Goal: Task Accomplishment & Management: Manage account settings

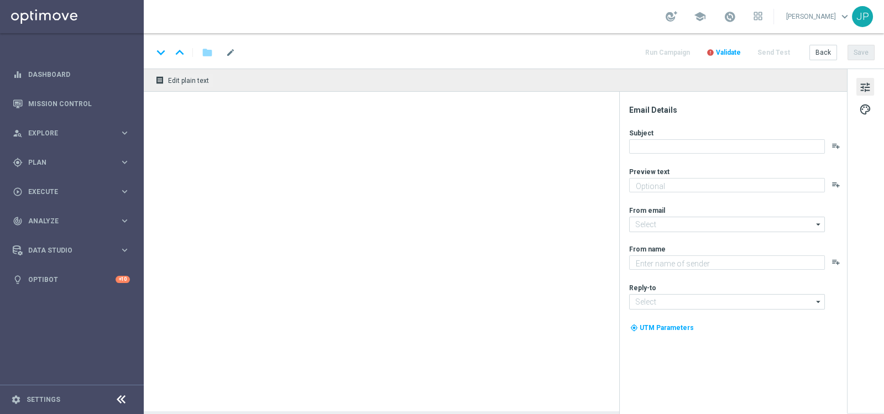
type textarea "Sāo R$220 milhões em Jogo!"
type textarea "Lotofácil Independência na Lottoland"
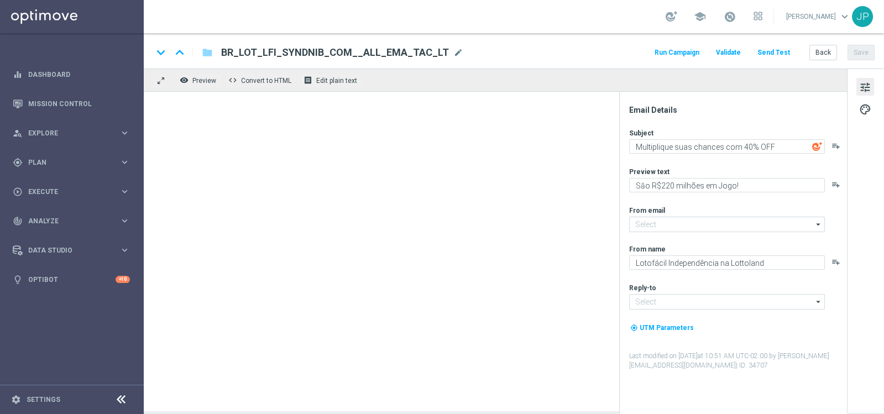
type input "[EMAIL_ADDRESS][DOMAIN_NAME]"
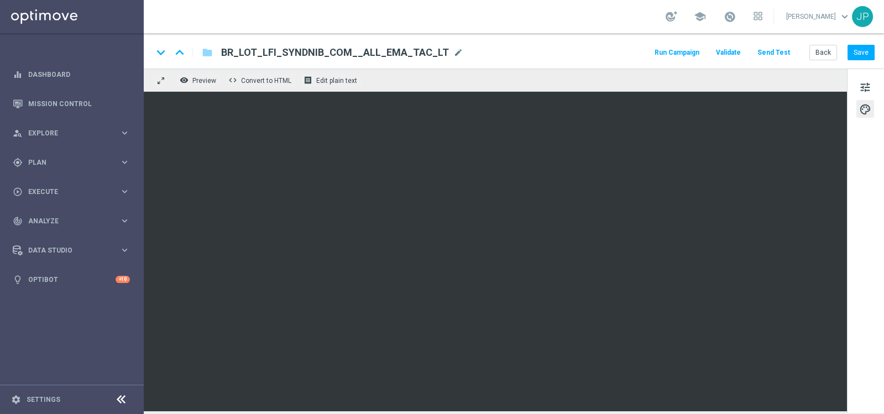
click at [774, 50] on button "Send Test" at bounding box center [774, 52] width 36 height 15
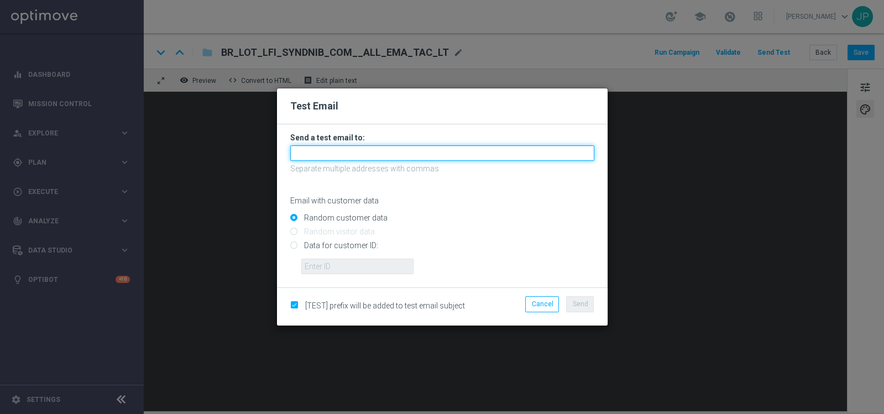
click at [411, 152] on input "text" at bounding box center [442, 152] width 304 height 15
type input "javier.sanchez@lottoland.com"
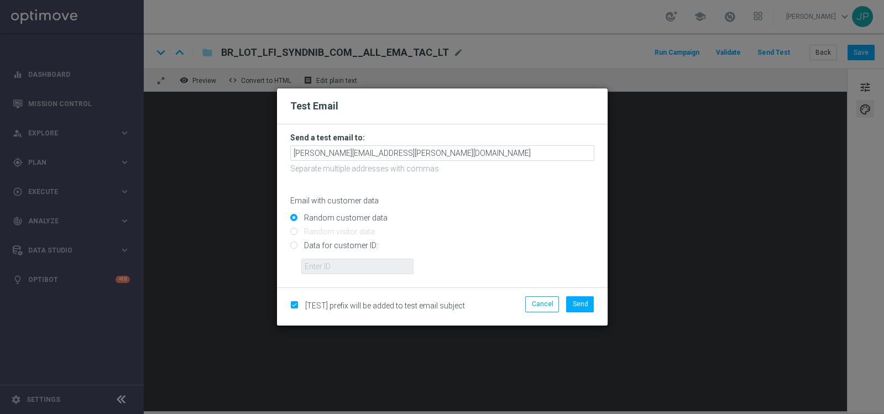
click at [348, 251] on input "Data for customer ID:" at bounding box center [442, 250] width 304 height 15
radio input "true"
click at [350, 261] on input "text" at bounding box center [357, 266] width 112 height 15
paste input "224809381"
type input "224809381"
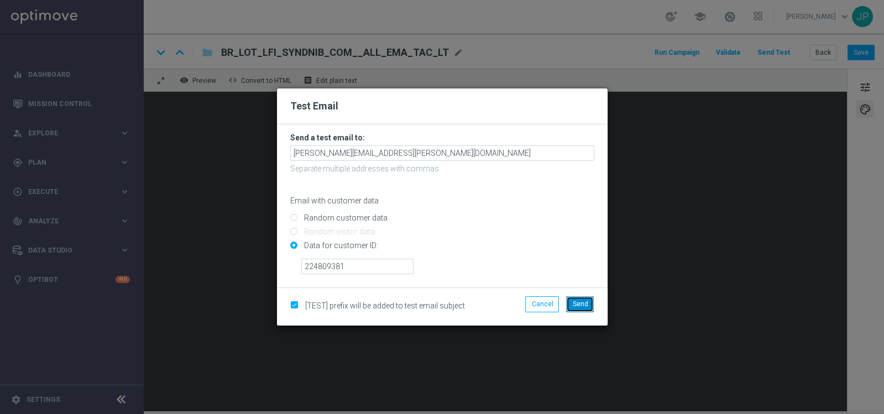
click at [590, 305] on button "Send" at bounding box center [580, 303] width 28 height 15
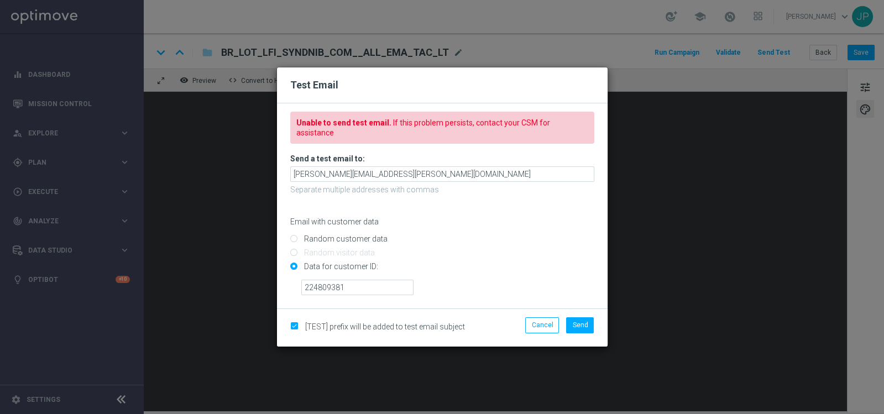
click at [293, 264] on input "Data for customer ID:" at bounding box center [442, 271] width 304 height 15
click at [302, 236] on input "Random customer data" at bounding box center [442, 243] width 304 height 15
radio input "true"
click at [583, 321] on span "Send" at bounding box center [579, 325] width 15 height 8
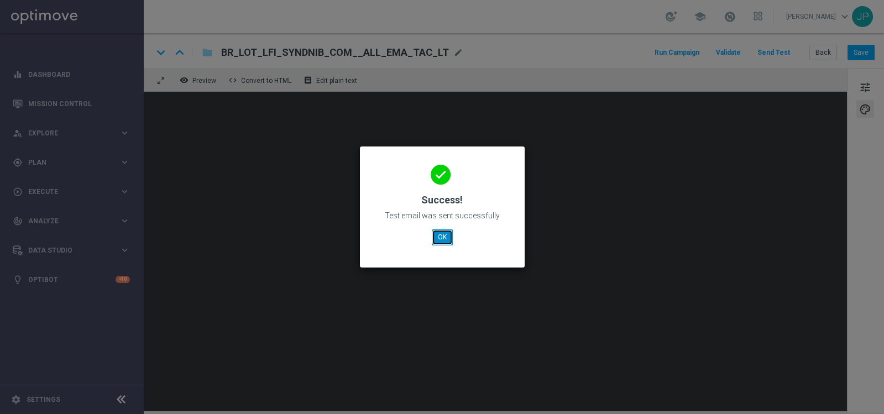
click at [440, 233] on button "OK" at bounding box center [442, 237] width 21 height 15
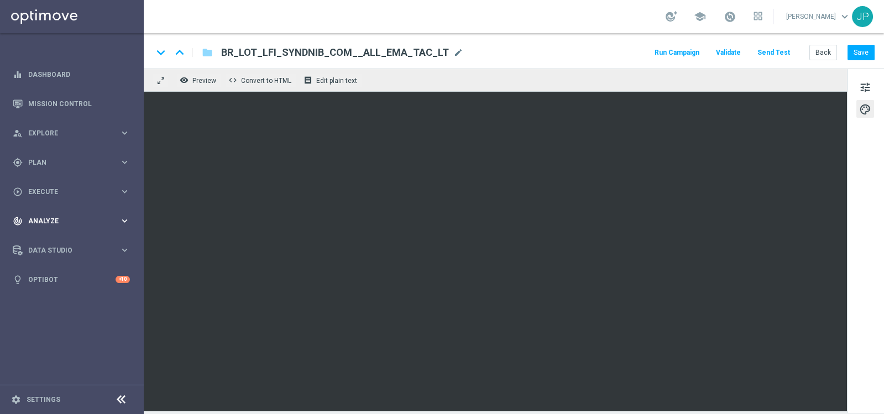
click at [27, 212] on div "track_changes Analyze keyboard_arrow_right" at bounding box center [71, 220] width 143 height 29
click at [59, 243] on link "Customer 360" at bounding box center [72, 243] width 86 height 9
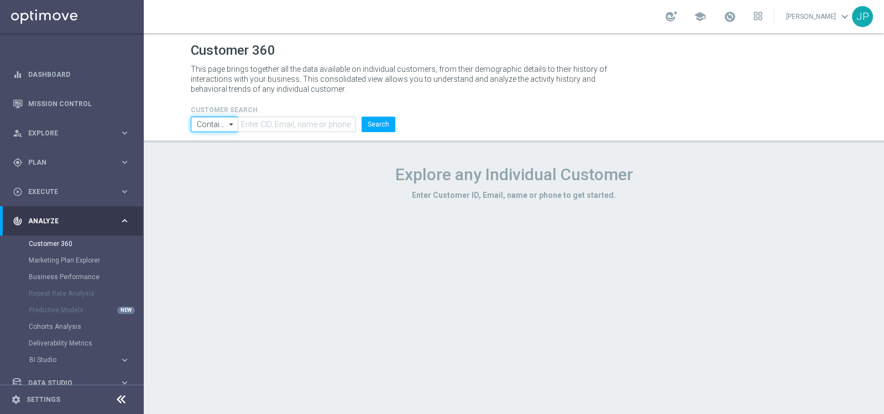
click at [213, 122] on input "Contains" at bounding box center [215, 124] width 48 height 15
click at [298, 220] on div "Customer 360 This page brings together all the data available on individual cus…" at bounding box center [514, 223] width 740 height 381
type input "Contains"
click at [64, 258] on link "Marketing Plan Explorer" at bounding box center [72, 260] width 86 height 9
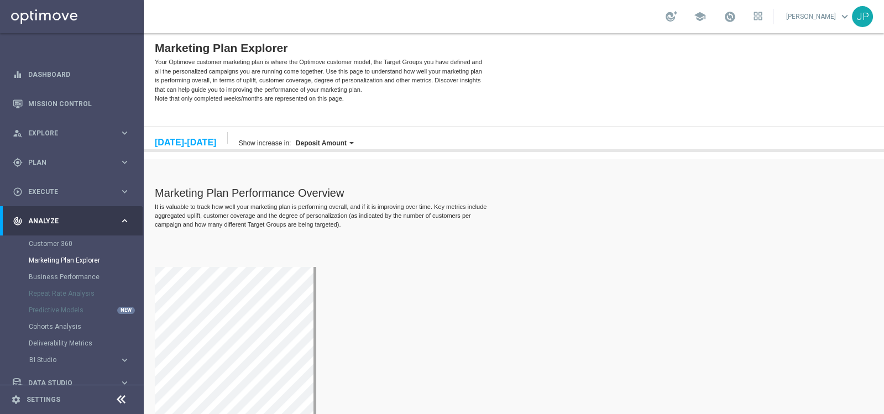
click at [344, 141] on label "Deposit Amount" at bounding box center [321, 143] width 51 height 8
click at [499, 194] on div "Marketing Plan Performance Overview" at bounding box center [496, 193] width 682 height 13
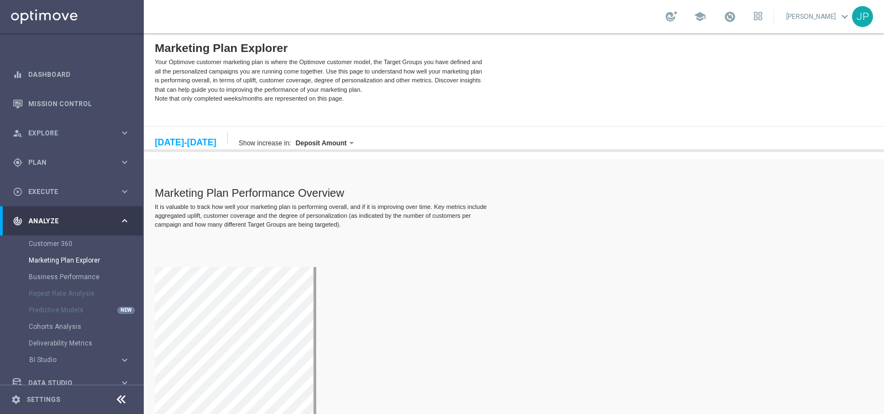
click at [191, 135] on div "08/25/2025 25-31 Aug, 2025" at bounding box center [191, 138] width 73 height 12
click at [173, 144] on div "25-31 Aug, 2025" at bounding box center [185, 143] width 61 height 10
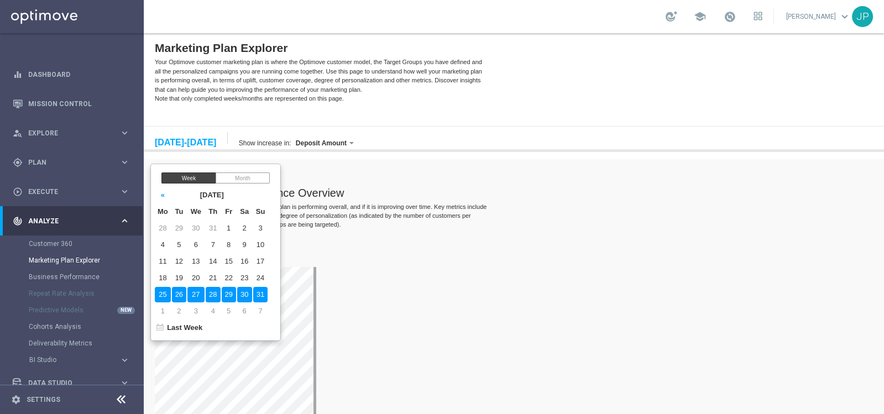
click at [268, 294] on td "31" at bounding box center [260, 294] width 15 height 15
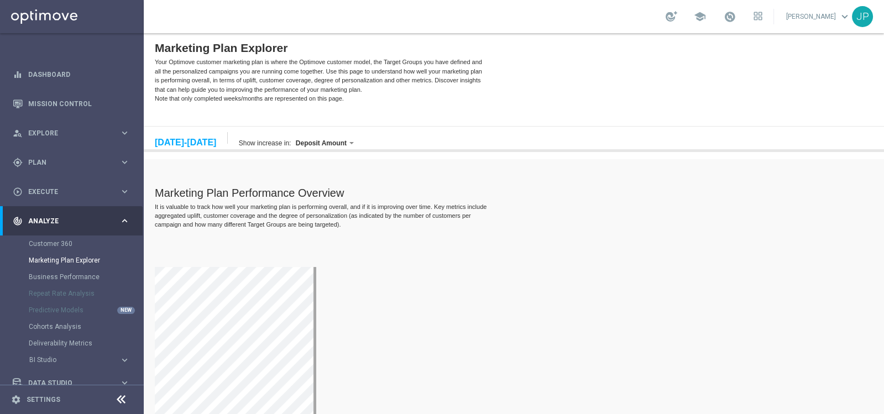
click at [180, 140] on div "25-31 Aug, 2025" at bounding box center [185, 143] width 61 height 10
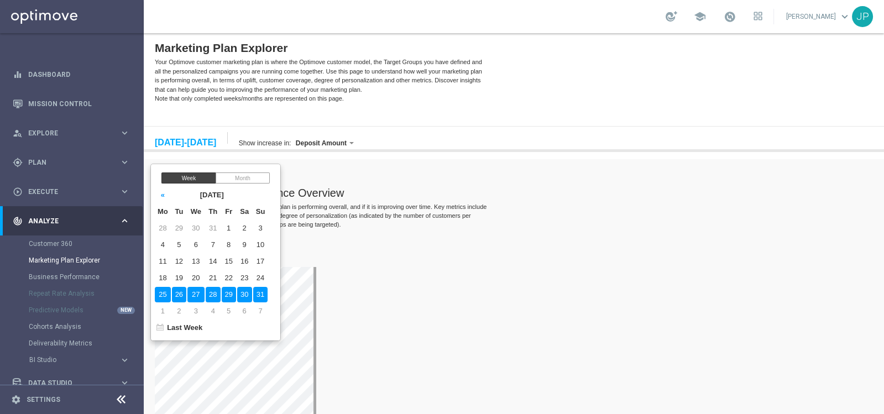
click at [268, 294] on td "31" at bounding box center [260, 294] width 15 height 15
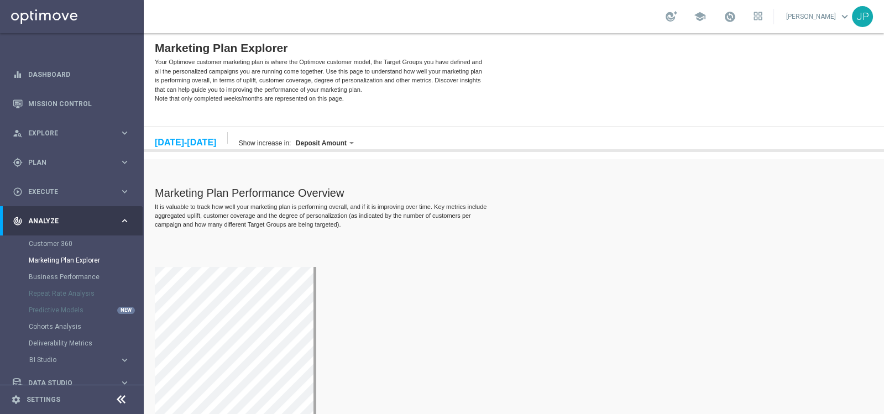
click at [187, 139] on div "25-31 Aug, 2025" at bounding box center [185, 143] width 61 height 10
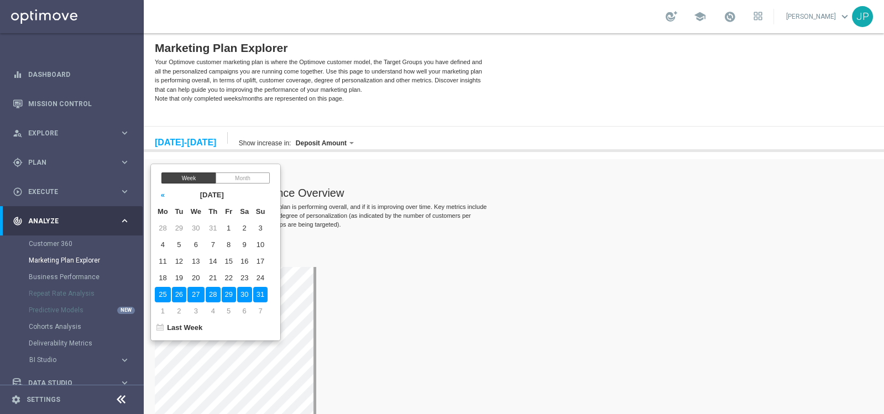
click at [252, 293] on td "30" at bounding box center [244, 294] width 15 height 15
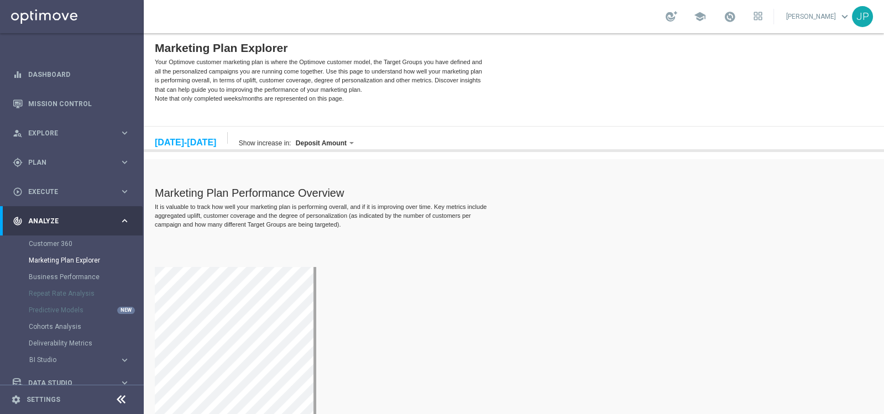
click at [195, 143] on div "25-31 Aug, 2025" at bounding box center [185, 143] width 61 height 10
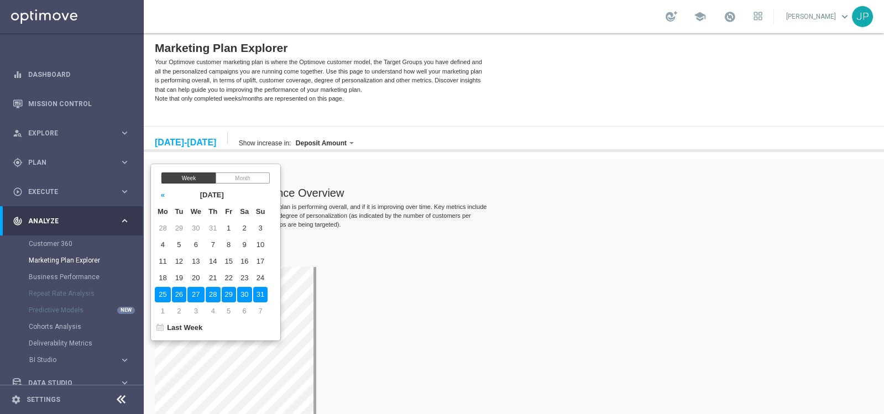
click at [247, 171] on div "Week Month « August 2025 » Mo Tu We Th Fr Sa Su 28 29 30 31 1 2 3 4 5 6 7 8 9 1…" at bounding box center [215, 252] width 129 height 171
click at [248, 178] on div "Month" at bounding box center [243, 178] width 54 height 11
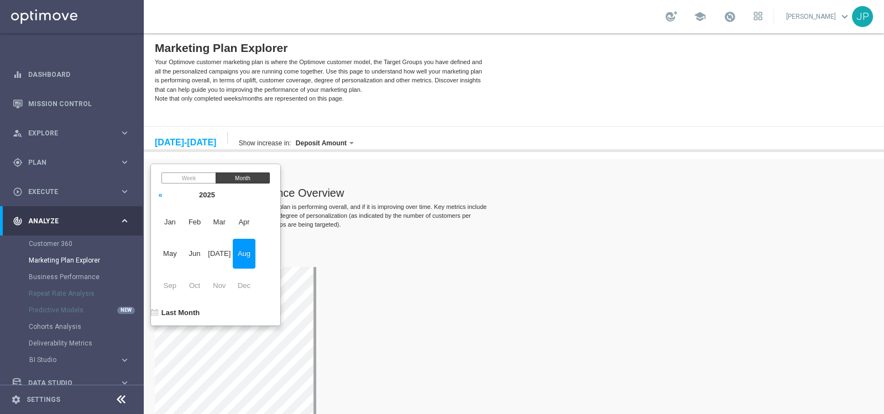
click at [255, 259] on span "Aug" at bounding box center [244, 254] width 23 height 30
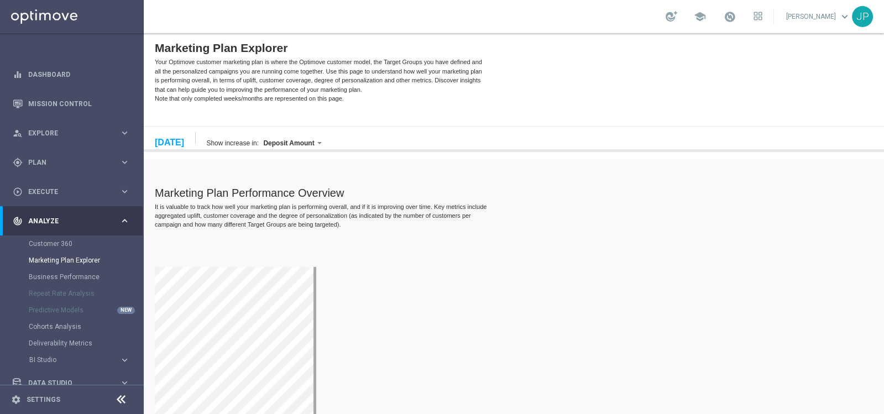
click at [184, 143] on div "August 2025" at bounding box center [169, 143] width 29 height 10
click at [398, 199] on div "Marketing Plan Performance Overview" at bounding box center [496, 193] width 682 height 13
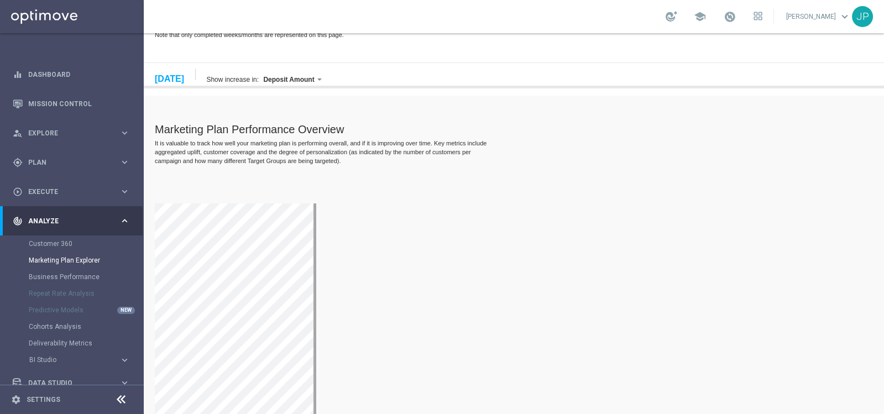
scroll to position [72, 0]
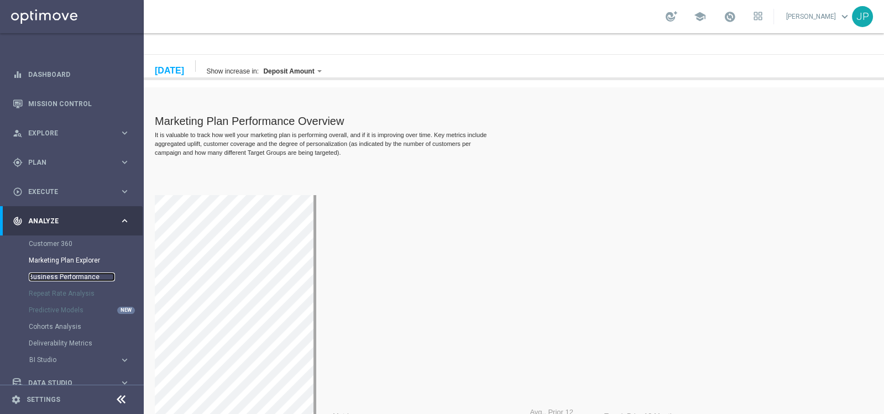
click at [58, 279] on link "Business Performance" at bounding box center [72, 277] width 86 height 9
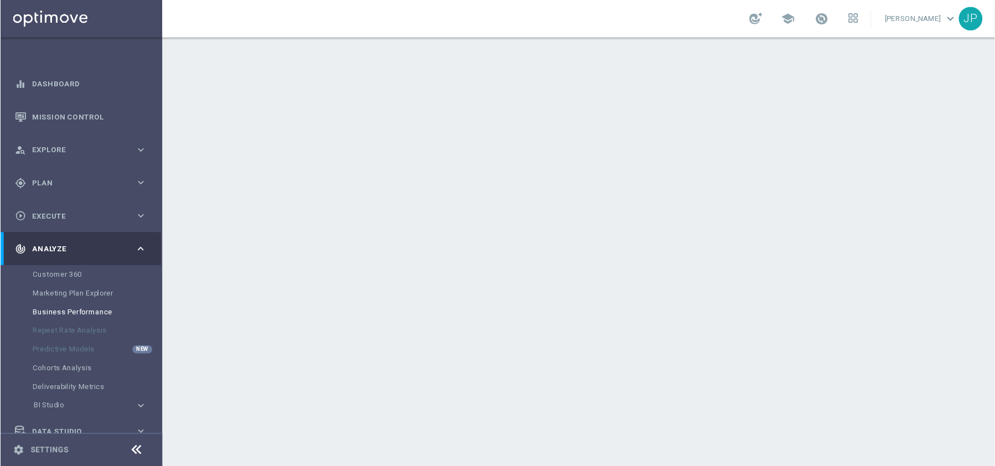
scroll to position [2, 0]
click at [58, 343] on link "Deliverability Metrics" at bounding box center [72, 341] width 86 height 9
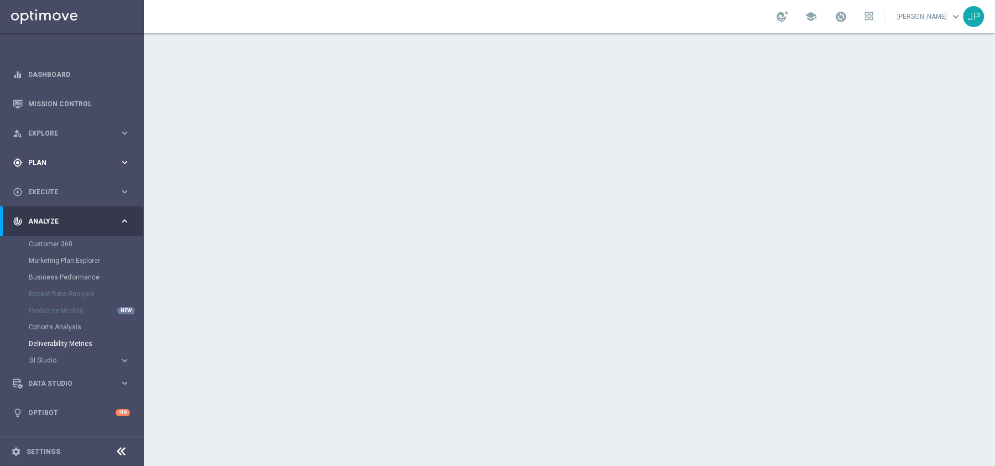
click at [66, 156] on div "gps_fixed Plan keyboard_arrow_right" at bounding box center [71, 162] width 143 height 29
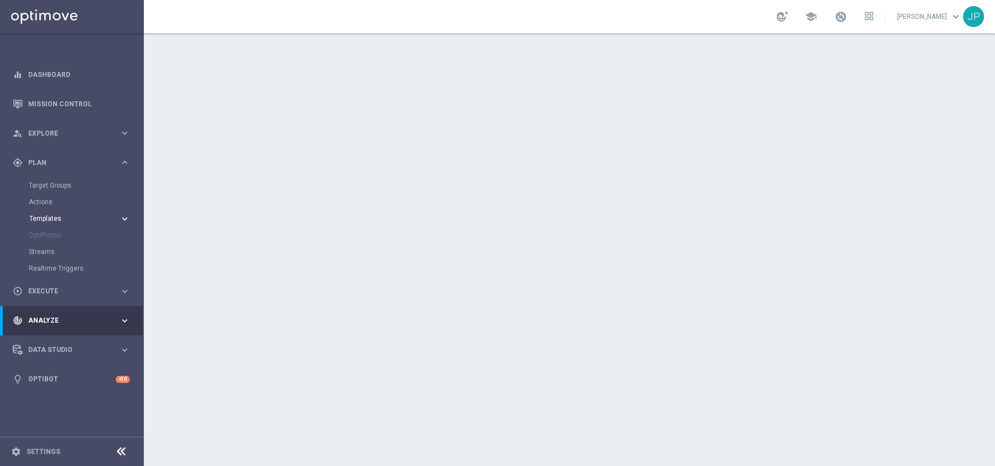
click at [55, 215] on span "Templates" at bounding box center [68, 218] width 79 height 7
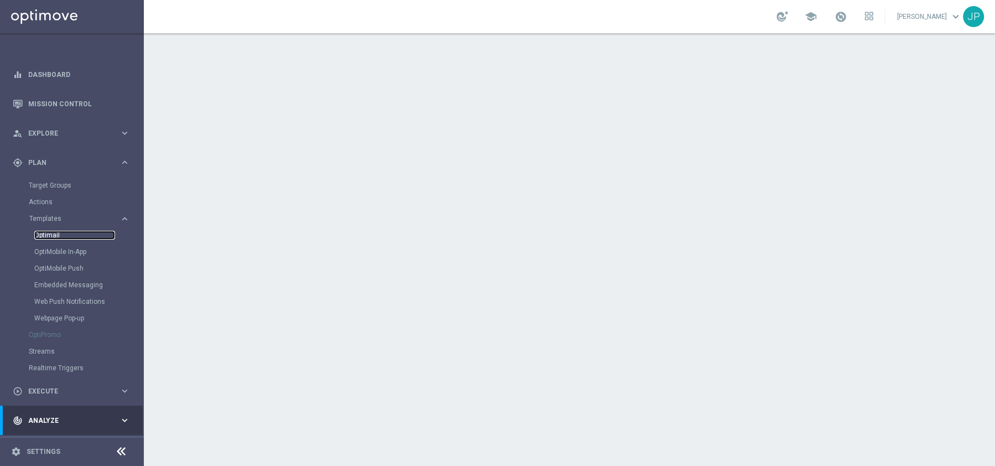
click at [46, 233] on link "Optimail" at bounding box center [74, 235] width 81 height 9
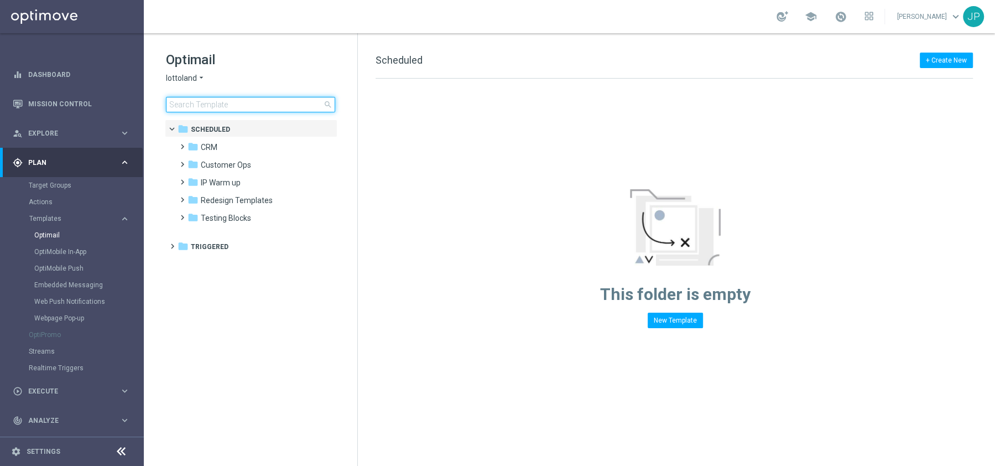
click at [223, 98] on input at bounding box center [250, 104] width 169 height 15
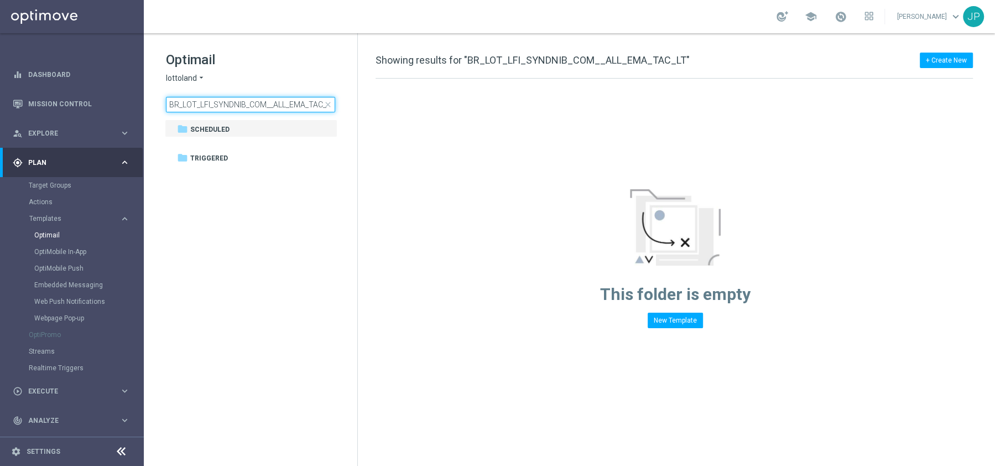
scroll to position [0, 6]
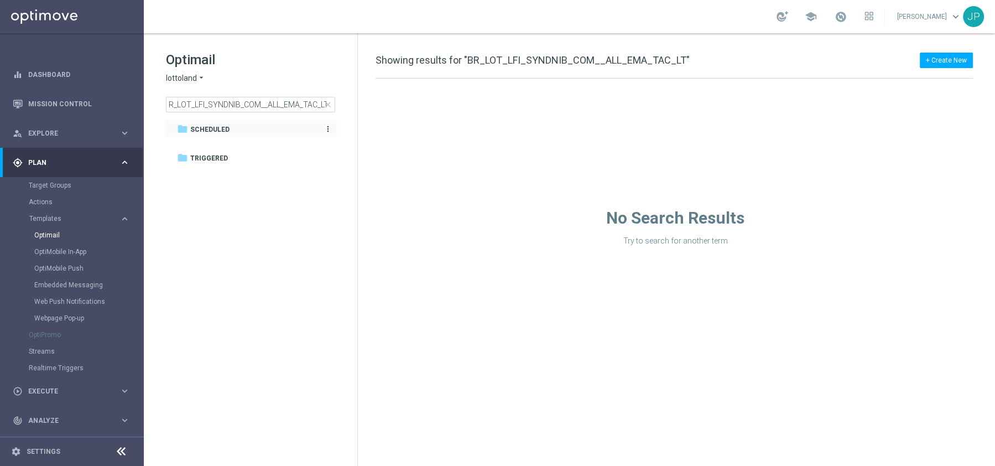
click at [184, 130] on icon "folder" at bounding box center [182, 128] width 11 height 11
click at [206, 133] on span "Scheduled" at bounding box center [209, 129] width 39 height 10
click at [224, 101] on input "BR_LOT_LFI_SYNDNIB_COM__ALL_EMA_TAC_LT" at bounding box center [250, 104] width 169 height 15
type input "BR_LOT_LFI_SDNIB_COM__ALL_EMA_TAC_LT"
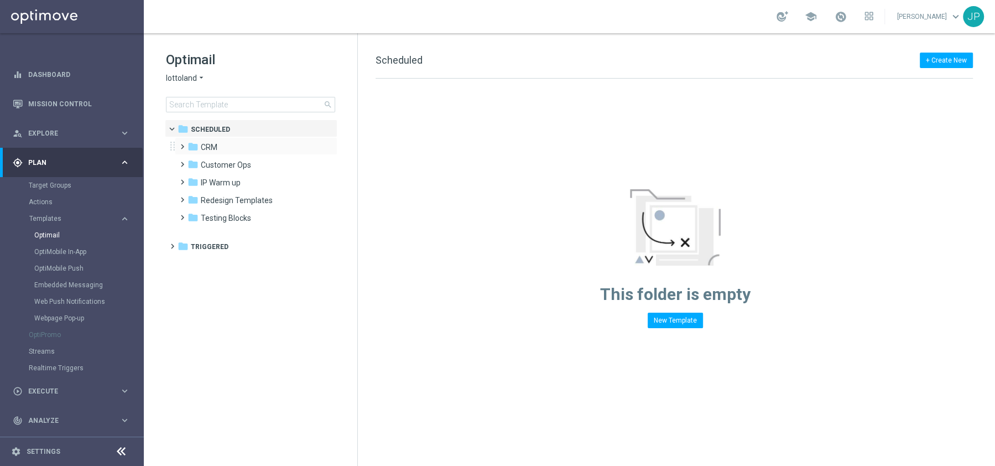
click at [180, 144] on span at bounding box center [180, 141] width 5 height 4
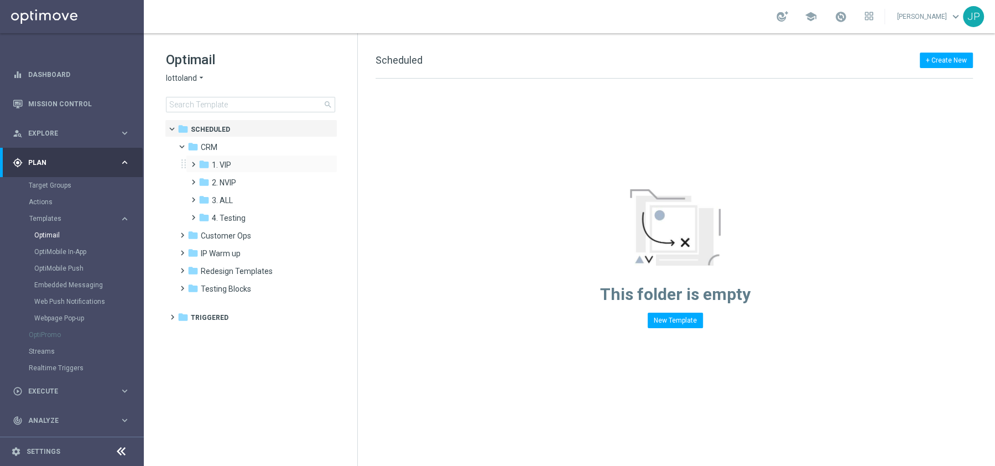
click at [191, 161] on span at bounding box center [191, 159] width 5 height 4
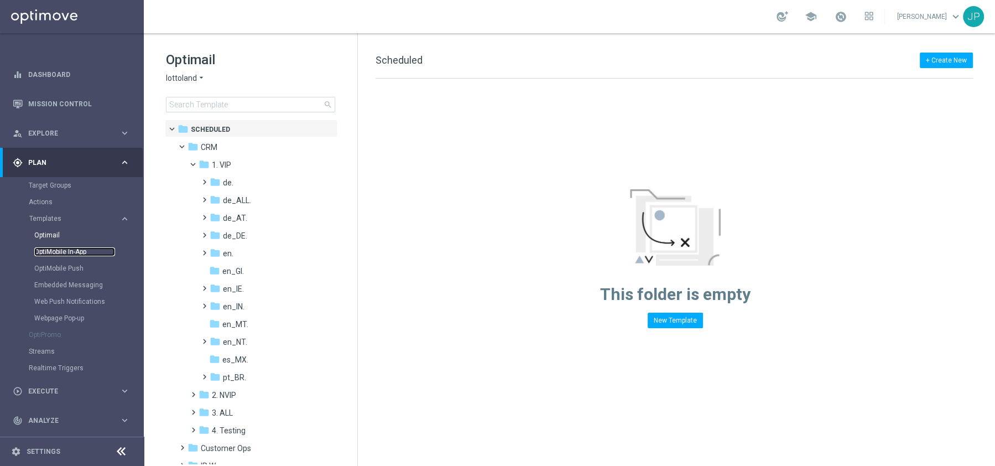
click at [53, 251] on link "OptiMobile In-App" at bounding box center [74, 251] width 81 height 9
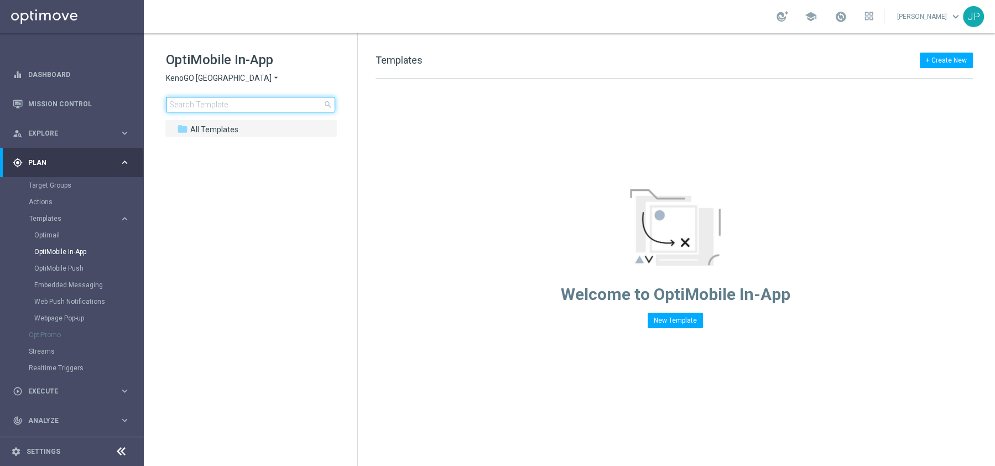
click at [208, 106] on input at bounding box center [250, 104] width 169 height 15
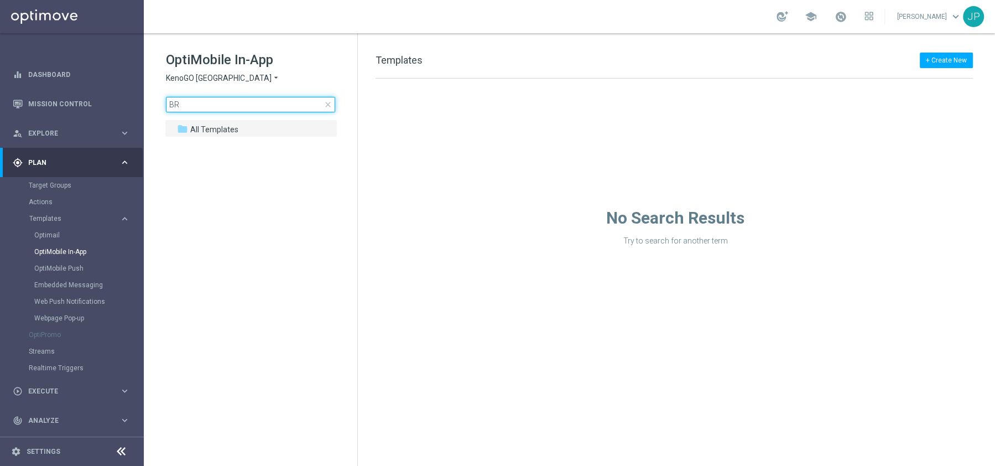
type input "B"
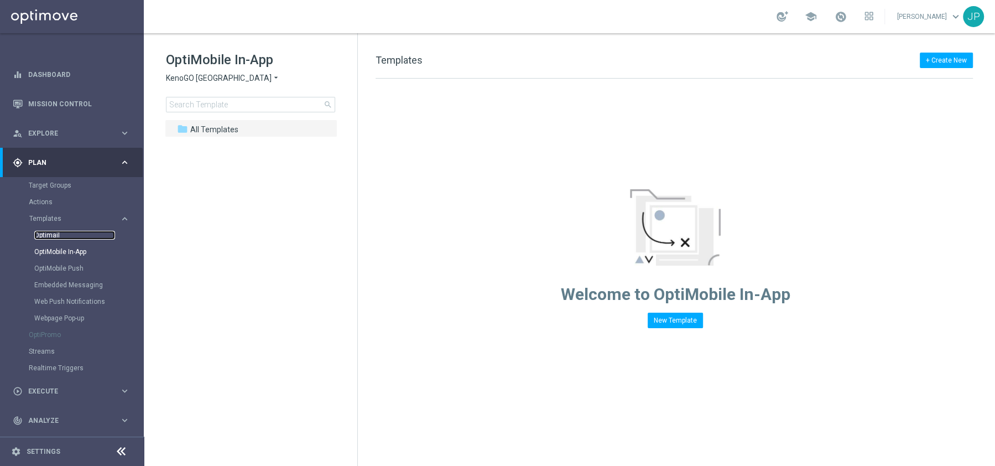
click at [41, 234] on link "Optimail" at bounding box center [74, 235] width 81 height 9
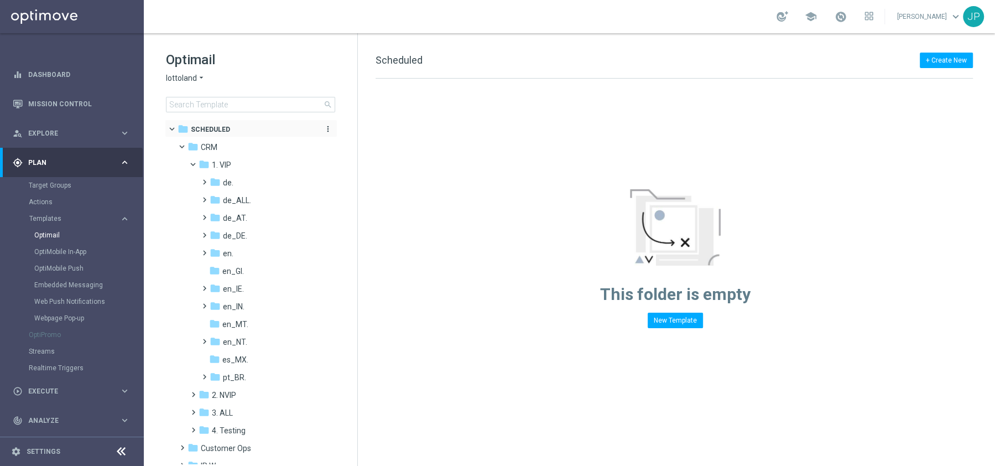
click at [187, 135] on div "folder Scheduled more_vert" at bounding box center [251, 128] width 173 height 18
click at [185, 143] on span at bounding box center [187, 144] width 4 height 5
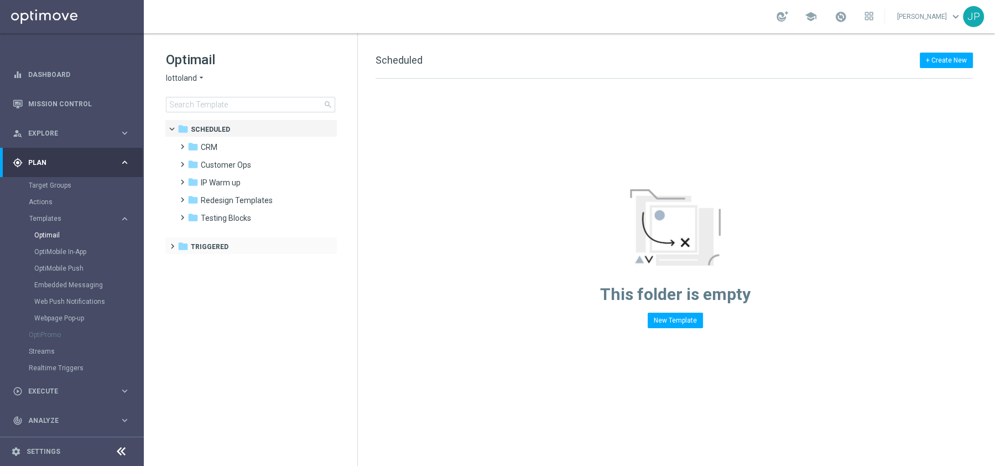
click at [177, 253] on div "folder Triggered more_vert" at bounding box center [251, 246] width 173 height 18
click at [181, 144] on span at bounding box center [180, 141] width 5 height 4
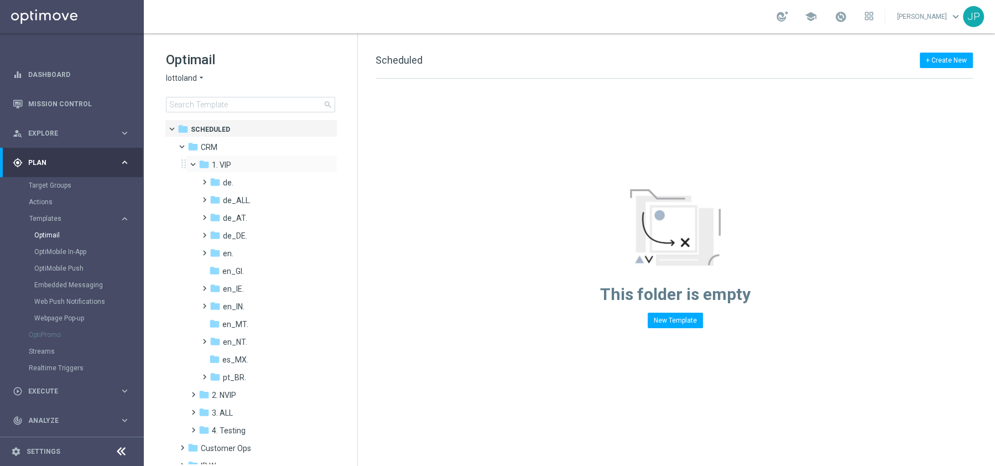
click at [196, 164] on span at bounding box center [198, 161] width 4 height 5
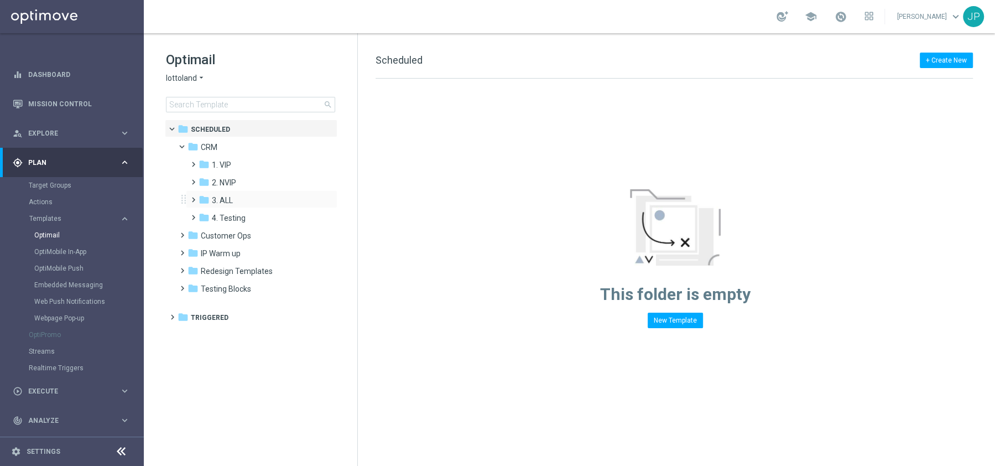
click at [194, 197] on span at bounding box center [191, 194] width 5 height 4
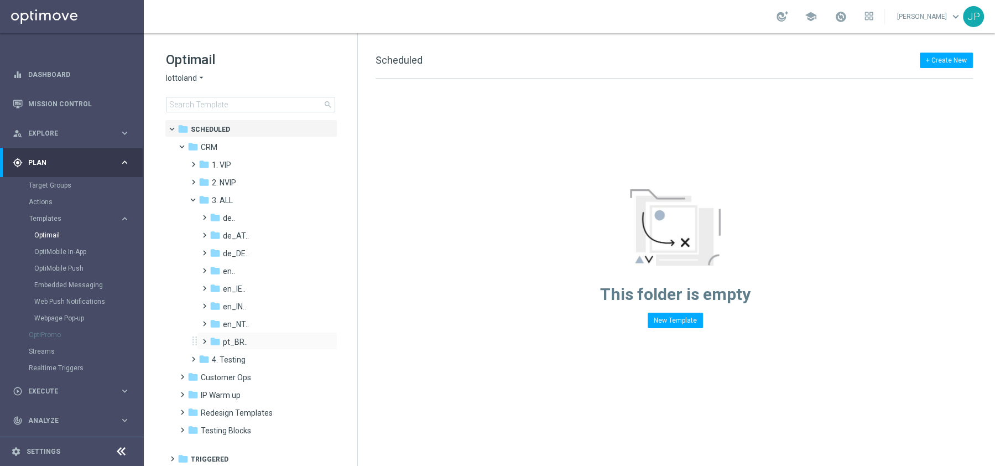
click at [204, 338] on span at bounding box center [202, 336] width 5 height 4
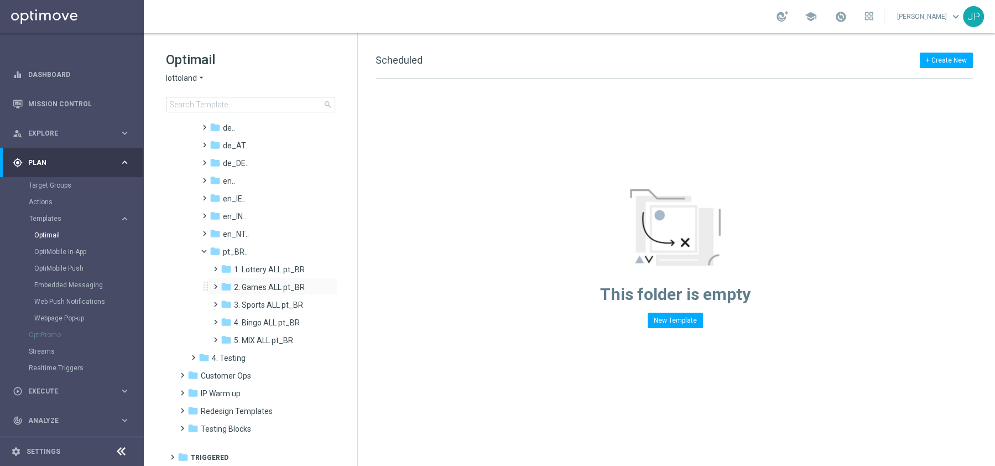
scroll to position [91, 0]
click at [269, 270] on span "1. Lottery ALL pt_BR" at bounding box center [269, 268] width 71 height 10
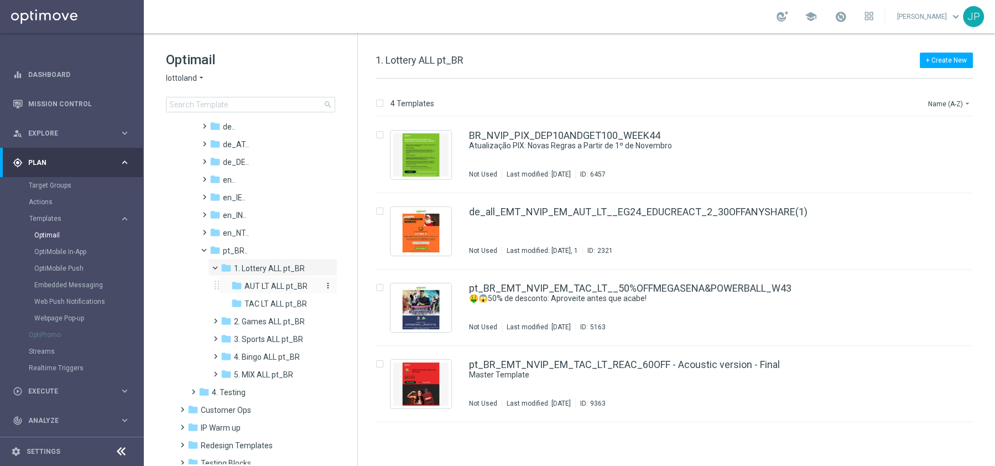
click at [268, 290] on span "AUT LT ALL pt_BR" at bounding box center [275, 286] width 63 height 10
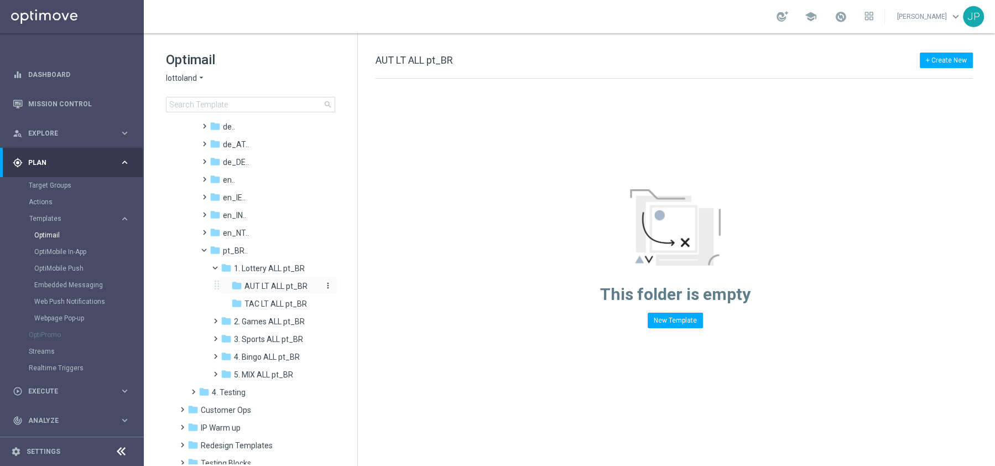
click at [269, 286] on span "AUT LT ALL pt_BR" at bounding box center [275, 286] width 63 height 10
click at [262, 300] on span "TAC LT ALL pt_BR" at bounding box center [275, 304] width 62 height 10
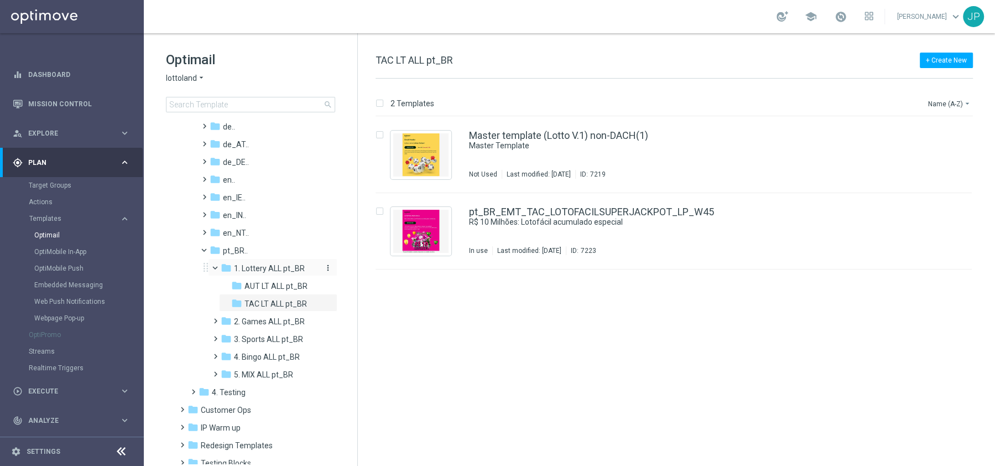
click at [255, 268] on span "1. Lottery ALL pt_BR" at bounding box center [269, 268] width 71 height 10
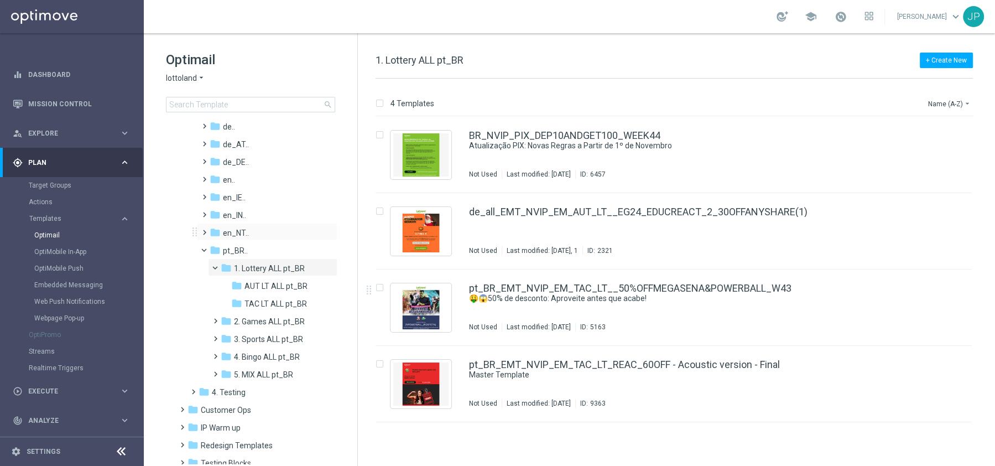
scroll to position [88, 0]
click at [207, 251] on span at bounding box center [209, 250] width 4 height 5
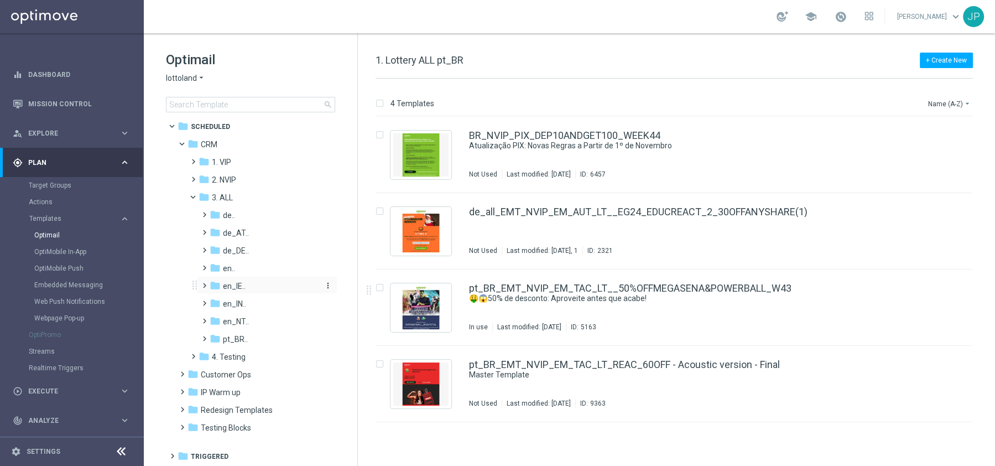
scroll to position [3, 0]
click at [179, 389] on span at bounding box center [180, 386] width 5 height 4
click at [61, 283] on link "Embedded Messaging" at bounding box center [74, 284] width 81 height 9
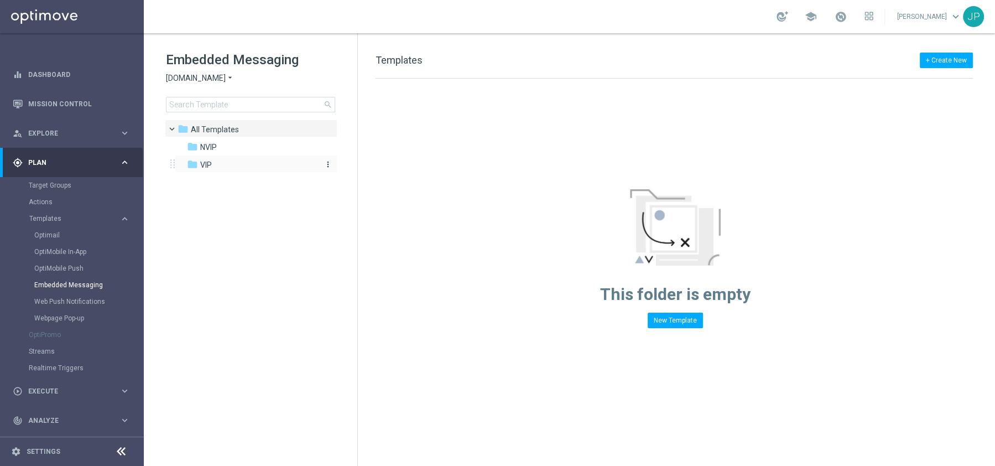
click at [191, 163] on icon "folder" at bounding box center [192, 164] width 11 height 11
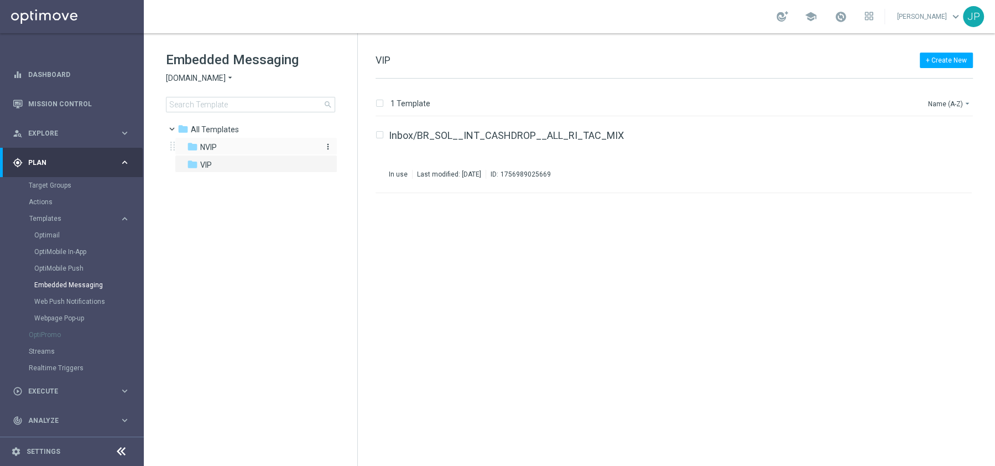
click at [192, 148] on icon "folder" at bounding box center [192, 146] width 11 height 11
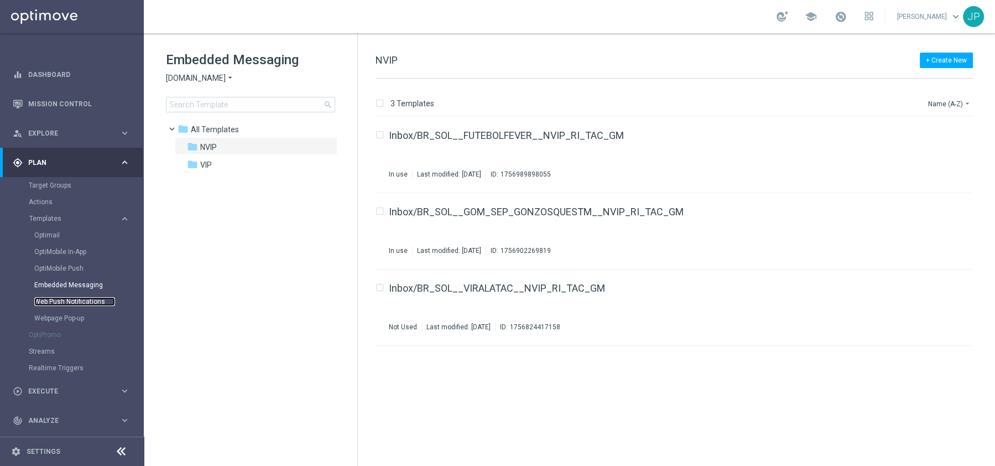
click at [78, 301] on link "Web Push Notifications" at bounding box center [74, 301] width 81 height 9
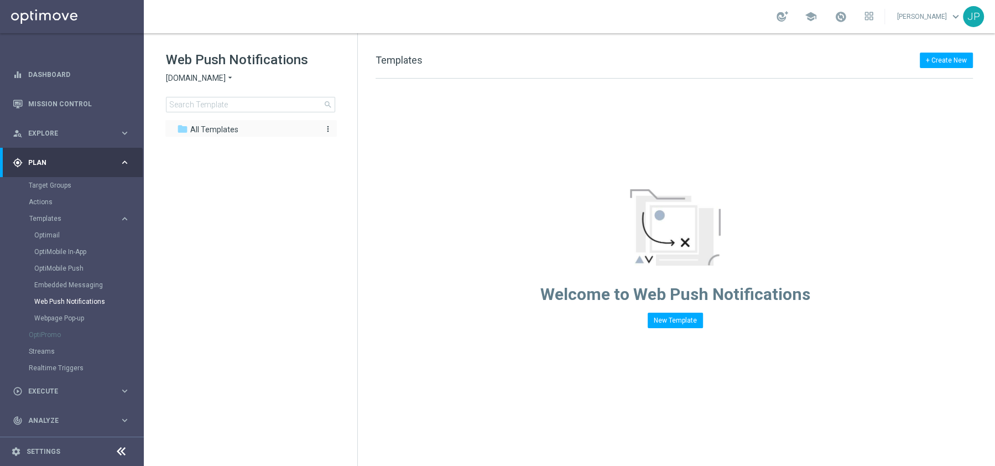
click at [188, 133] on div "folder All Templates" at bounding box center [245, 129] width 136 height 13
click at [187, 126] on icon "folder" at bounding box center [182, 128] width 11 height 11
click at [206, 124] on span "All Templates" at bounding box center [214, 129] width 48 height 10
click at [221, 129] on span "All Templates" at bounding box center [214, 129] width 48 height 10
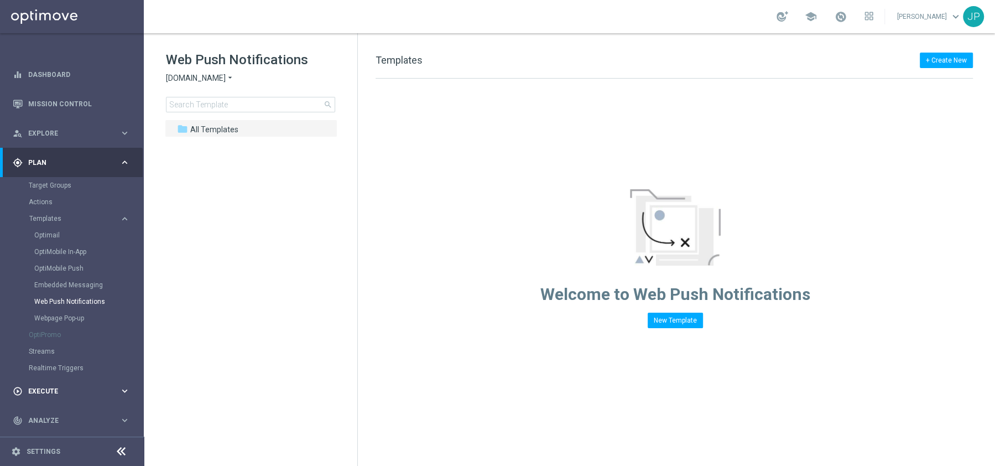
click at [71, 390] on span "Execute" at bounding box center [73, 391] width 91 height 7
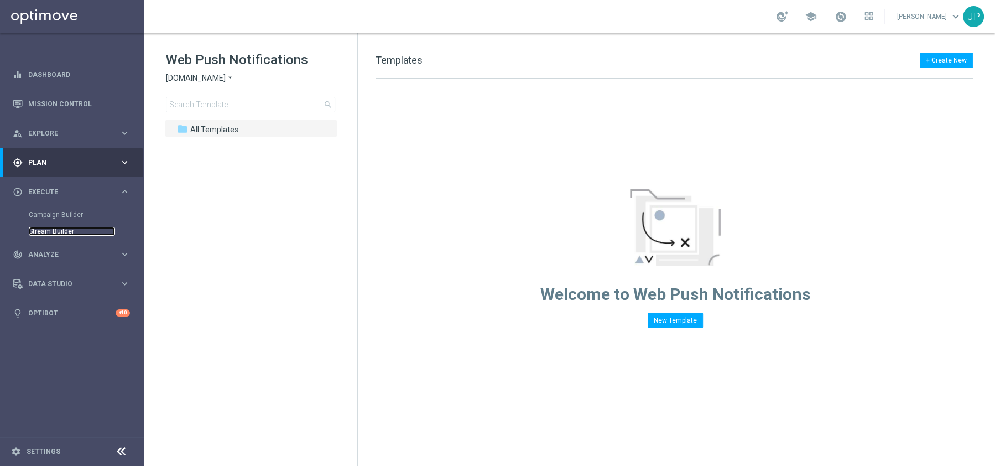
click at [41, 230] on link "Stream Builder" at bounding box center [72, 231] width 86 height 9
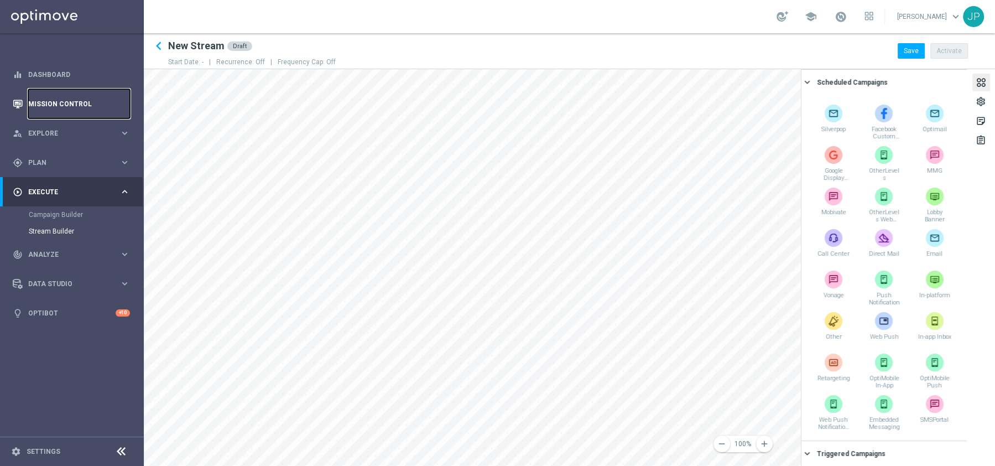
click at [38, 101] on link "Mission Control" at bounding box center [79, 103] width 102 height 29
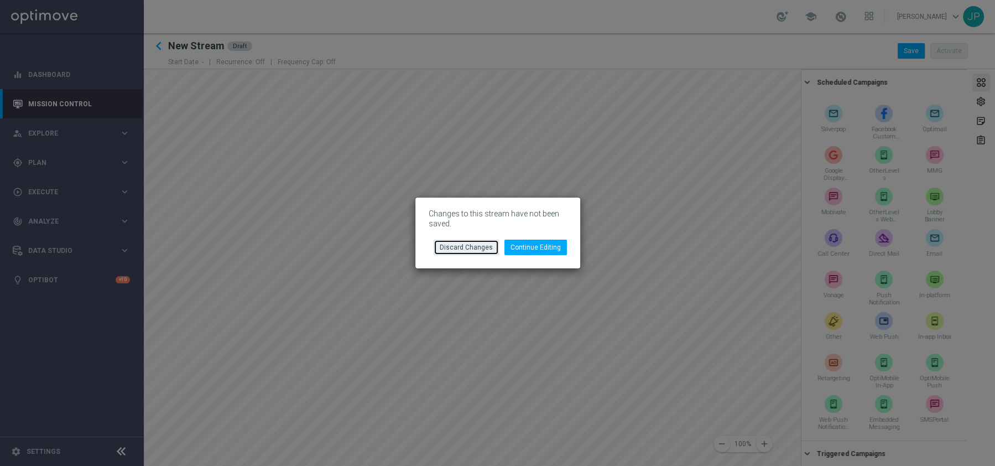
click at [473, 245] on button "Discard Changes" at bounding box center [466, 246] width 65 height 15
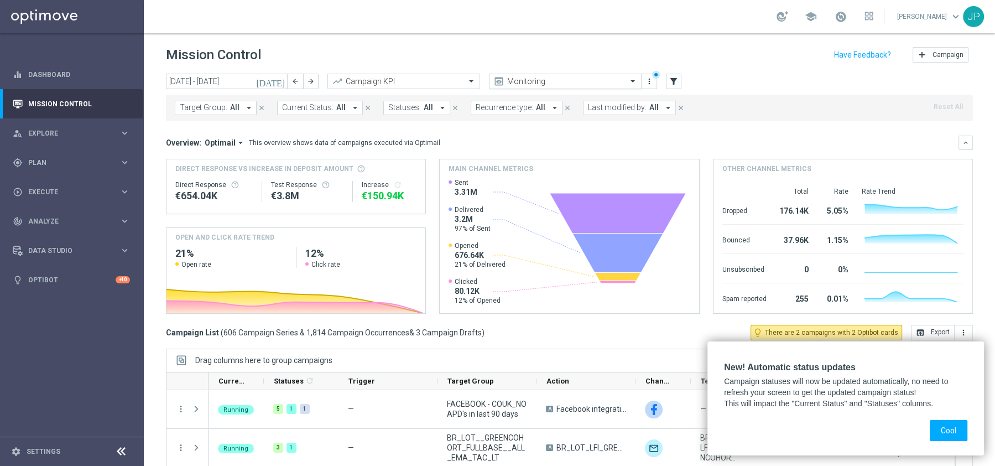
click at [543, 85] on input "text" at bounding box center [554, 81] width 118 height 9
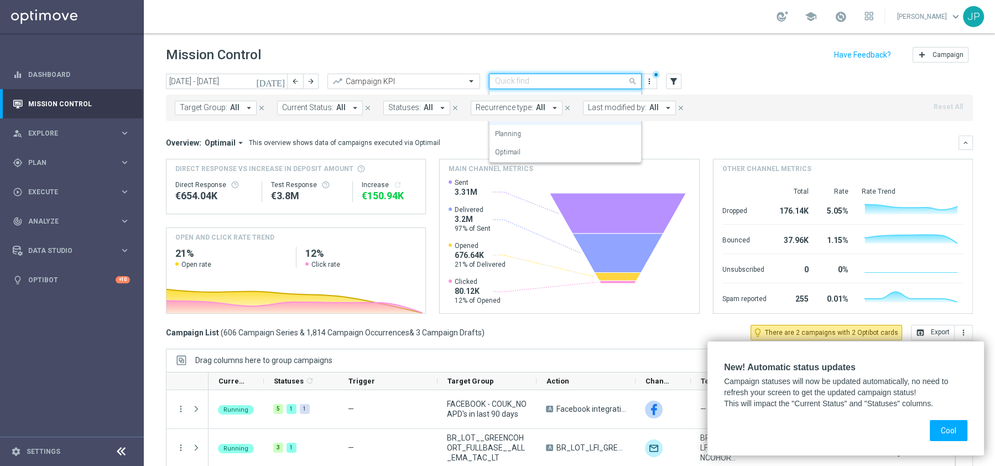
click at [539, 84] on input "text" at bounding box center [554, 81] width 118 height 9
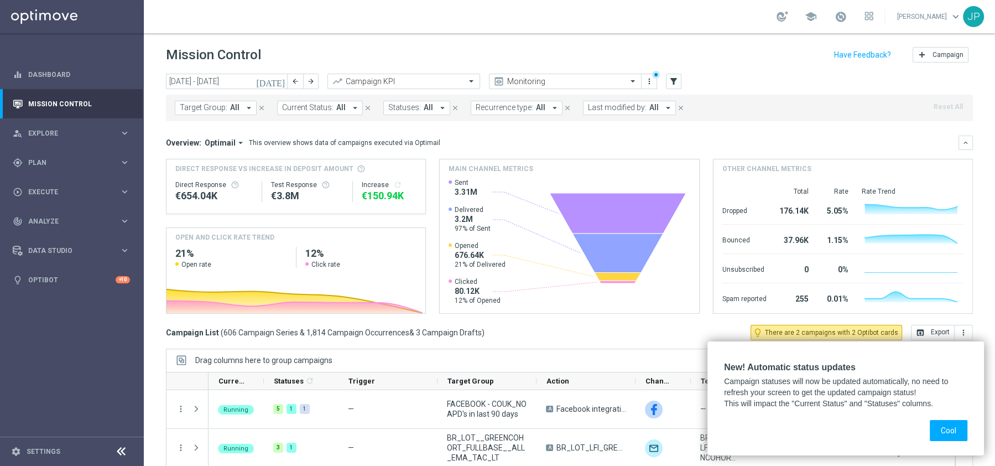
click at [411, 109] on span "Statuses:" at bounding box center [404, 107] width 33 height 9
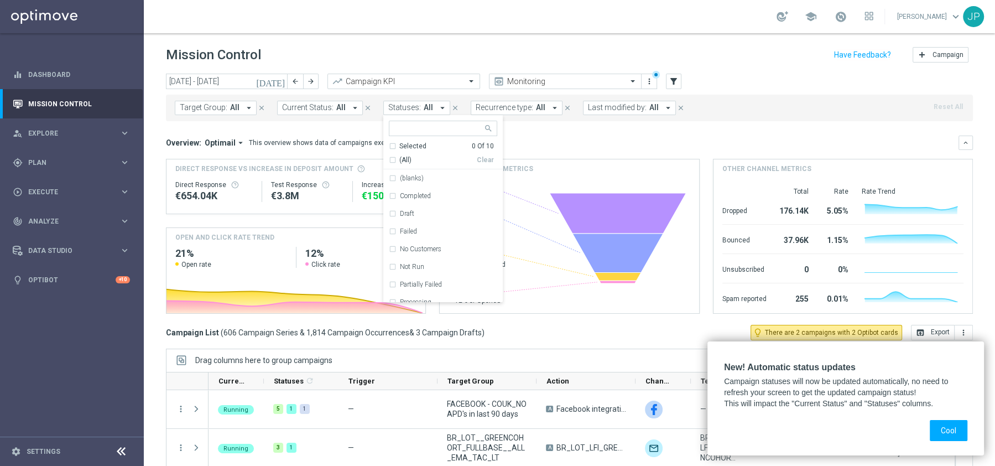
click at [411, 108] on span "Statuses:" at bounding box center [404, 107] width 33 height 9
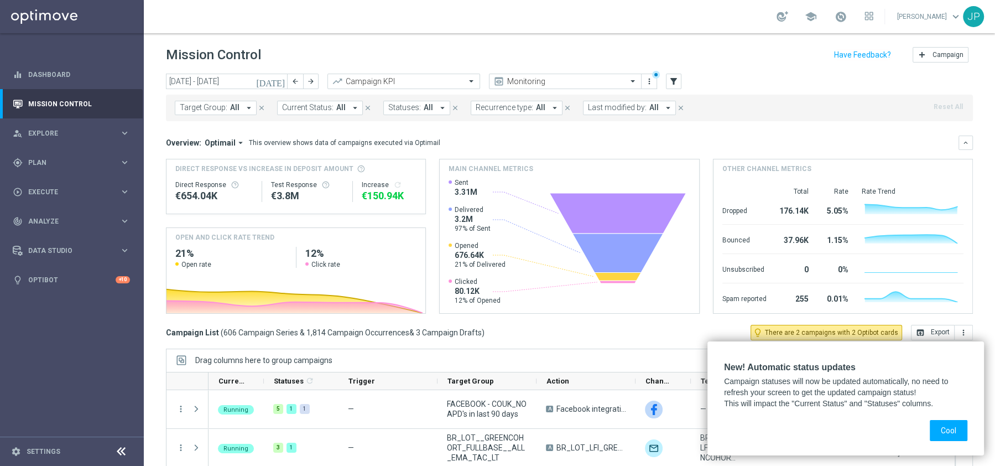
click at [451, 109] on button "close" at bounding box center [455, 108] width 10 height 12
click at [431, 107] on span "Recurrence type:" at bounding box center [417, 107] width 58 height 9
click at [225, 111] on span "Target Group:" at bounding box center [204, 107] width 48 height 9
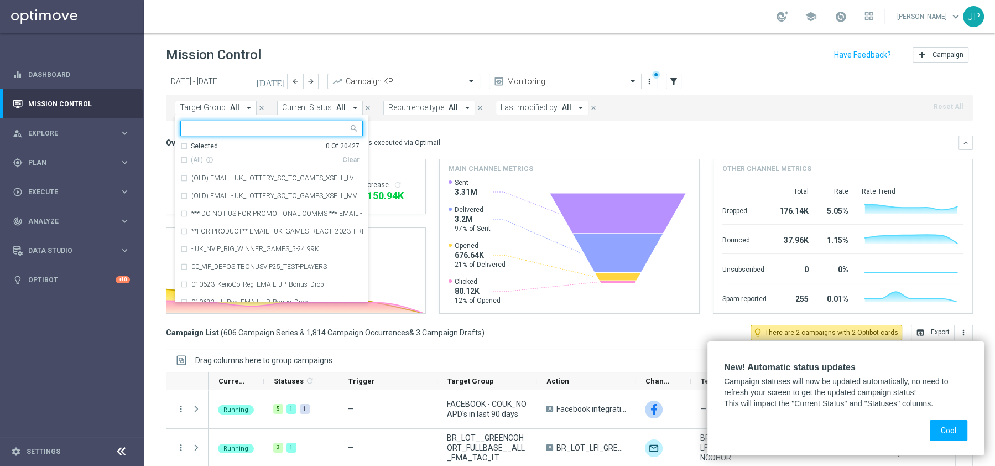
click at [215, 128] on input "text" at bounding box center [267, 128] width 162 height 9
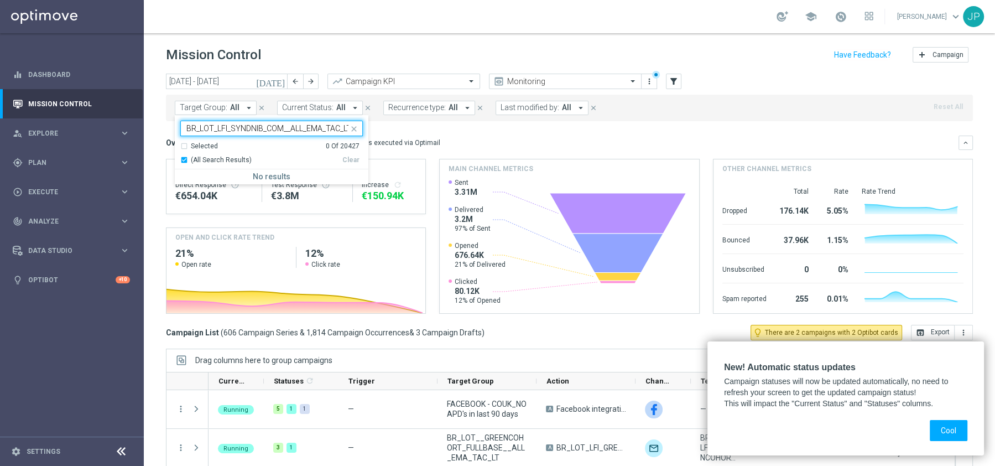
scroll to position [0, 1]
click at [184, 145] on div "Selected 0 Of 20427" at bounding box center [269, 146] width 179 height 9
drag, startPoint x: 184, startPoint y: 144, endPoint x: 229, endPoint y: 141, distance: 45.4
click at [184, 143] on div "Selected 0 Of 20427" at bounding box center [269, 146] width 179 height 9
type input "BR_LOT_LFI_SYNDNIB_COM__ALL_EMA_TAC_LT"
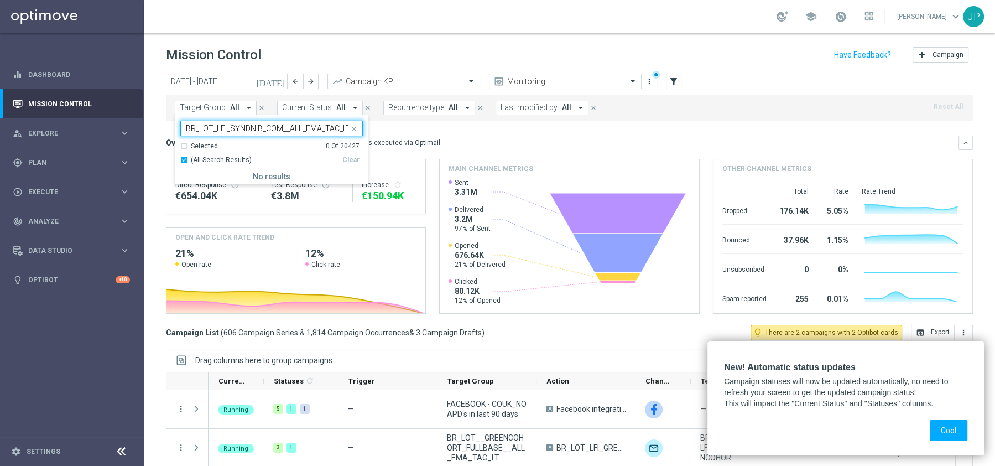
scroll to position [0, 0]
click at [213, 109] on span "Target Group:" at bounding box center [204, 107] width 48 height 9
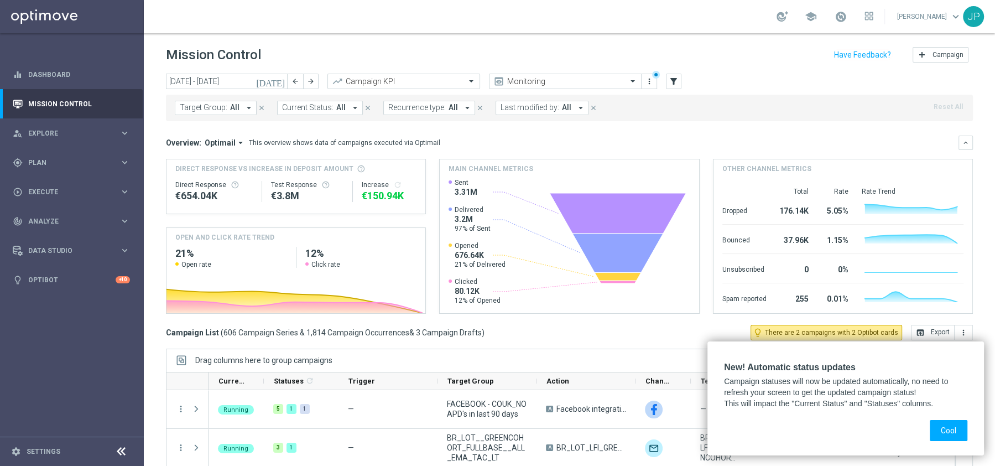
click at [211, 105] on span "Target Group:" at bounding box center [204, 107] width 48 height 9
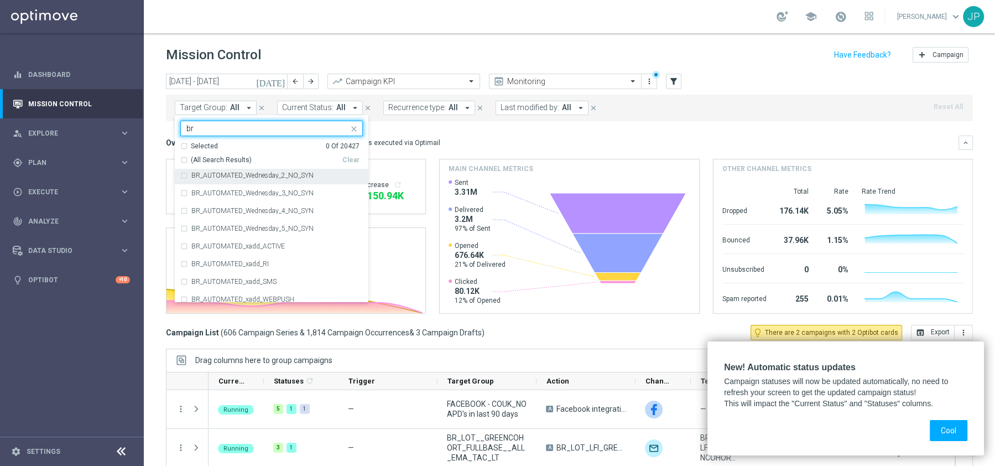
scroll to position [2144, 0]
click at [215, 126] on input "br" at bounding box center [267, 128] width 162 height 9
paste input "BR_LOT__ACTIVES_MID/HIGH__ALL_EMA_TAC_LT"
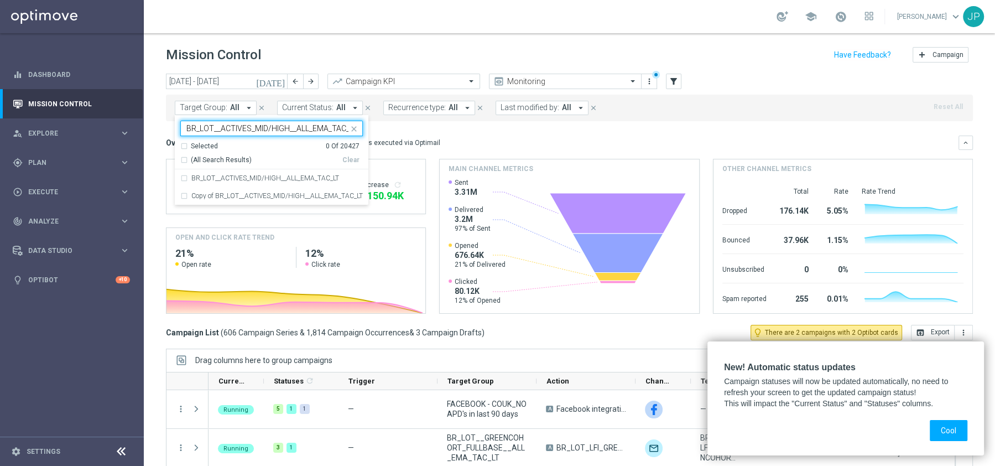
scroll to position [0, 0]
click at [183, 179] on div "BR_LOT__ACTIVES_MID/HIGH__ALL_EMA_TAC_LT" at bounding box center [271, 178] width 182 height 18
type input "BR_LOT__ACTIVES_MID/HIGH__ALL_EMA_TAC_LT"
click at [762, 106] on div "Target Group: All arrow_drop_down BR_LOT__ACTIVES_MID/HIGH__ALL_EMA_TAC_LT BR_L…" at bounding box center [569, 108] width 807 height 27
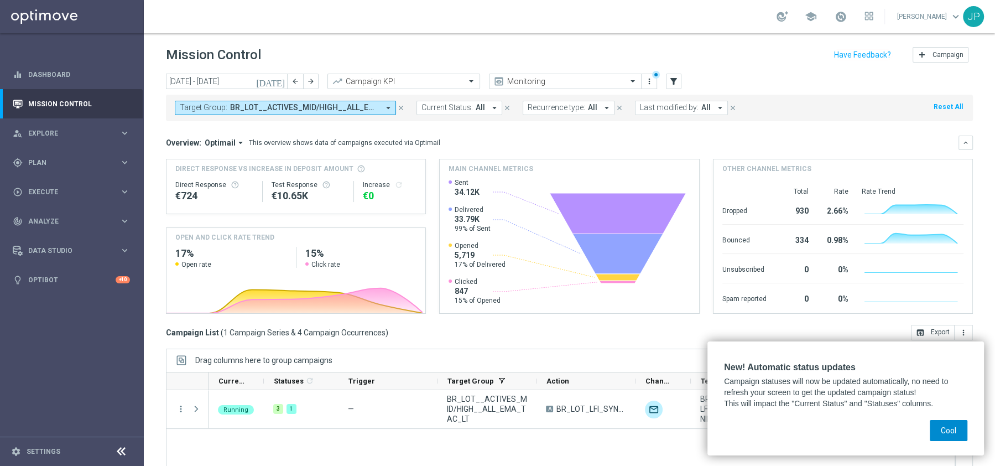
click at [884, 414] on button "Cool" at bounding box center [949, 430] width 38 height 21
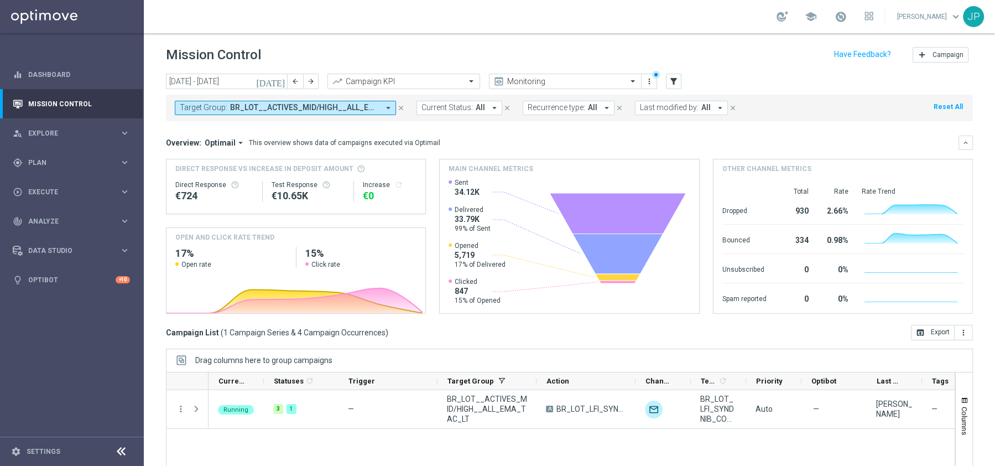
scroll to position [3, 0]
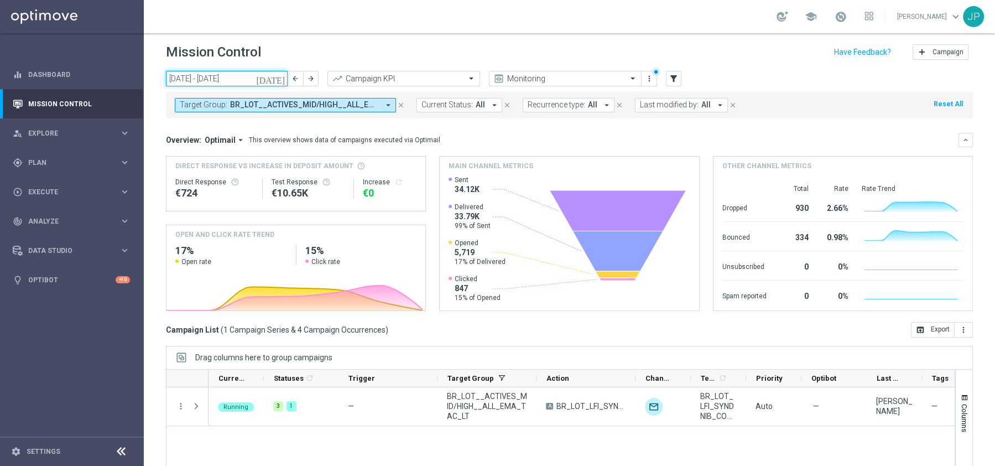
click at [226, 80] on input "01 Sep 2025 - 07 Sep 2025" at bounding box center [227, 78] width 122 height 15
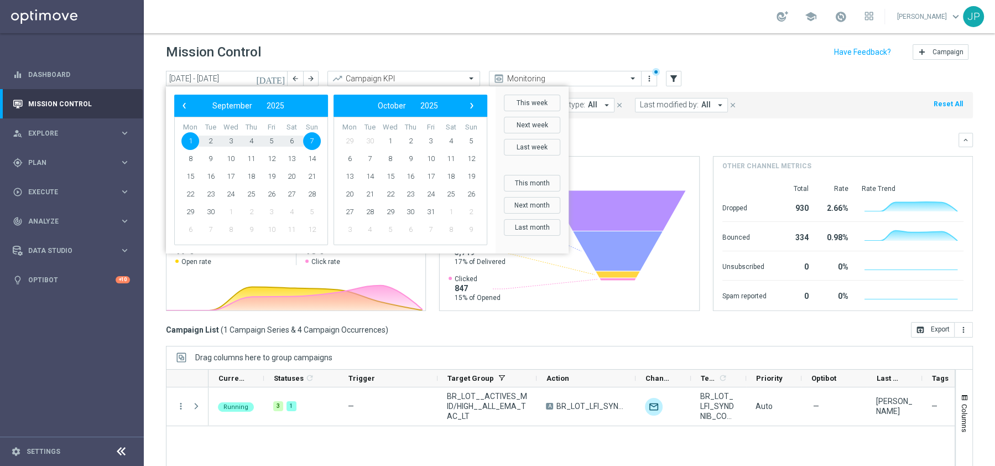
click at [599, 41] on header "Mission Control add Campaign" at bounding box center [569, 50] width 851 height 40
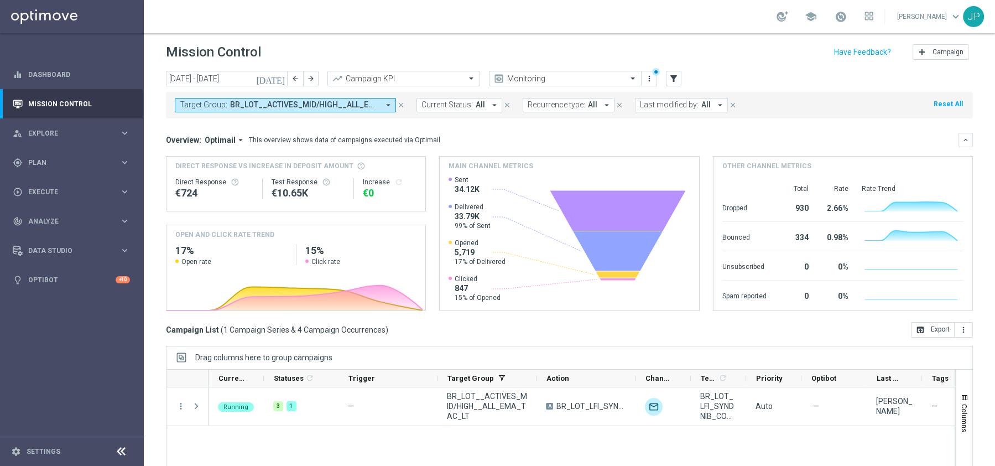
click at [243, 100] on span "BR_LOT__ACTIVES_MID/HIGH__ALL_EMA_TAC_LT" at bounding box center [304, 104] width 149 height 9
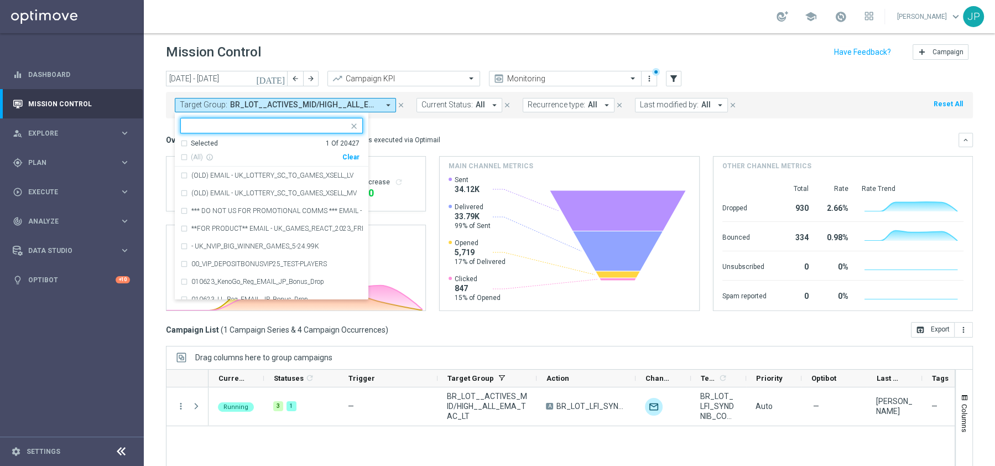
click at [223, 124] on input "text" at bounding box center [267, 125] width 162 height 9
click at [356, 122] on icon "close" at bounding box center [354, 126] width 9 height 9
click at [206, 126] on input "text" at bounding box center [267, 125] width 162 height 9
paste input "BR_LOT__ACTIVES_LOW__ALL_EMA_TAC_LT"
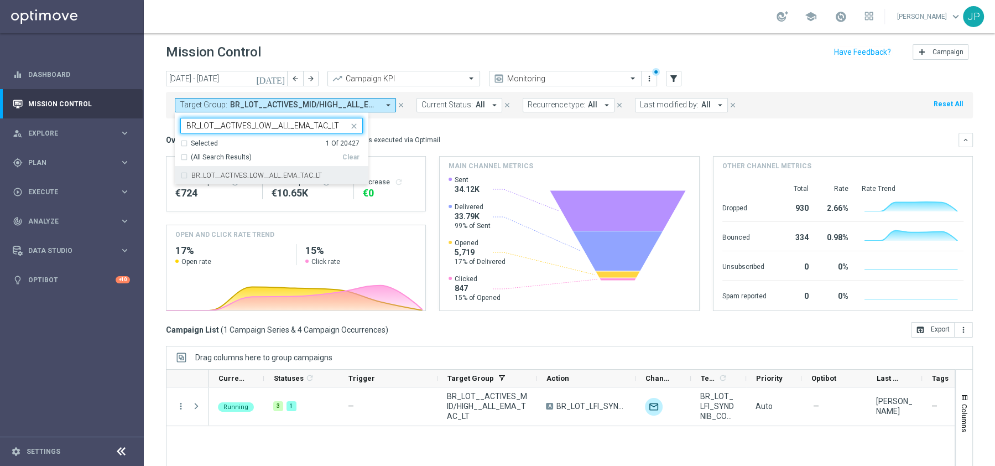
click at [183, 173] on div "BR_LOT__ACTIVES_LOW__ALL_EMA_TAC_LT" at bounding box center [271, 175] width 182 height 18
type input "BR_LOT__ACTIVES_LOW__ALL_EMA_TAC_LT"
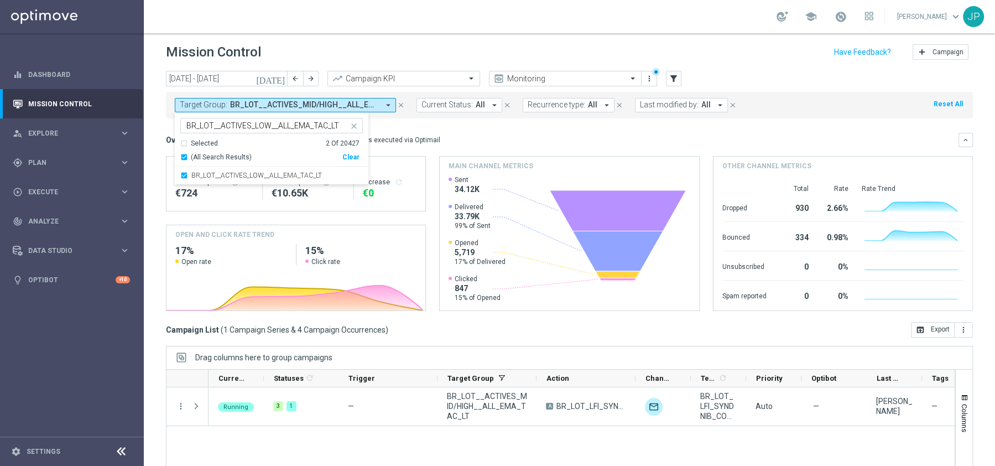
click at [397, 103] on icon "close" at bounding box center [401, 105] width 8 height 8
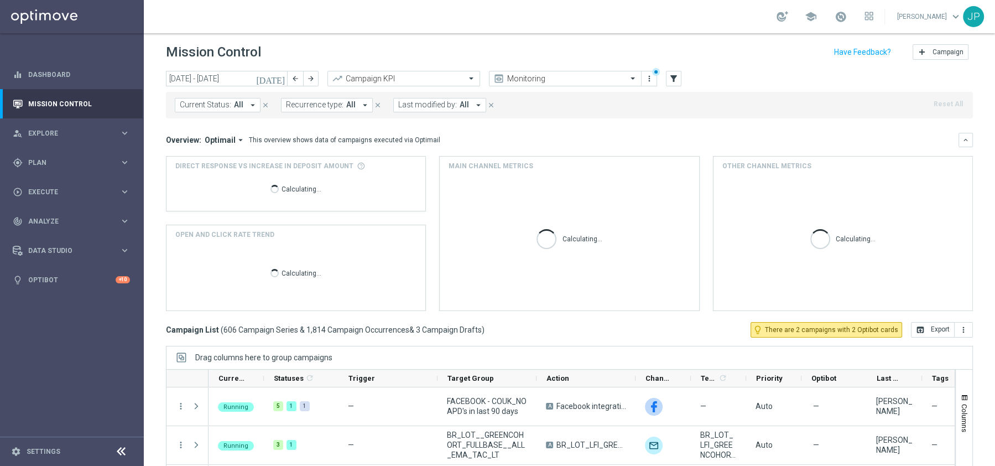
click at [348, 122] on div "today 01 Sep 2025 - 07 Sep 2025 arrow_back arrow_forward Campaign KPI trending_…" at bounding box center [569, 262] width 851 height 382
click at [210, 105] on span "Current Status:" at bounding box center [205, 104] width 51 height 9
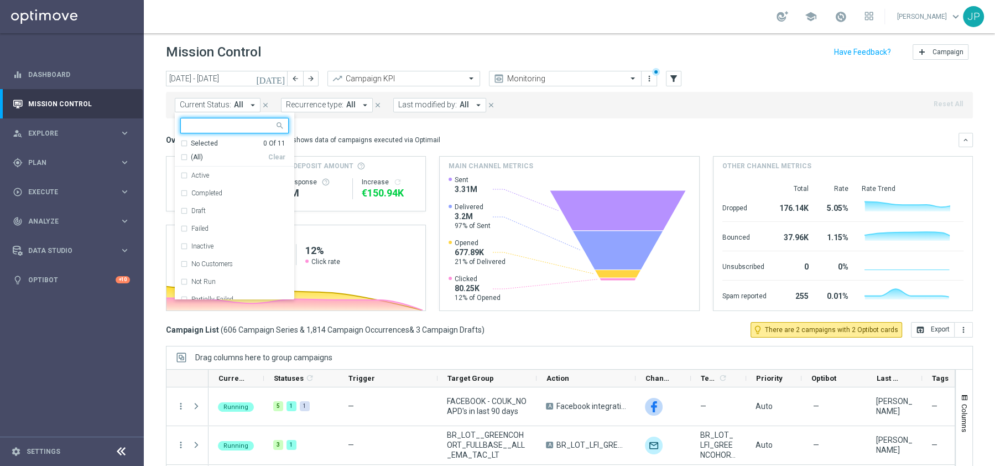
click at [200, 125] on input "text" at bounding box center [230, 125] width 88 height 9
click at [586, 116] on div "Current Status: All arrow_drop_down Selected 0 Of 11 (All) Clear Active Complet…" at bounding box center [569, 105] width 807 height 27
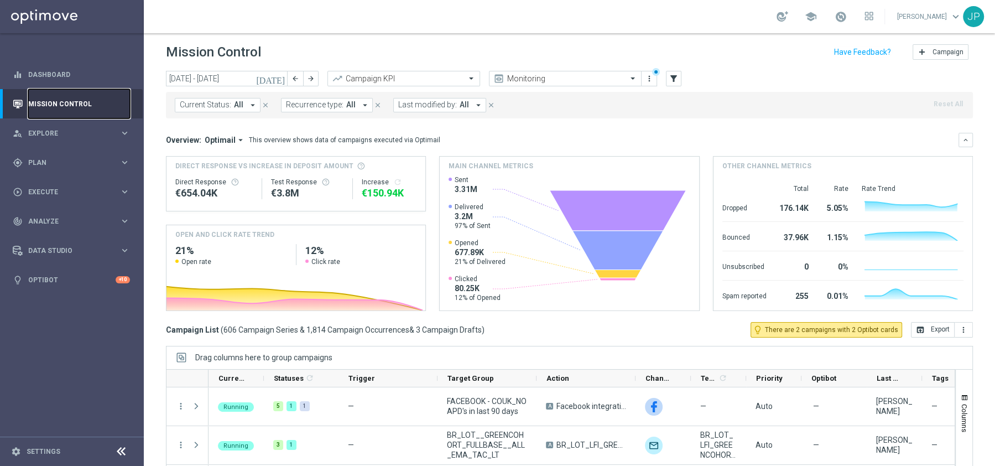
click at [55, 113] on link "Mission Control" at bounding box center [79, 103] width 102 height 29
click at [56, 107] on link "Mission Control" at bounding box center [79, 103] width 102 height 29
click at [46, 135] on span "Explore" at bounding box center [73, 133] width 91 height 7
click at [47, 148] on div "Customer Explorer" at bounding box center [86, 156] width 114 height 17
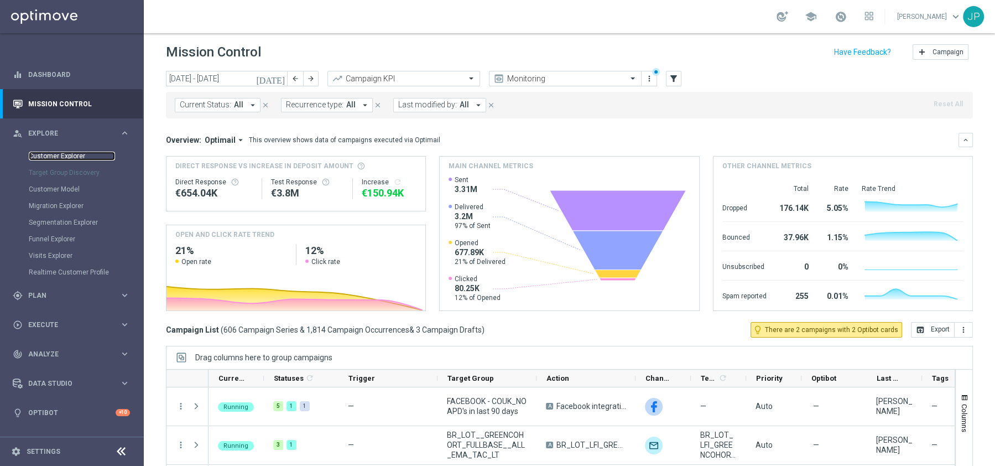
click at [65, 154] on link "Customer Explorer" at bounding box center [72, 156] width 86 height 9
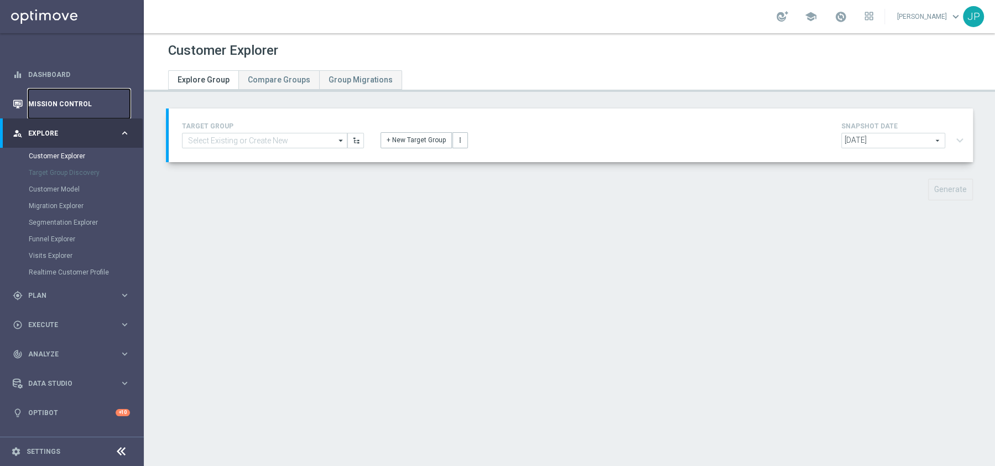
click at [65, 106] on link "Mission Control" at bounding box center [79, 103] width 102 height 29
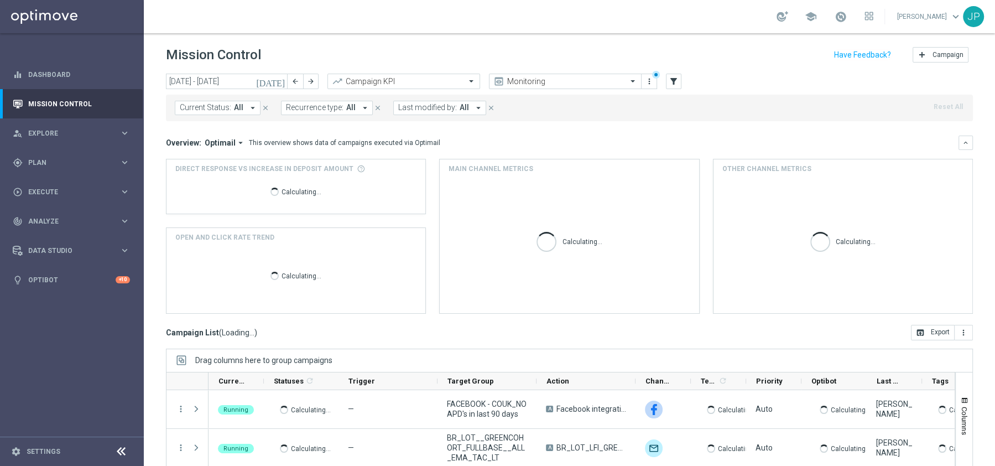
click at [197, 109] on span "Current Status:" at bounding box center [205, 107] width 51 height 9
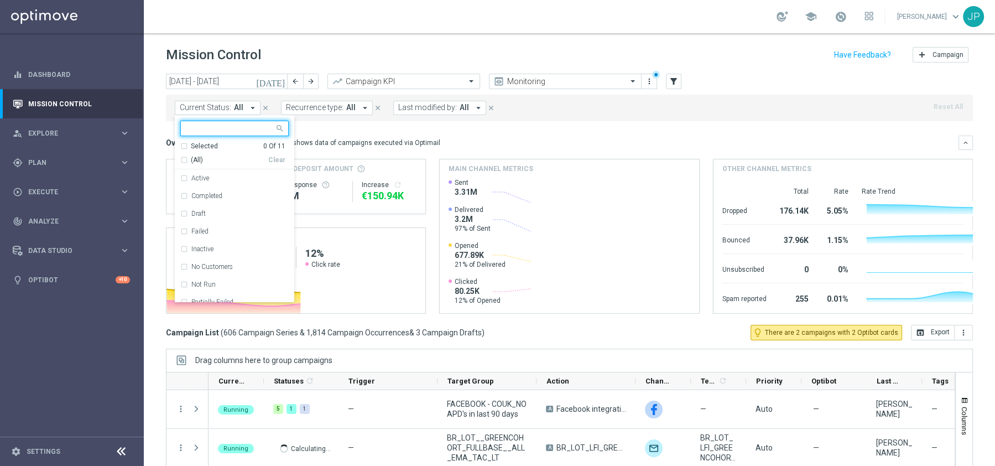
click at [202, 127] on input "text" at bounding box center [230, 128] width 88 height 9
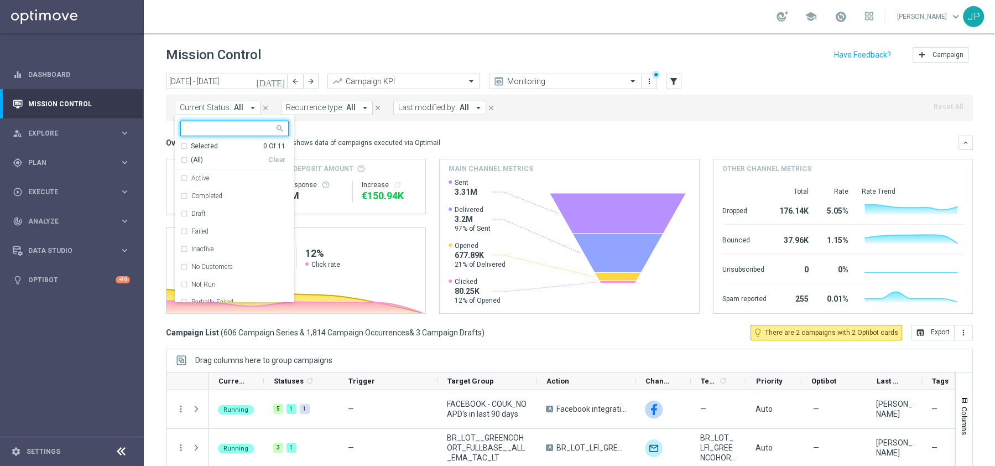
click at [884, 112] on div "Current Status: All arrow_drop_down Selected 0 Of 11 (All) Clear Active Complet…" at bounding box center [569, 108] width 807 height 27
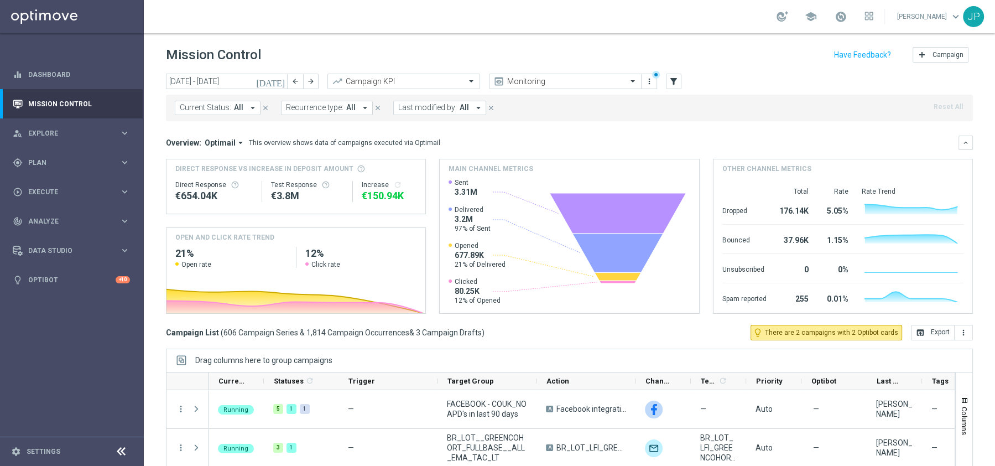
click at [884, 106] on div "Current Status: All arrow_drop_down close Recurrence type: All arrow_drop_down …" at bounding box center [569, 108] width 807 height 27
click at [884, 105] on div "Current Status: All arrow_drop_down close Recurrence type: All arrow_drop_down …" at bounding box center [569, 108] width 807 height 27
click at [217, 107] on span "Current Status:" at bounding box center [205, 107] width 51 height 9
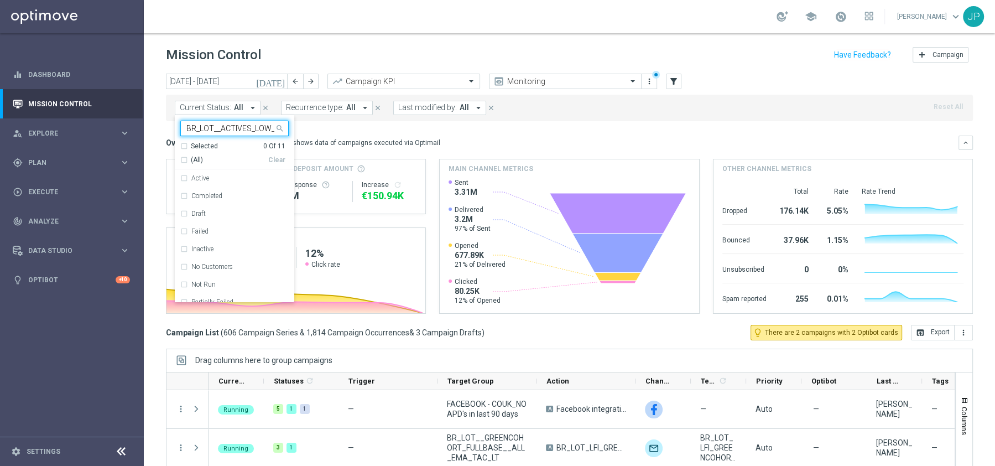
scroll to position [0, 61]
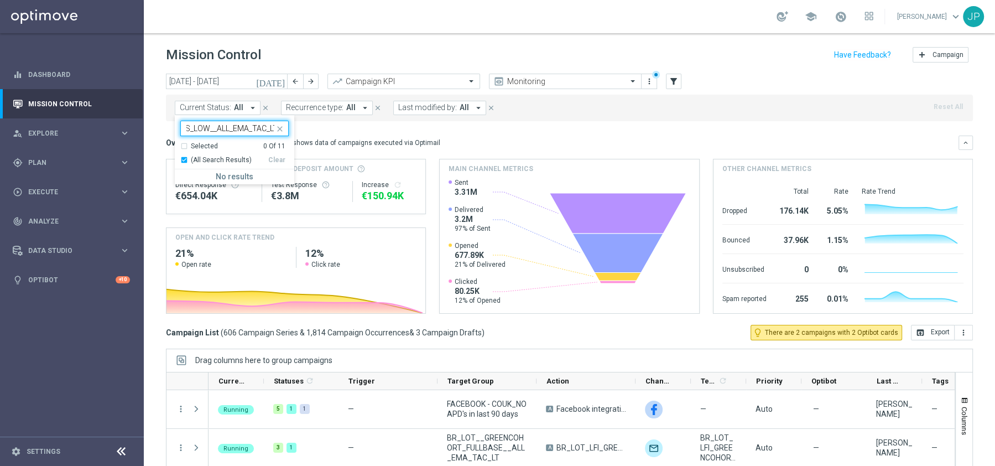
type input "BR_LOT__ACTIVES_LOW__ALL_EMA_TAC_LT"
click at [590, 118] on div "Current Status: All arrow_drop_down BR_LOT__ACTIVES_LOW__ALL_EMA_TAC_LT Selecte…" at bounding box center [569, 108] width 807 height 27
click at [681, 86] on button "filter_alt" at bounding box center [673, 81] width 15 height 15
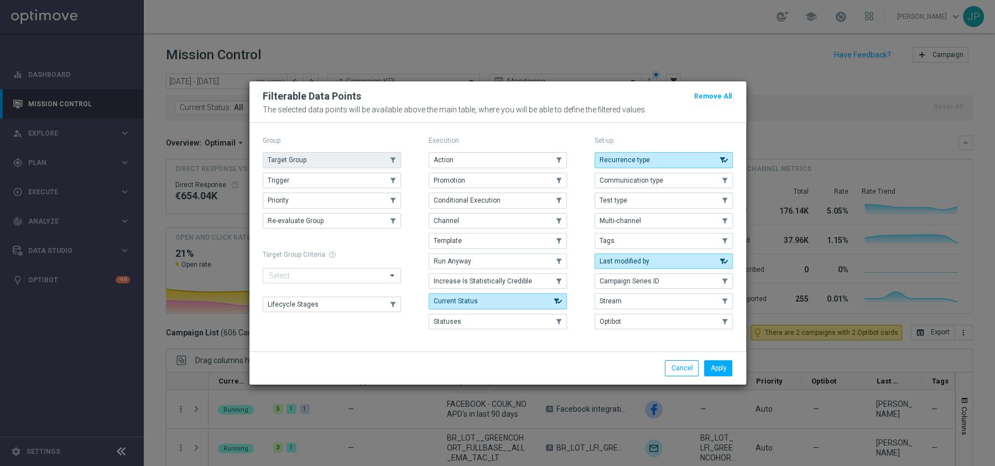
click at [339, 154] on button "Target Group" at bounding box center [332, 159] width 138 height 15
drag, startPoint x: 726, startPoint y: 364, endPoint x: 640, endPoint y: 322, distance: 95.0
click at [725, 364] on button "Apply" at bounding box center [718, 367] width 28 height 15
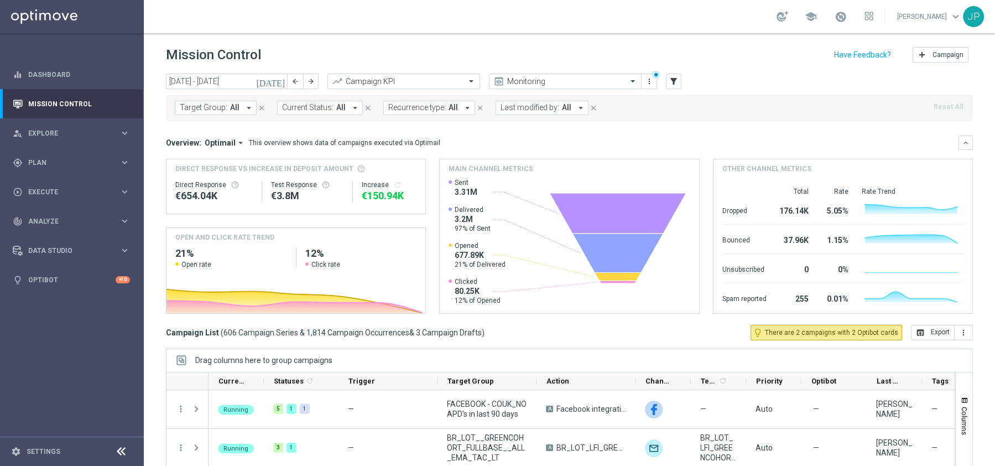
click at [197, 112] on span "Target Group:" at bounding box center [204, 107] width 48 height 9
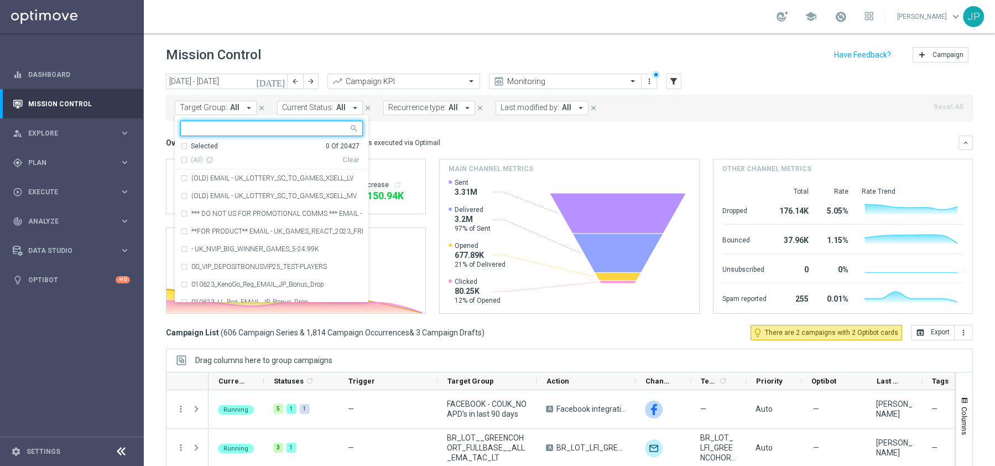
click at [212, 130] on input "text" at bounding box center [267, 128] width 162 height 9
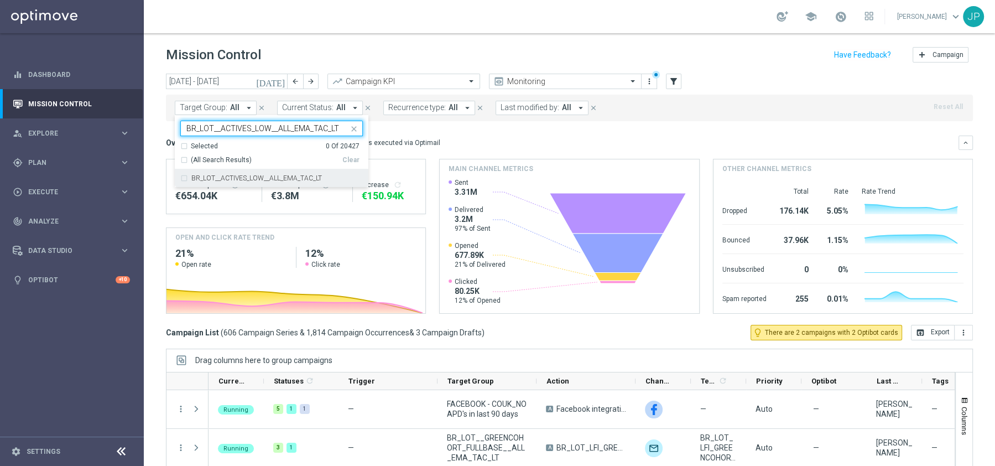
click at [181, 178] on div "BR_LOT__ACTIVES_LOW__ALL_EMA_TAC_LT" at bounding box center [271, 178] width 182 height 18
type input "BR_LOT__ACTIVES_LOW__ALL_EMA_TAC_LT"
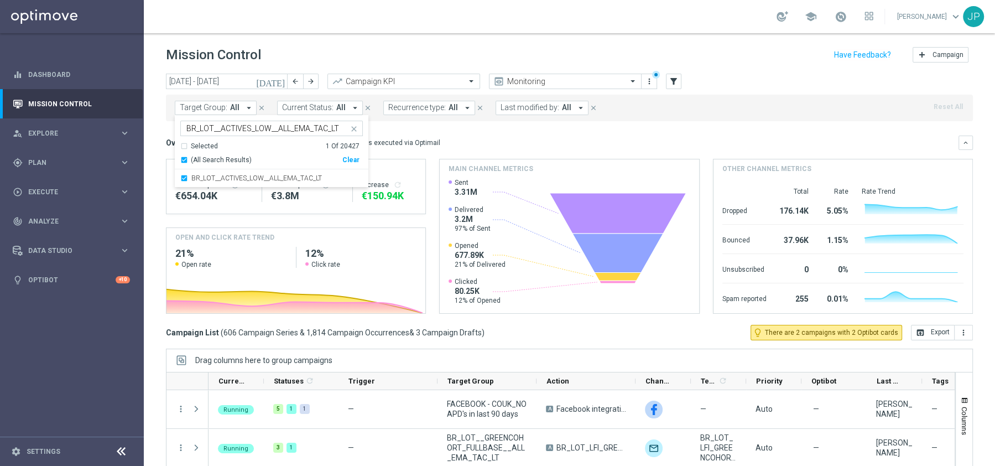
click at [581, 128] on mini-dashboard "Overview: Optimail arrow_drop_down This overview shows data of campaigns execut…" at bounding box center [569, 223] width 807 height 204
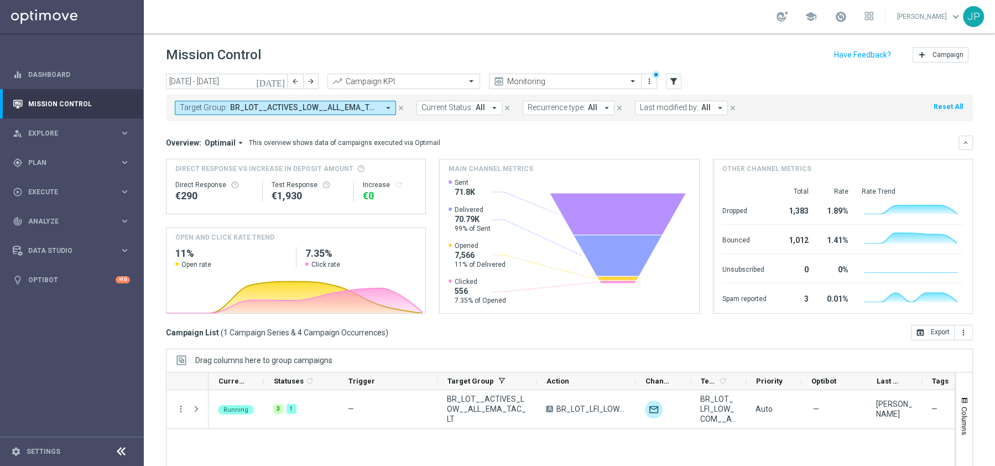
click at [198, 111] on span "Target Group:" at bounding box center [204, 107] width 48 height 9
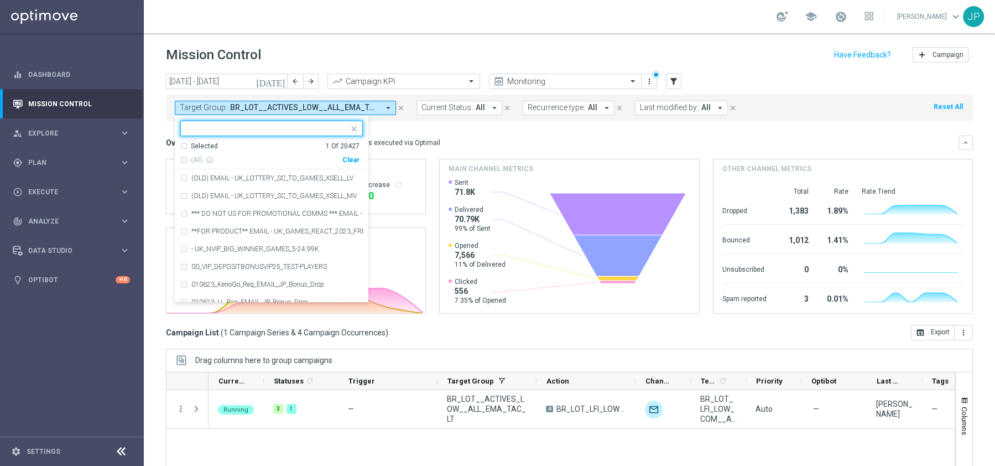
click at [207, 125] on input "text" at bounding box center [267, 128] width 162 height 9
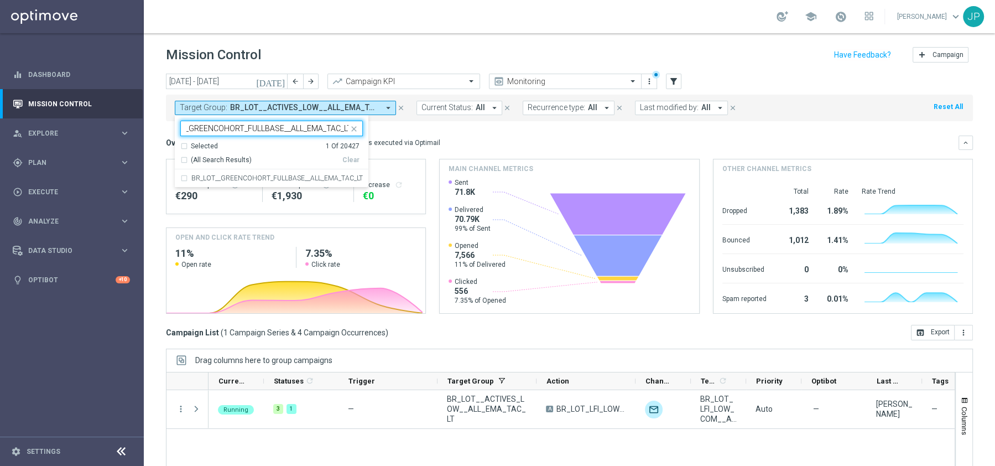
type input "BR_LOT__GREENCOHORT_FULLBASE__ALL_EMA_TAC_LT"
click at [300, 103] on span "BR_LOT__ACTIVES_LOW__ALL_EMA_TAC_LT" at bounding box center [304, 107] width 149 height 9
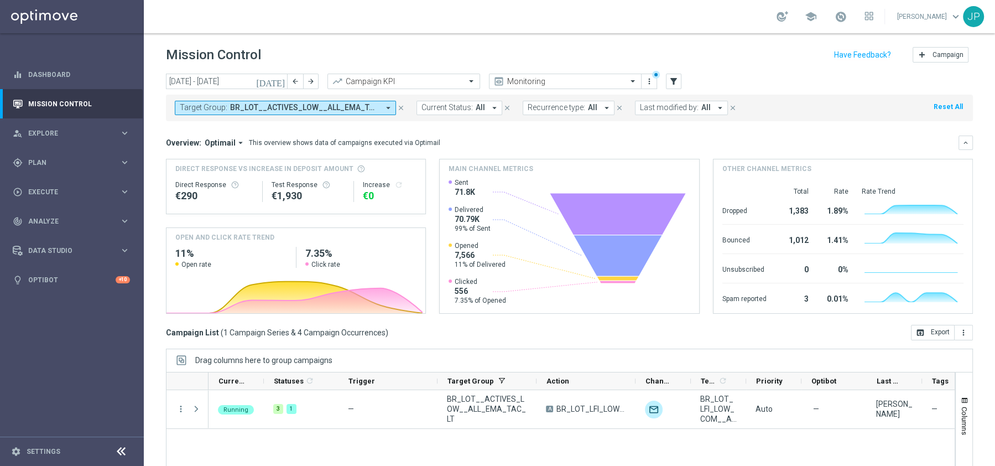
click at [300, 103] on span "BR_LOT__ACTIVES_LOW__ALL_EMA_TAC_LT" at bounding box center [304, 107] width 149 height 9
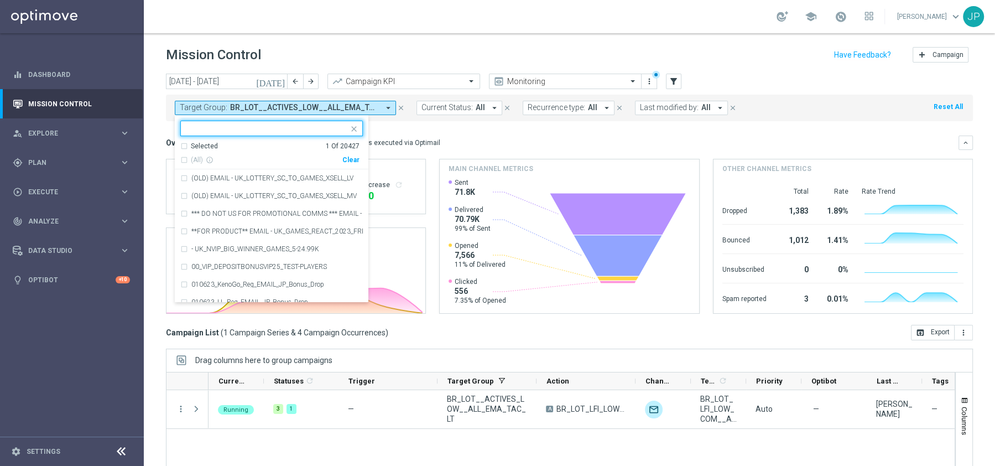
click at [0, 0] on div "Clear" at bounding box center [0, 0] width 0 height 0
click at [246, 118] on div "Selected 0 Of 20427 (All) info_outline Clear (OLD) EMAIL - UK_LOTTERY_SC_TO_GAM…" at bounding box center [272, 208] width 194 height 187
click at [245, 123] on div at bounding box center [265, 128] width 168 height 14
paste input "BR_LOT__GREENCOHORT_FULLBASE__ALL_EMA_TAC_LT"
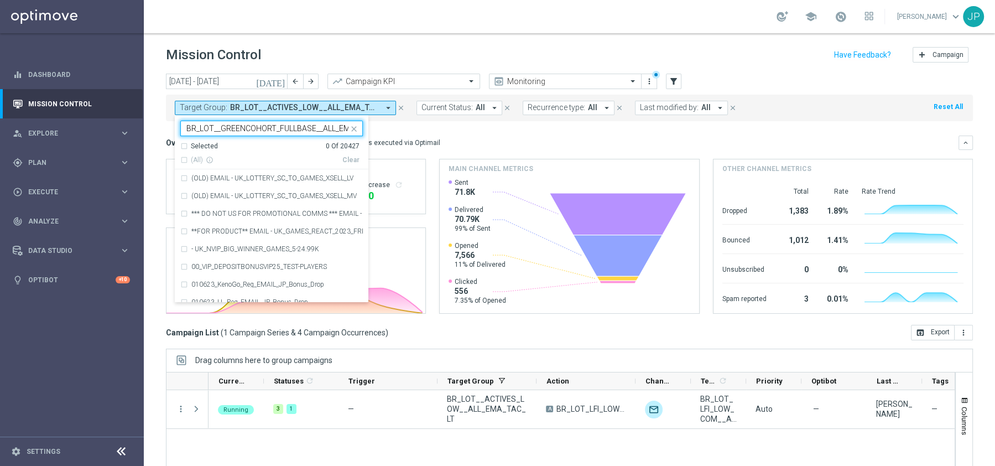
scroll to position [0, 32]
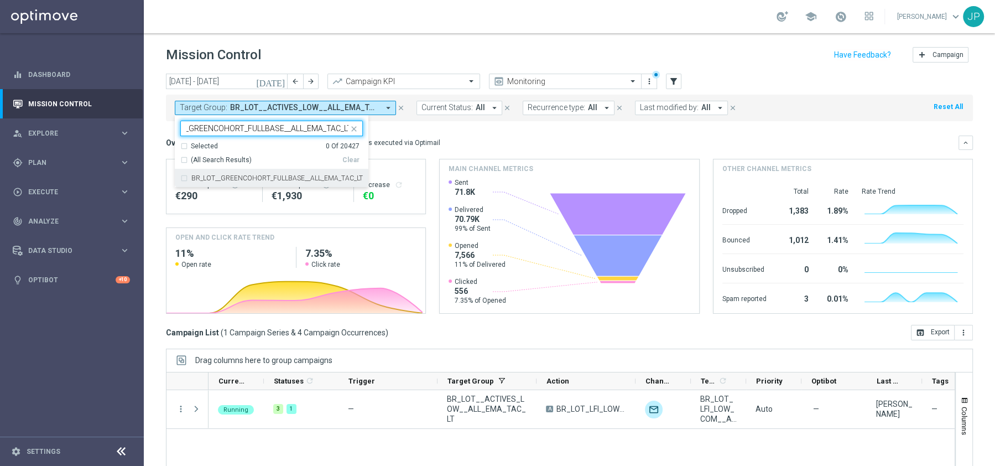
click at [185, 179] on div "BR_LOT__GREENCOHORT_FULLBASE__ALL_EMA_TAC_LT" at bounding box center [271, 178] width 182 height 18
type input "BR_LOT__GREENCOHORT_FULLBASE__ALL_EMA_TAC_LT"
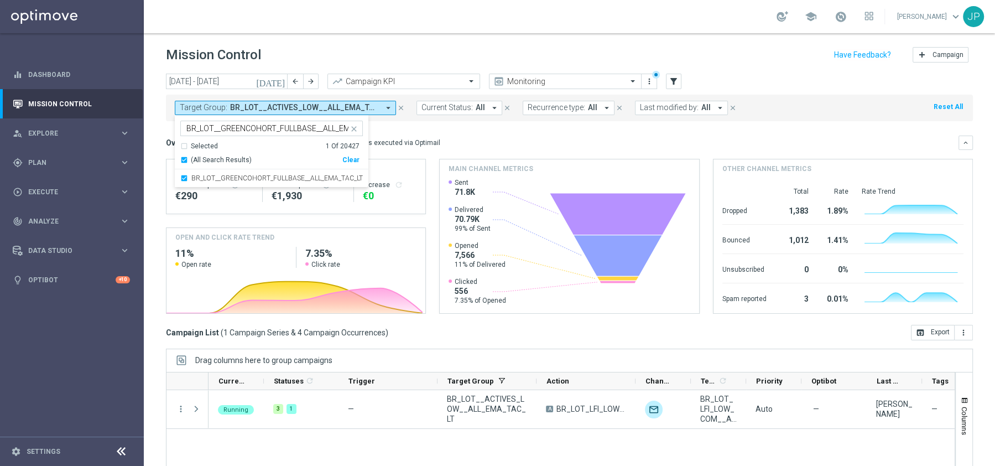
click at [427, 128] on mini-dashboard "Overview: Optimail arrow_drop_down This overview shows data of campaigns execut…" at bounding box center [569, 223] width 807 height 204
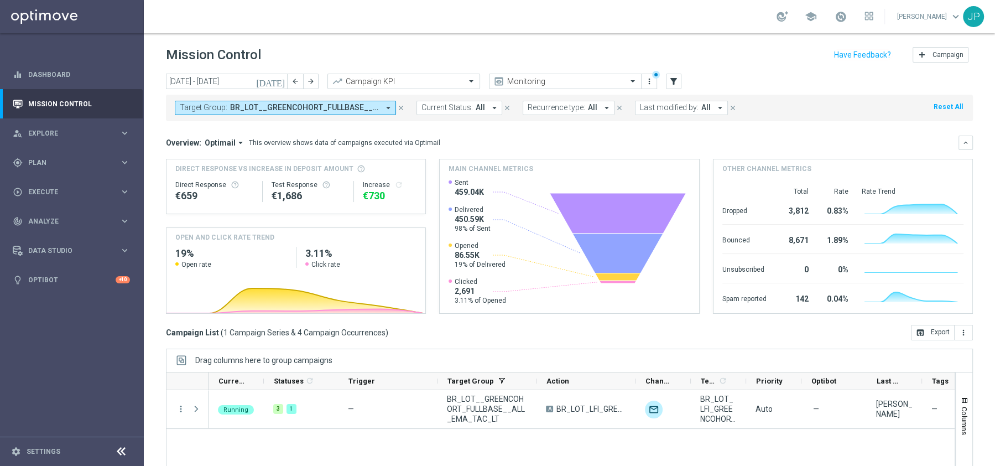
click at [221, 108] on span "Target Group:" at bounding box center [204, 107] width 48 height 9
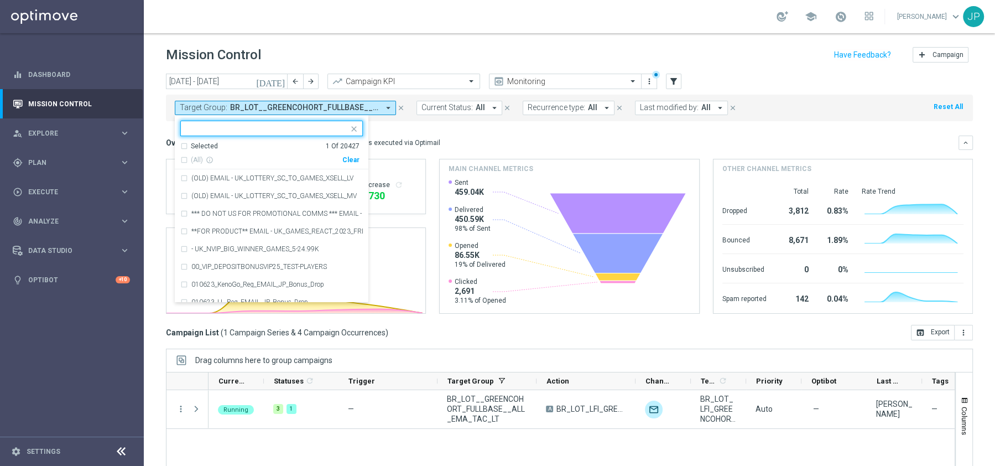
click at [217, 129] on input "text" at bounding box center [267, 128] width 162 height 9
type input "V"
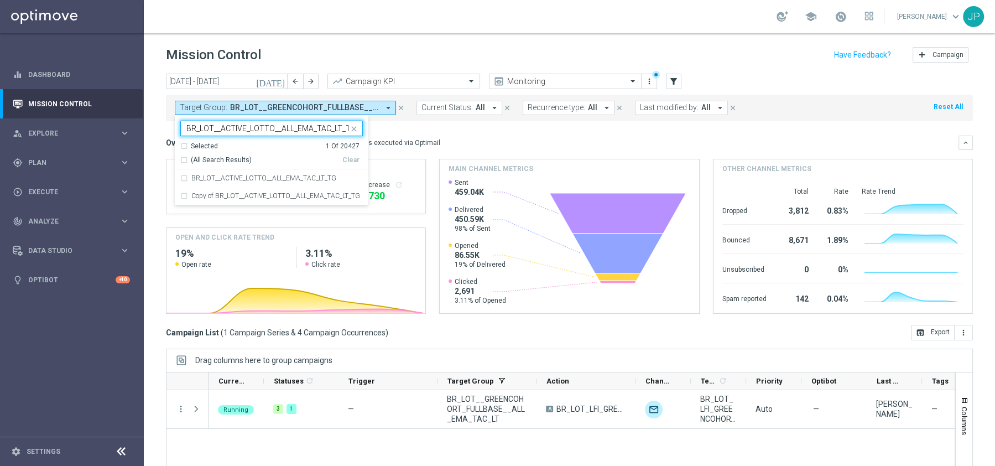
scroll to position [0, 3]
click at [182, 175] on div "BR_LOT__ACTIVE_LOTTO__ALL_EMA_TAC_LT_TG" at bounding box center [271, 178] width 182 height 18
type input "BR_LOT__ACTIVE_LOTTO__ALL_EMA_TAC_LT_TG"
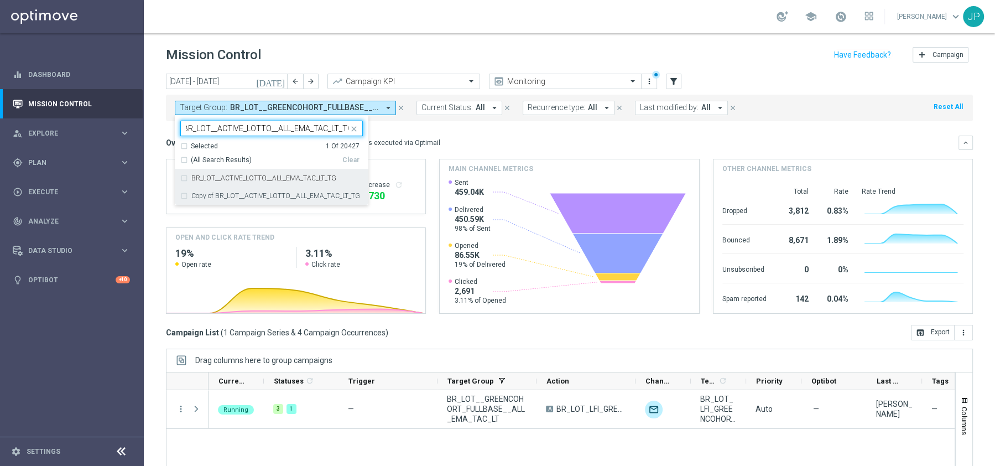
scroll to position [0, 0]
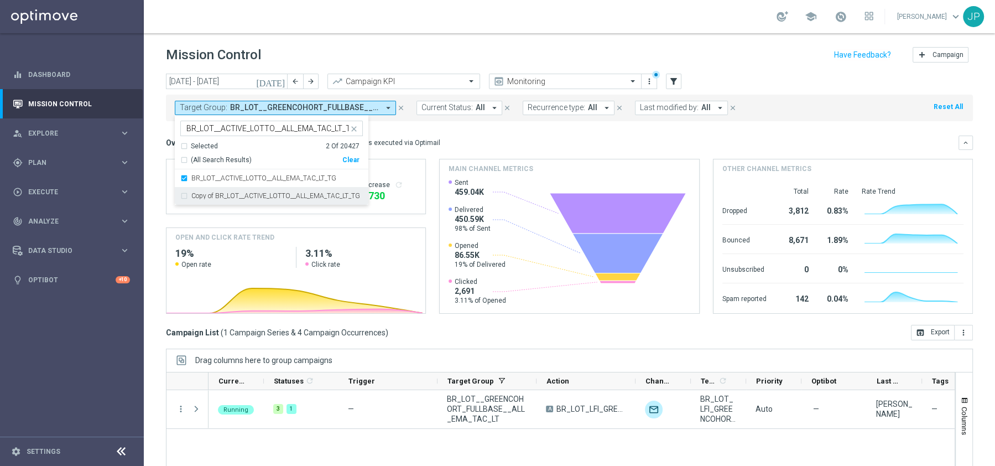
click at [262, 197] on label "Copy of BR_LOT__ACTIVE_LOTTO__ALL_EMA_TAC_LT_TG" at bounding box center [275, 195] width 169 height 7
click at [454, 129] on mini-dashboard "Overview: Optimail arrow_drop_down This overview shows data of campaigns execut…" at bounding box center [569, 223] width 807 height 204
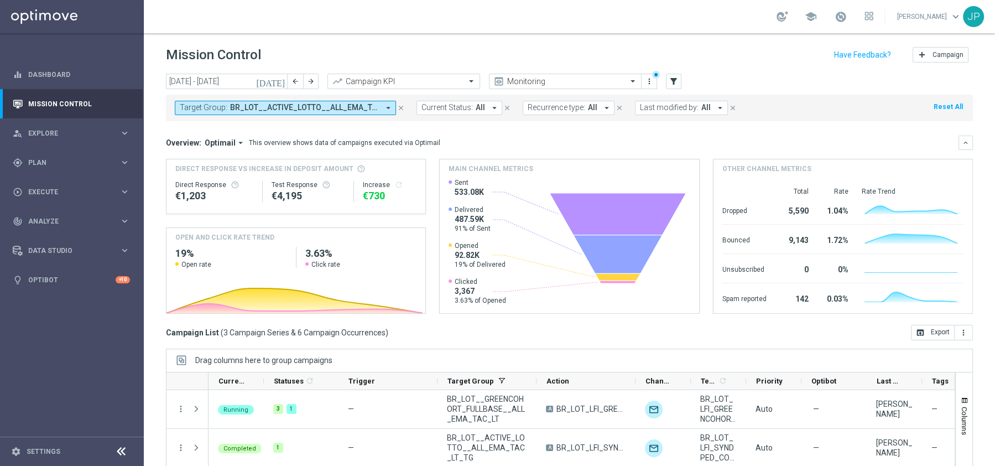
click at [341, 103] on span "BR_LOT__ACTIVE_LOTTO__ALL_EMA_TAC_LT_TG, BR_LOT__GREENCOHORT_FULLBASE__ALL_EMA_…" at bounding box center [304, 107] width 149 height 9
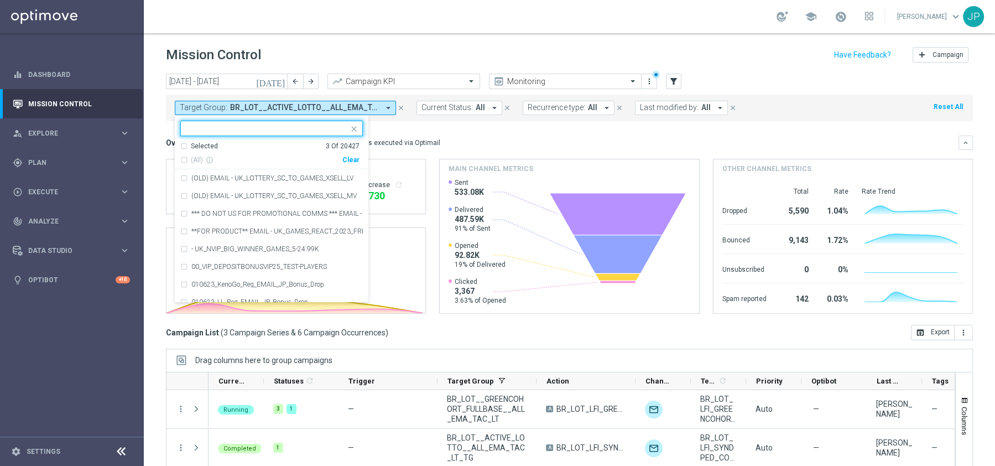
click at [0, 0] on div "Clear" at bounding box center [0, 0] width 0 height 0
click at [228, 124] on input "text" at bounding box center [267, 128] width 162 height 9
paste input "BR_LOT__ACTIVE_LOTTO__ALL_EMA_TAC_LT_TG"
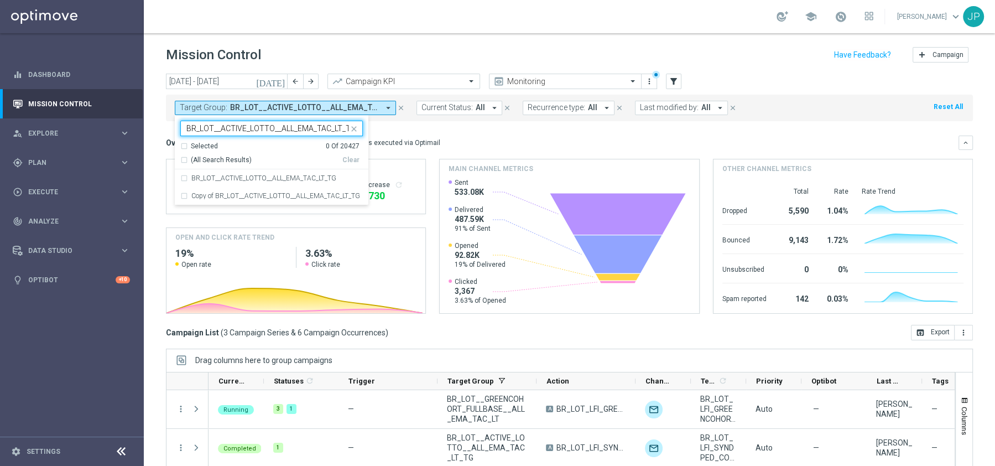
scroll to position [0, 3]
click at [187, 179] on div "BR_LOT__ACTIVE_LOTTO__ALL_EMA_TAC_LT_TG" at bounding box center [271, 178] width 182 height 18
type input "BR_LOT__ACTIVE_LOTTO__ALL_EMA_TAC_LT_TG"
click at [462, 130] on mini-dashboard "Overview: Optimail arrow_drop_down This overview shows data of campaigns execut…" at bounding box center [569, 223] width 807 height 204
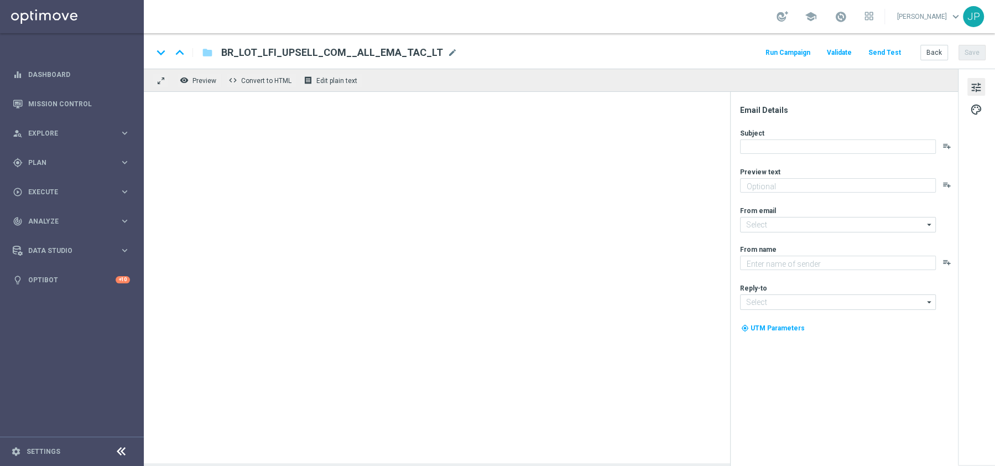
type textarea "Sāo R$220 milhões em Jogo!"
type textarea "Lotofácil Independência na Lottoland"
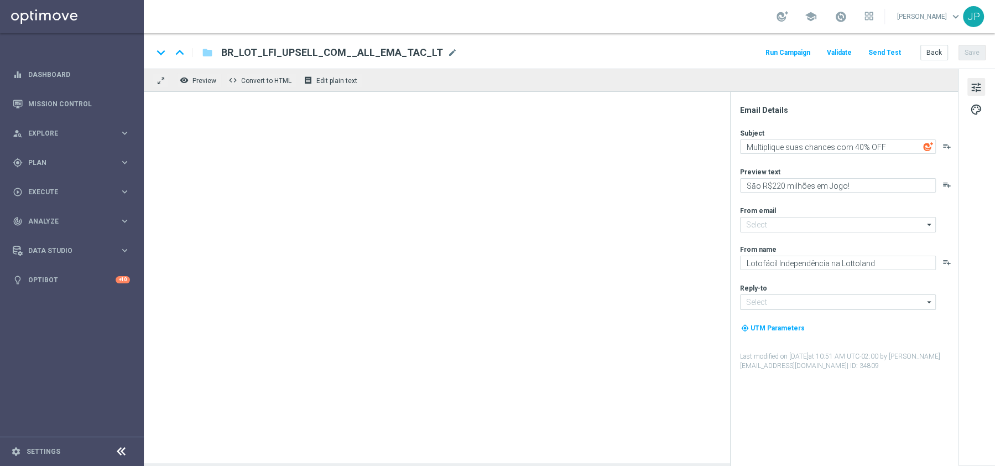
type input "[EMAIL_ADDRESS][DOMAIN_NAME]"
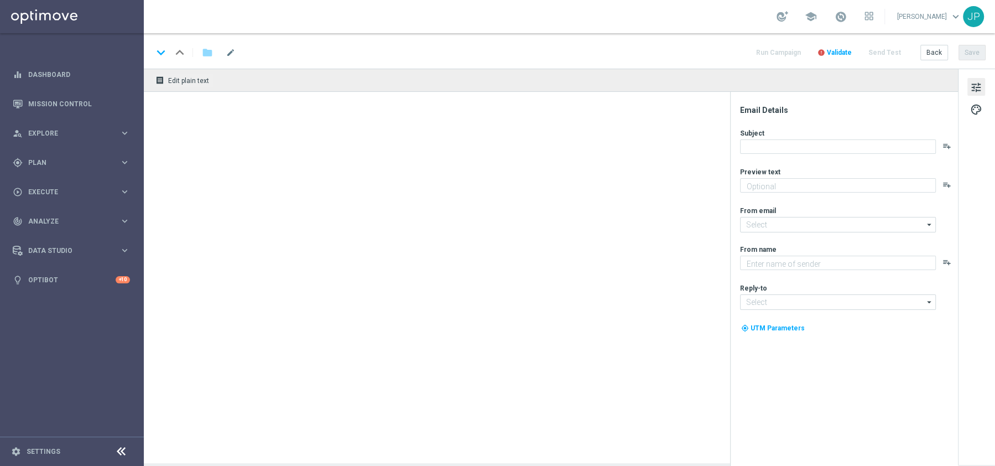
type textarea "Garanta sua cota no bolão da Independência antes que acabe!"
type textarea "Lotofácil Independência na Lottoland"
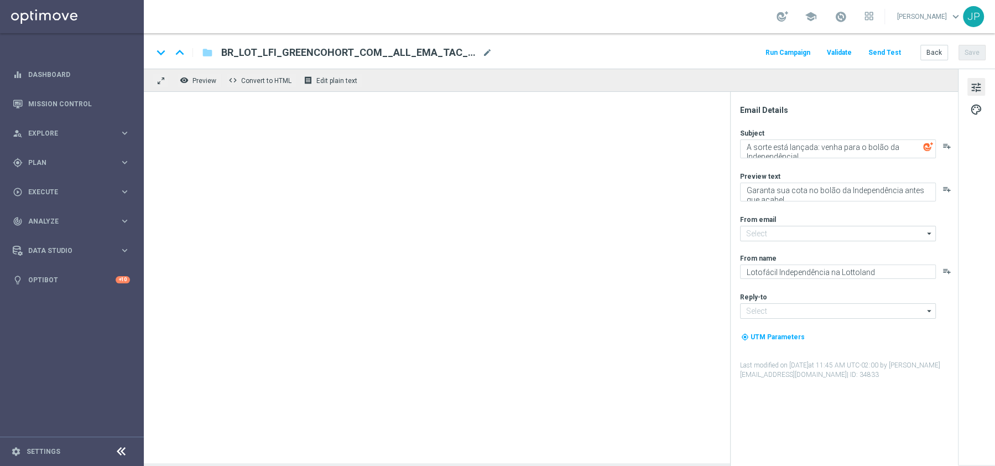
type input "[EMAIL_ADDRESS][DOMAIN_NAME]"
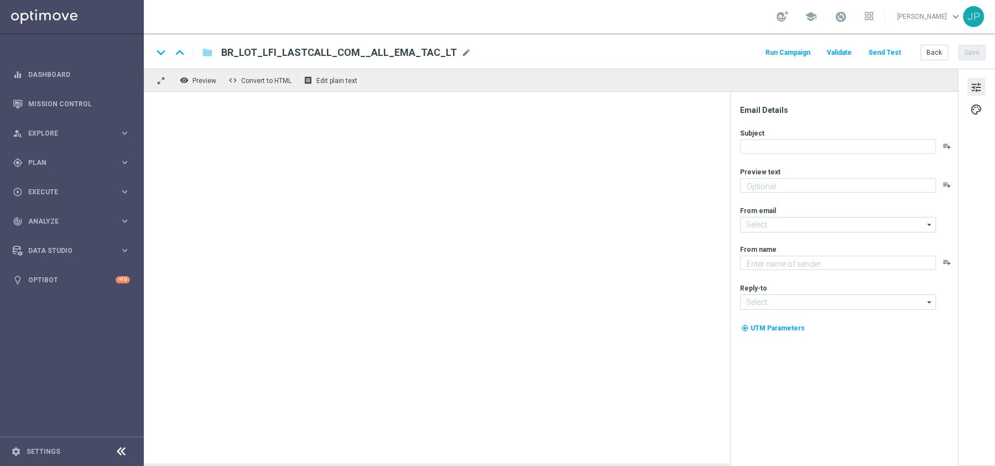
type textarea "Garanta sua cota no bolão da Independência antes que acabe!"
type textarea "Lotofácil Independência na Lottoland"
type input "[EMAIL_ADDRESS][DOMAIN_NAME]"
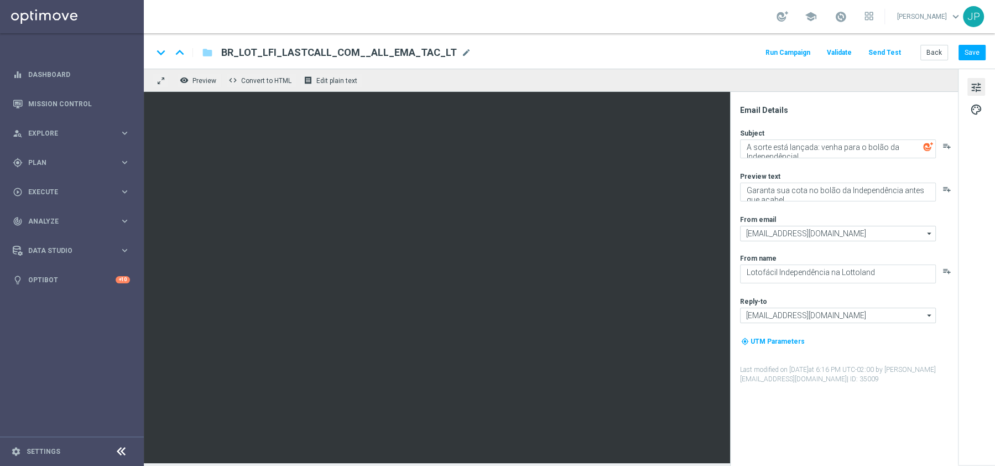
click at [776, 422] on div "Email Details Subject A sorte está lançada: venha para o bolão da Independência…" at bounding box center [847, 285] width 220 height 361
click at [880, 48] on button "Send Test" at bounding box center [885, 52] width 36 height 15
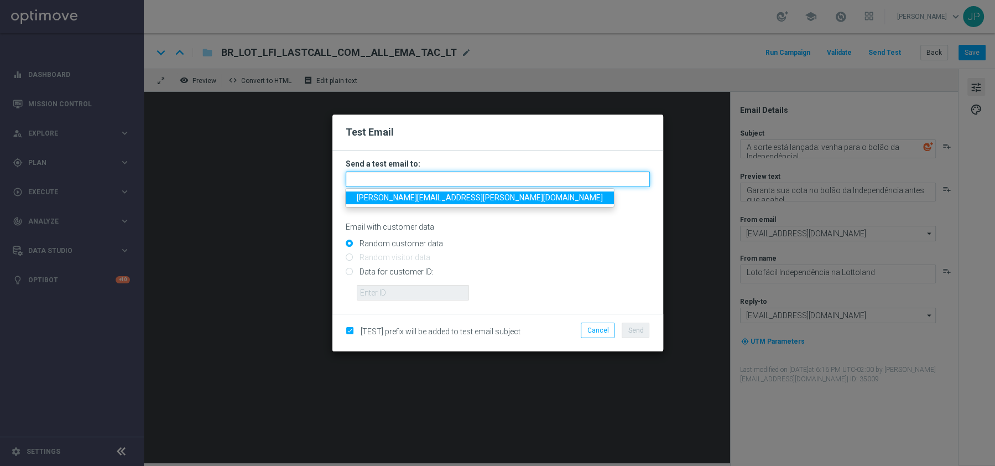
click at [382, 174] on input "text" at bounding box center [498, 178] width 304 height 15
type input "javier.sanchez@lottoland.com"
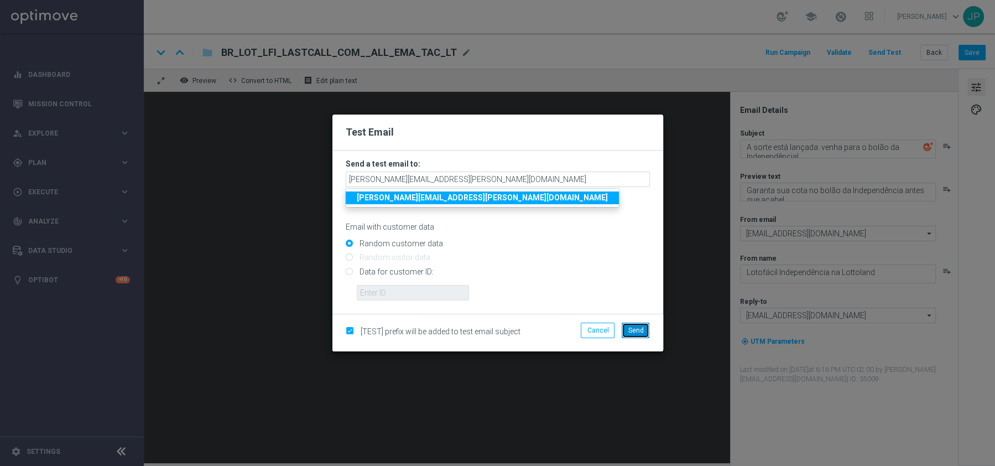
click at [632, 329] on span "Send" at bounding box center [635, 330] width 15 height 8
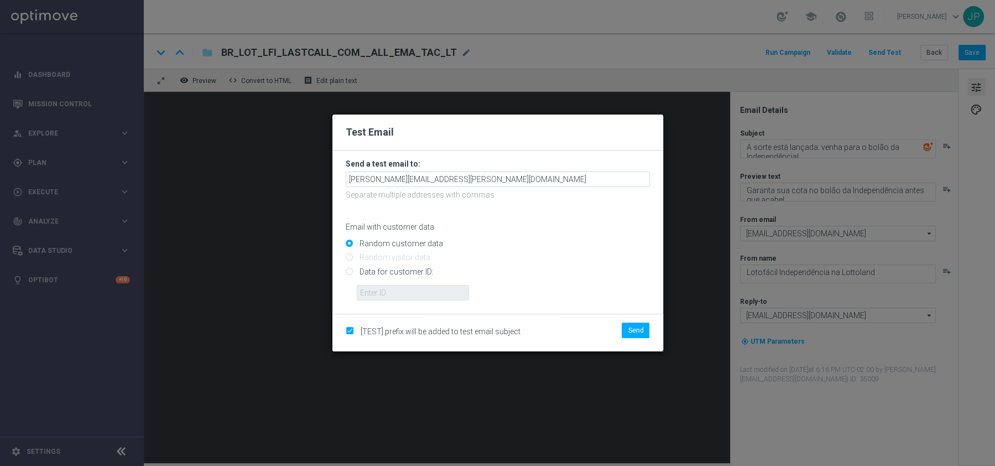
click at [644, 321] on div "[TEST] prefix will be added to test email subject Send" at bounding box center [497, 333] width 331 height 38
click at [639, 331] on span "Send" at bounding box center [635, 330] width 15 height 8
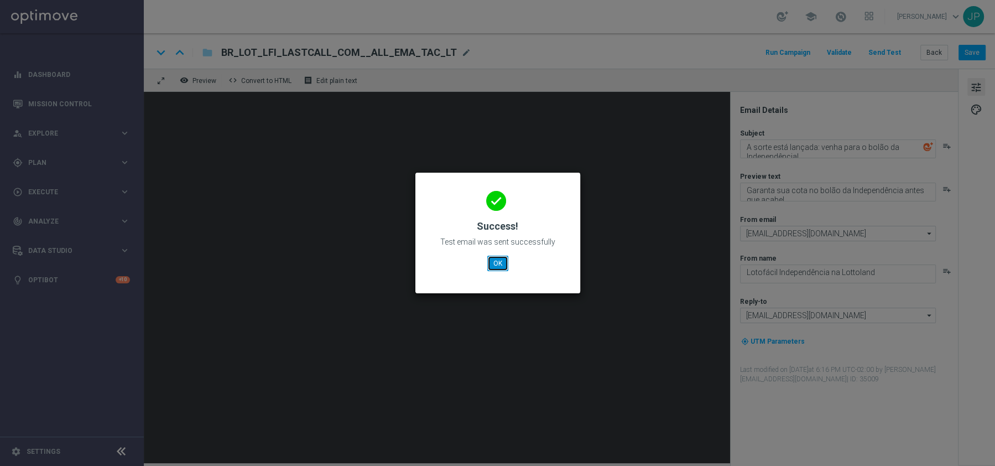
click at [494, 267] on button "OK" at bounding box center [497, 262] width 21 height 15
click at [500, 265] on button "OK" at bounding box center [497, 262] width 21 height 15
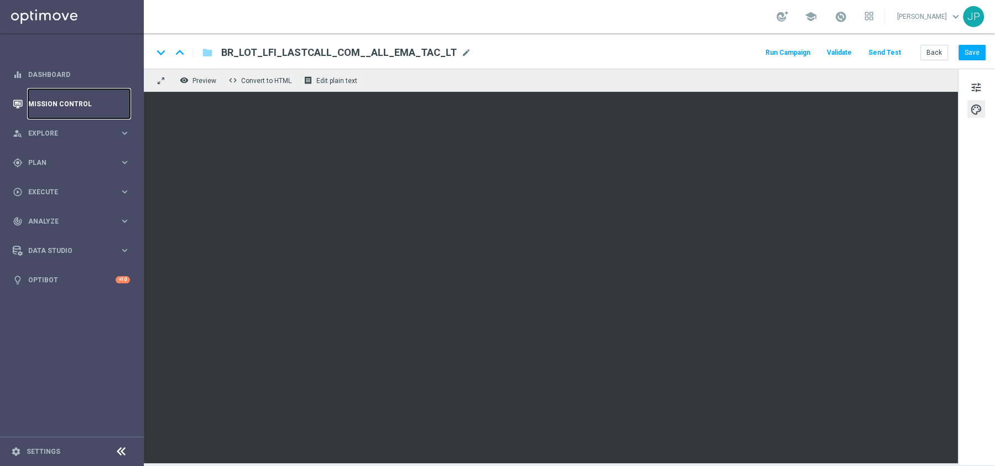
click at [45, 111] on link "Mission Control" at bounding box center [79, 103] width 102 height 29
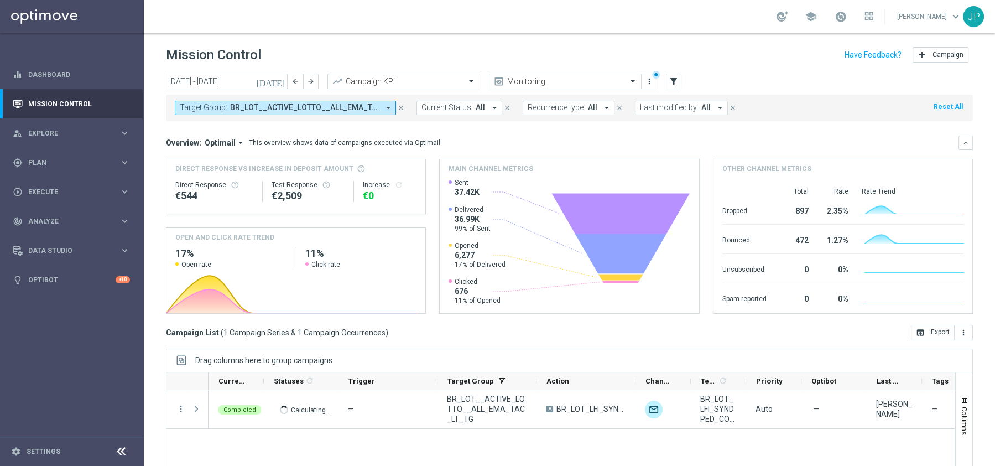
click at [280, 82] on icon "today" at bounding box center [271, 81] width 30 height 10
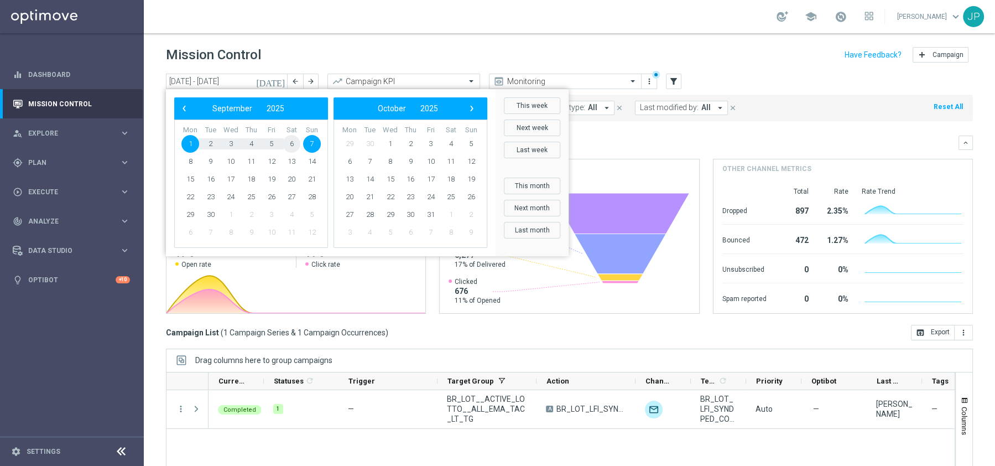
click at [293, 141] on span "6" at bounding box center [292, 144] width 18 height 18
type input "06 Sep 2025 - 06 Sep 2025"
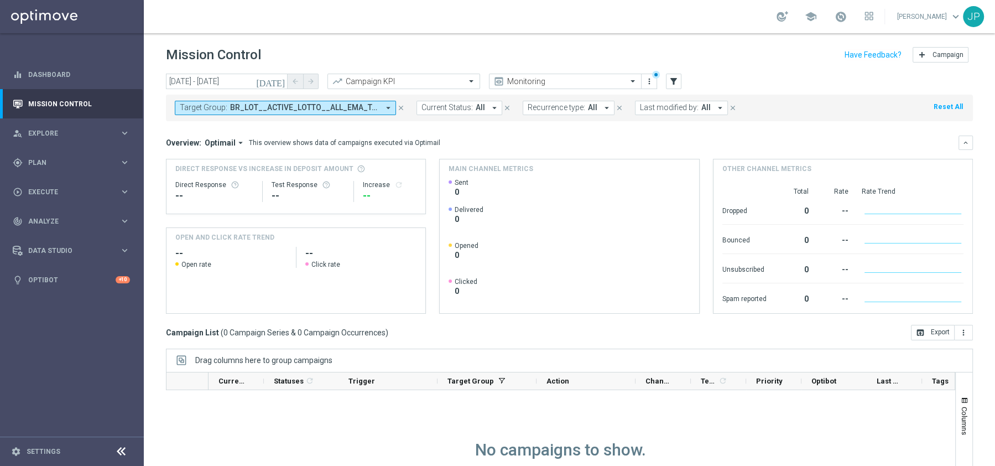
click at [403, 107] on icon "close" at bounding box center [401, 108] width 8 height 8
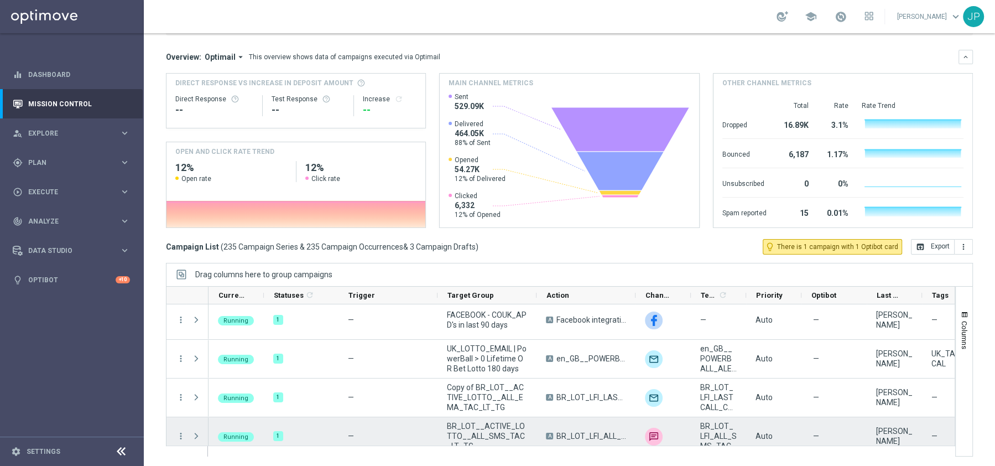
scroll to position [175, 0]
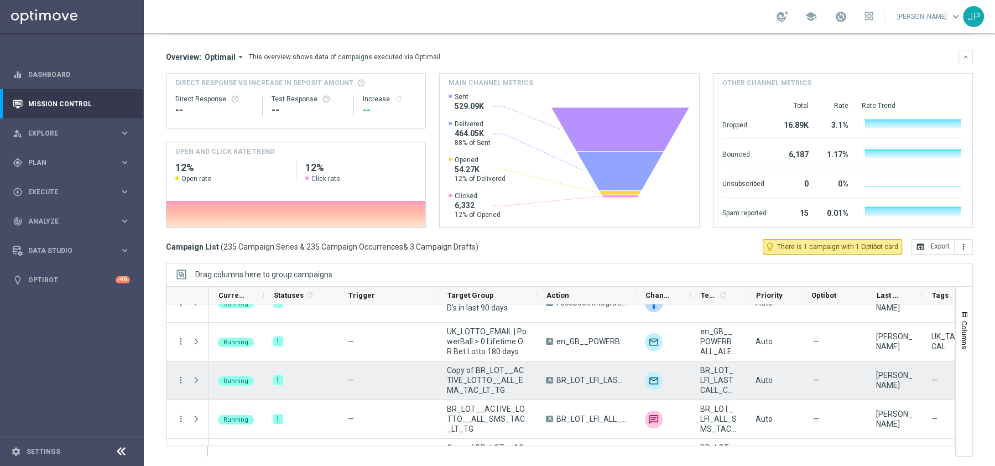
click at [489, 380] on span "Copy of BR_LOT__ACTIVE_LOTTO__ALL_EMA_TAC_LT_TG" at bounding box center [487, 380] width 80 height 30
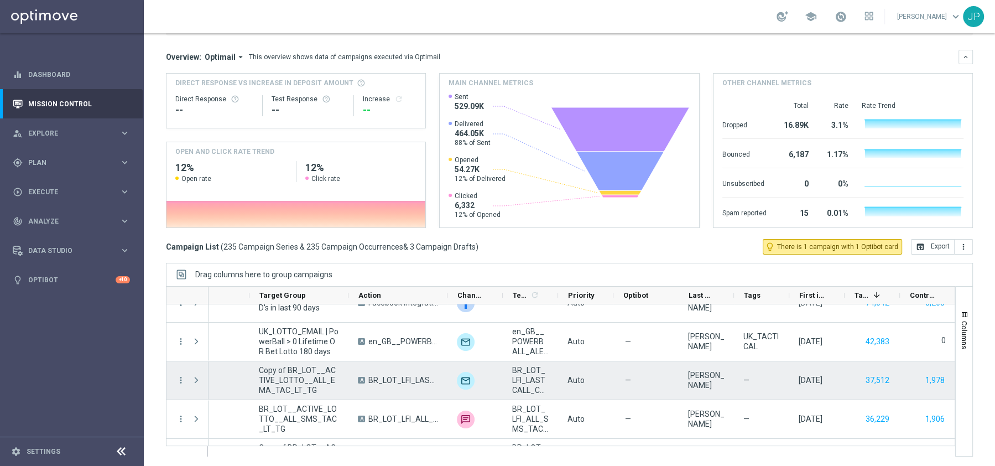
scroll to position [174, 0]
click at [182, 382] on icon "more_vert" at bounding box center [181, 381] width 10 height 10
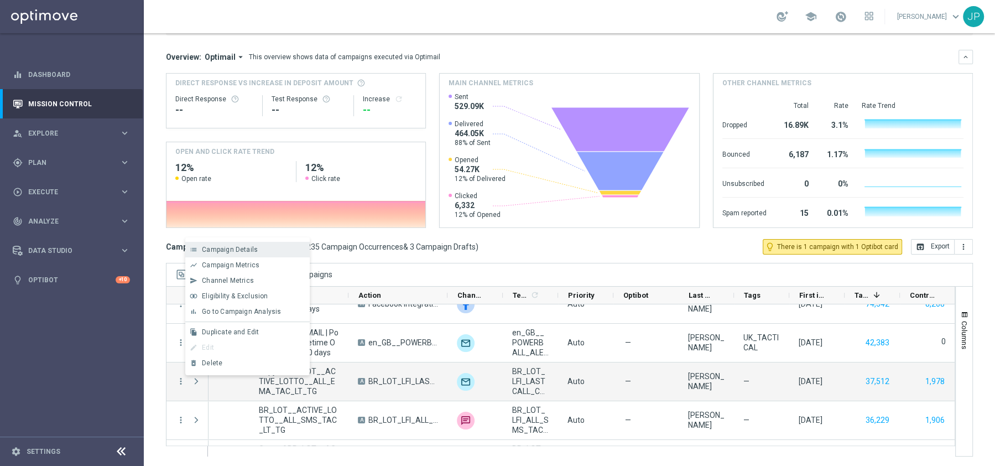
click at [243, 251] on span "Campaign Details" at bounding box center [230, 250] width 56 height 8
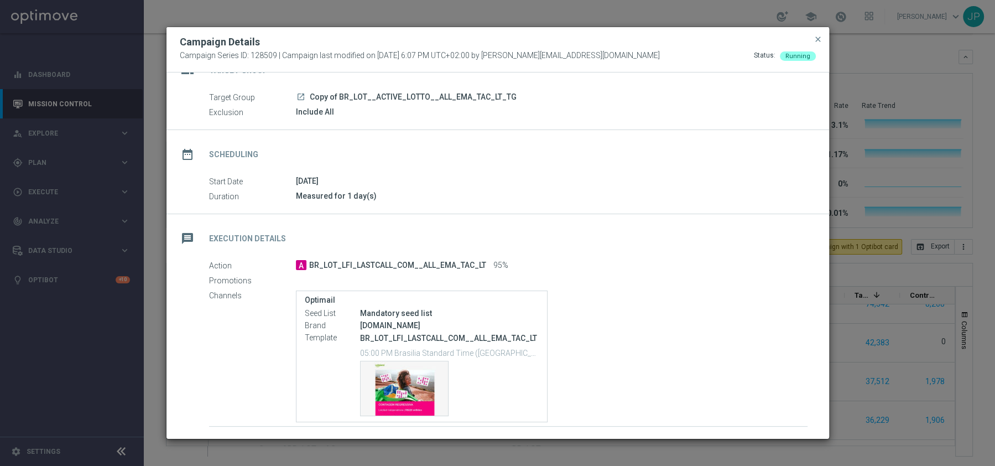
scroll to position [47, 0]
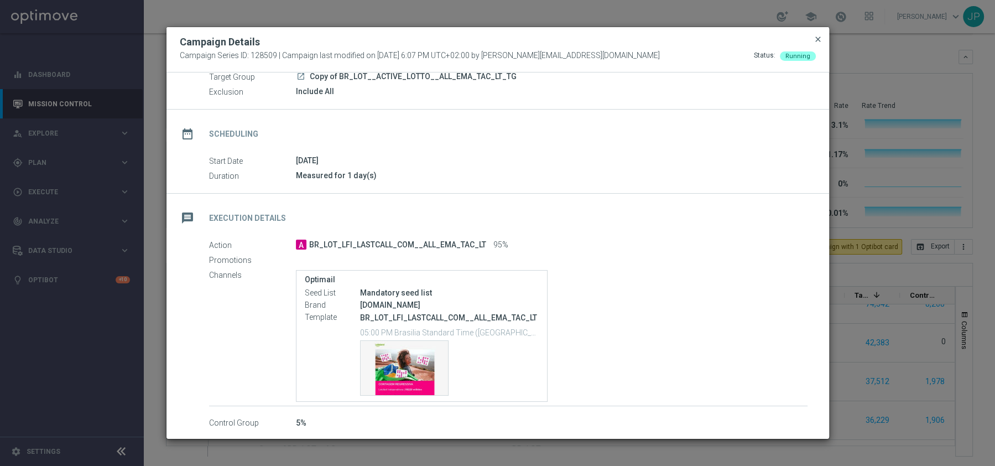
click at [818, 39] on span "close" at bounding box center [817, 39] width 9 height 9
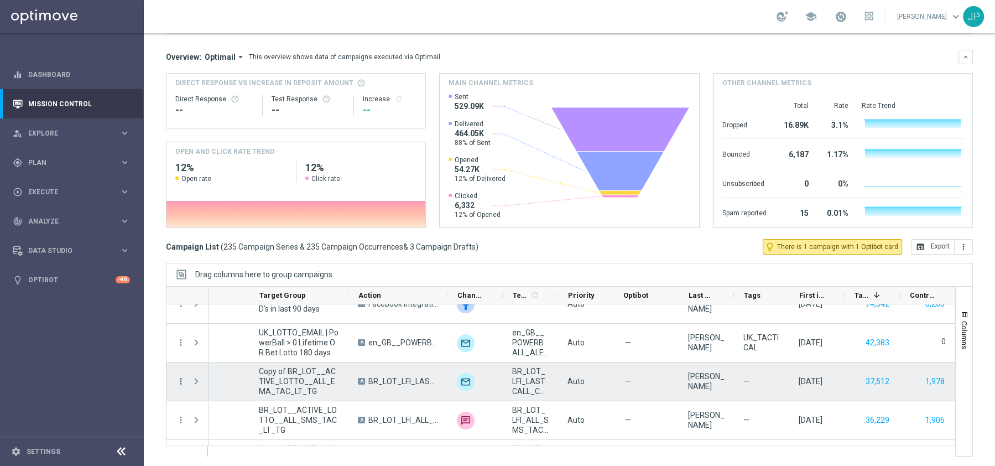
click at [179, 378] on icon "more_vert" at bounding box center [181, 381] width 10 height 10
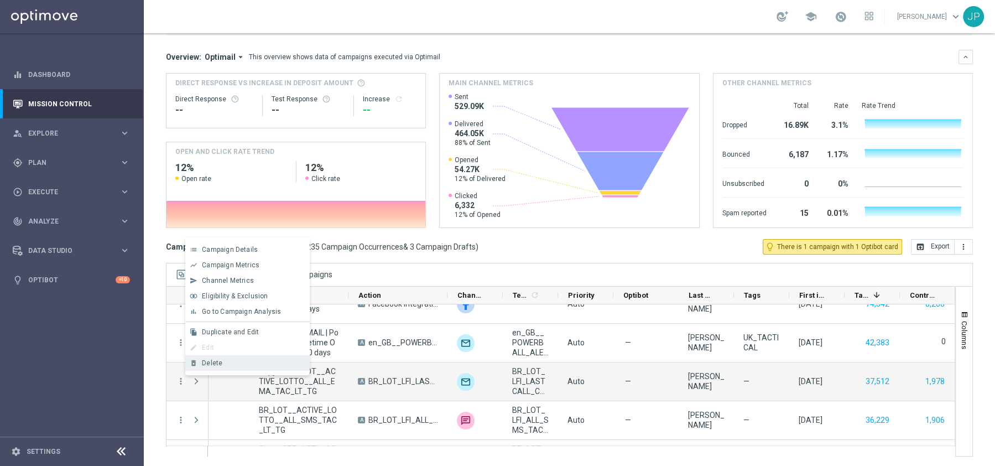
click at [210, 359] on span "Delete" at bounding box center [212, 363] width 20 height 8
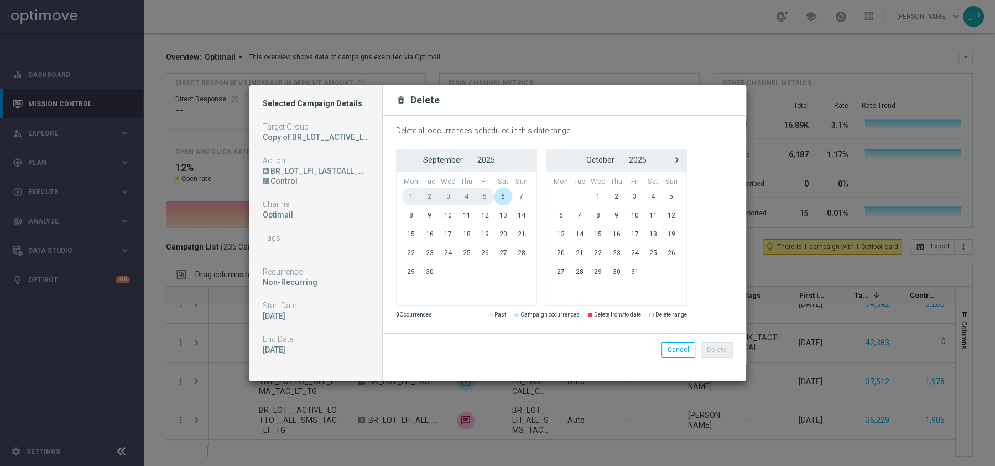
click at [502, 196] on span "6" at bounding box center [503, 196] width 18 height 18
click at [503, 195] on span "6" at bounding box center [503, 196] width 18 height 18
click at [720, 350] on button "Delete" at bounding box center [717, 349] width 32 height 15
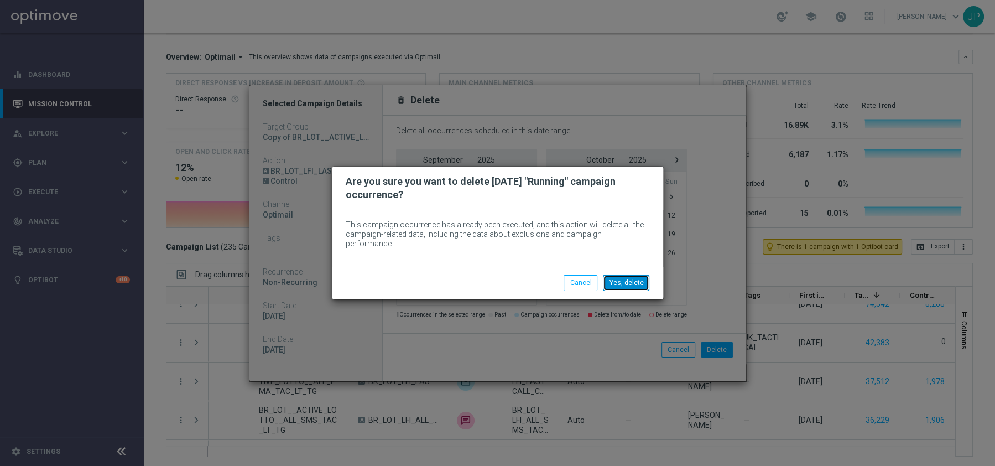
click at [628, 277] on button "Yes, delete" at bounding box center [626, 282] width 46 height 15
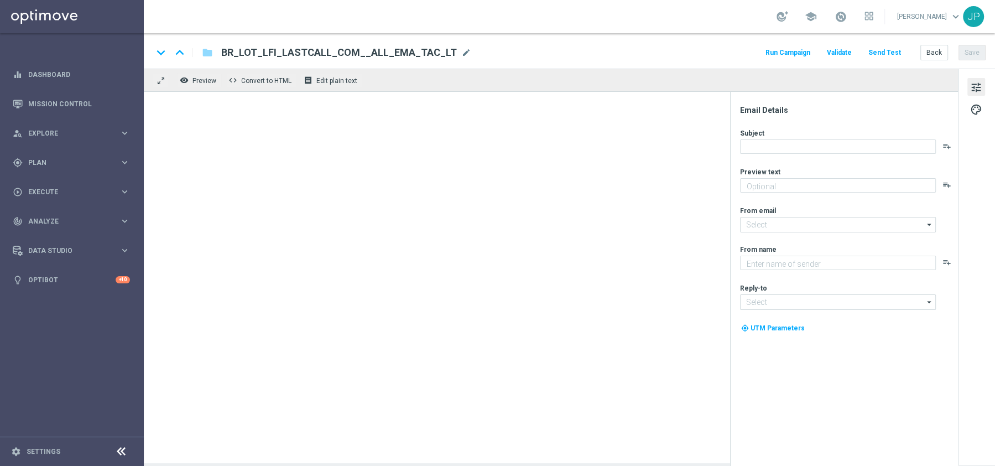
type textarea "Garanta sua cota no bolão da Independência antes que acabe!"
type textarea "Lotofácil Independência na Lottoland"
type input "[EMAIL_ADDRESS][DOMAIN_NAME]"
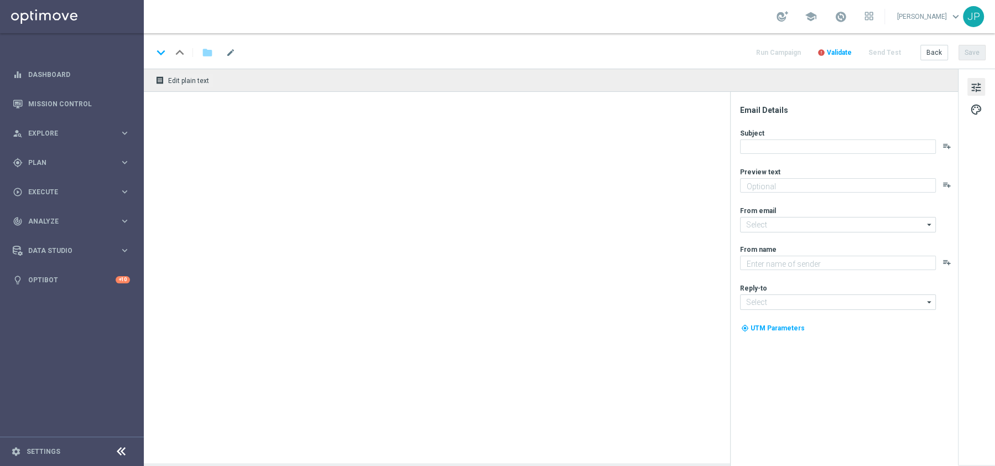
type textarea "Garanta sua cota no bolão da Independência antes que acabe!"
type textarea "Lotofácil Independência na Lottoland"
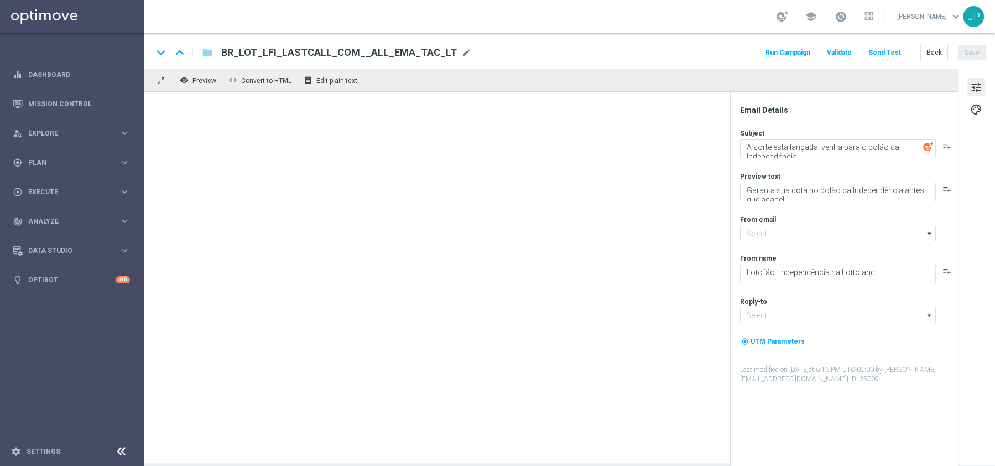
type input "[EMAIL_ADDRESS][DOMAIN_NAME]"
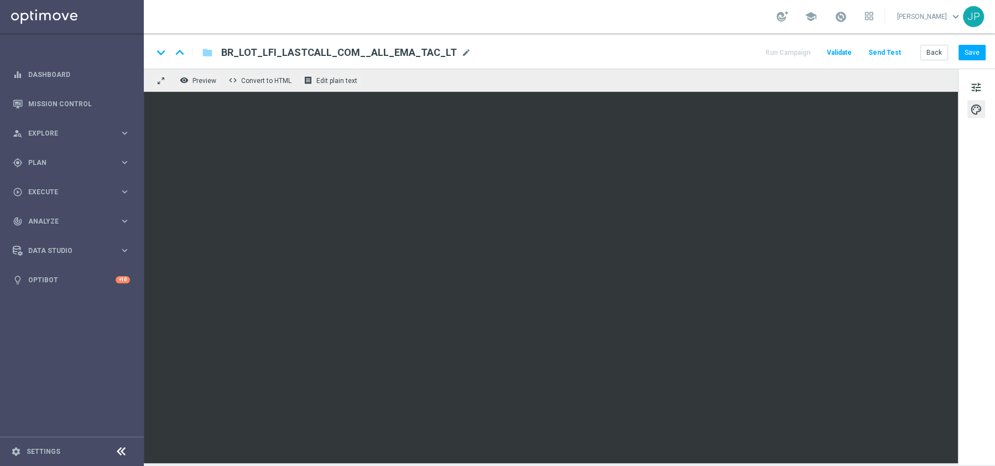
click at [625, 75] on div "remove_red_eye Preview code Convert to HTML receipt Edit plain text" at bounding box center [551, 80] width 814 height 23
click at [977, 52] on button "Save" at bounding box center [971, 52] width 27 height 15
click at [792, 50] on button "Run Campaign" at bounding box center [788, 52] width 48 height 15
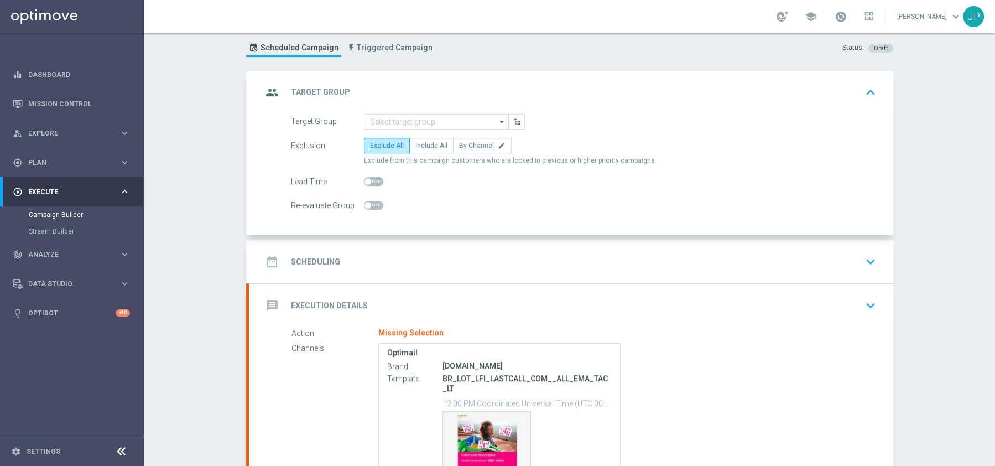
scroll to position [61, 0]
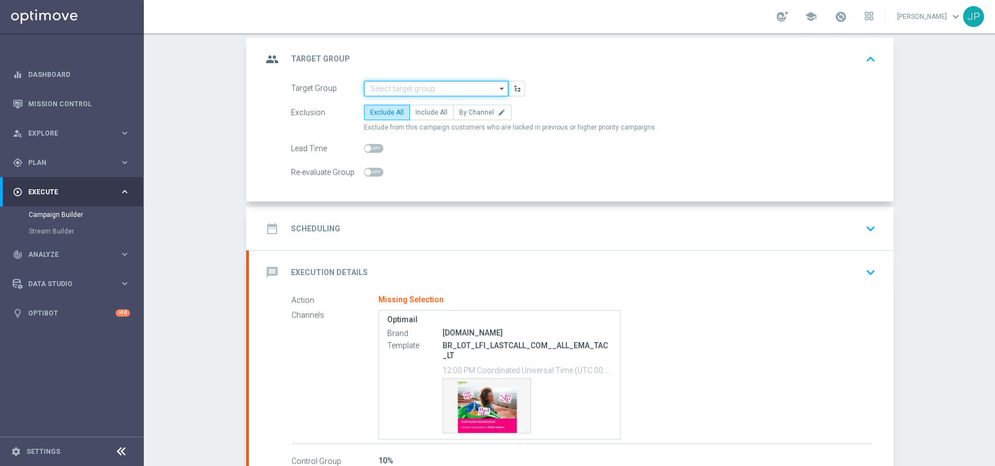
click at [421, 84] on input at bounding box center [436, 88] width 144 height 15
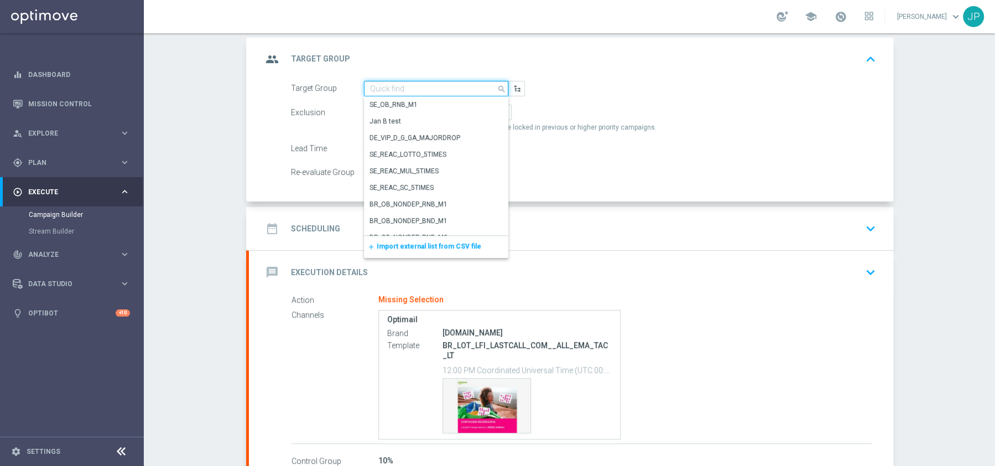
paste input "BR_LOT__ACTIVE_LOTTO__ALL_EMA_TAC_LT_TG"
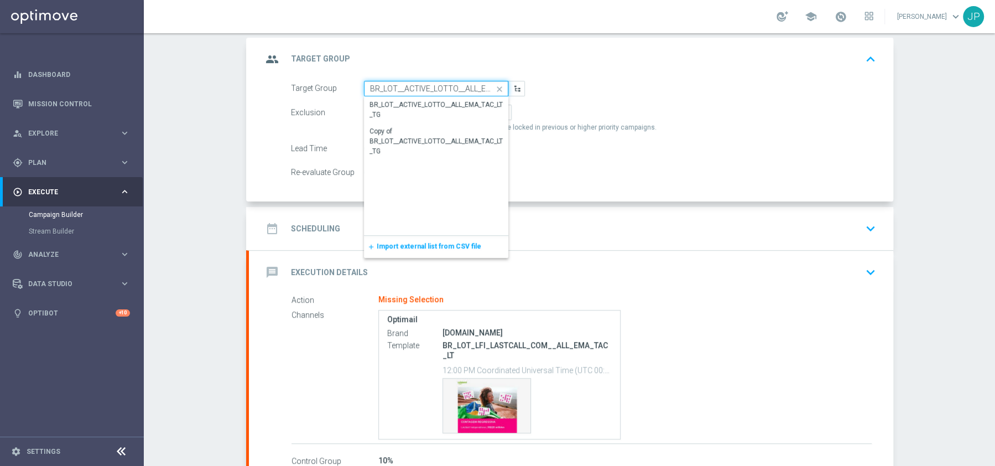
scroll to position [0, 39]
click at [411, 108] on div "BR_LOT__ACTIVE_LOTTO__ALL_EMA_TAC_LT_TG" at bounding box center [435, 110] width 133 height 20
type input "BR_LOT__ACTIVE_LOTTO__ALL_EMA_TAC_LT_TG"
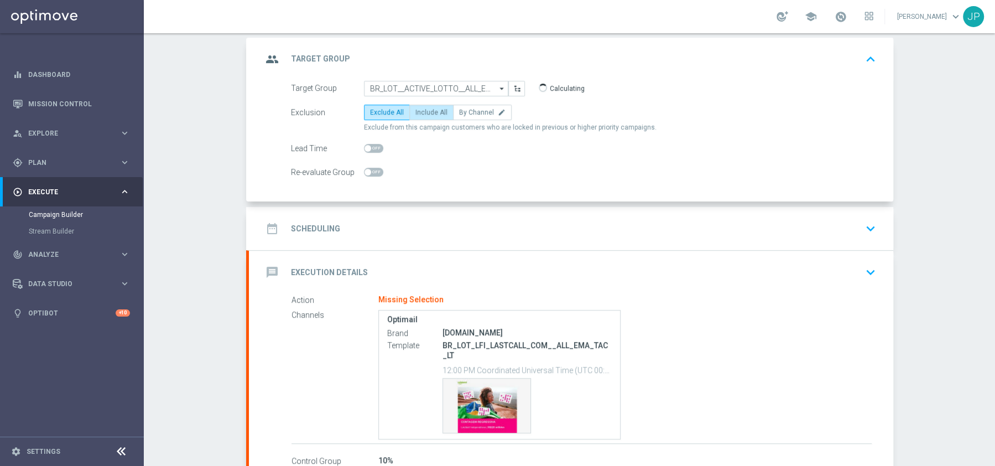
click at [425, 112] on span "Include All" at bounding box center [431, 112] width 32 height 8
click at [423, 112] on input "Include All" at bounding box center [418, 114] width 7 height 7
radio input "true"
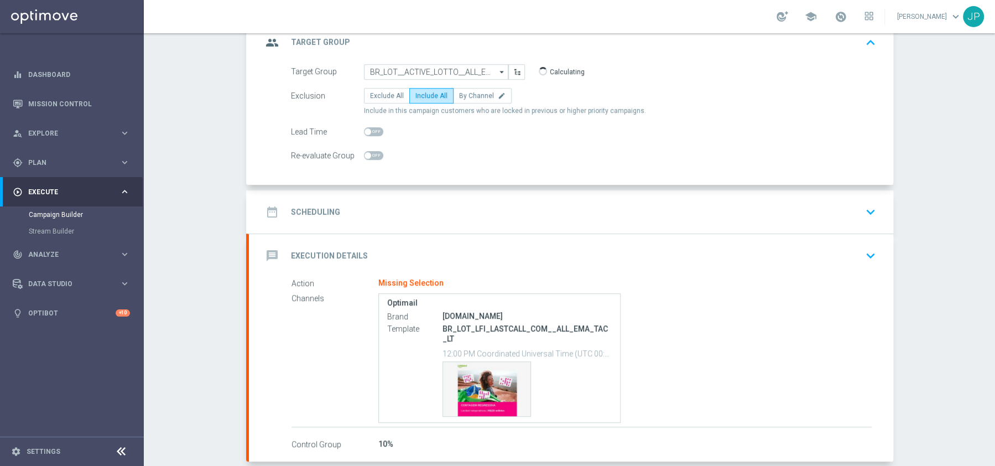
scroll to position [85, 0]
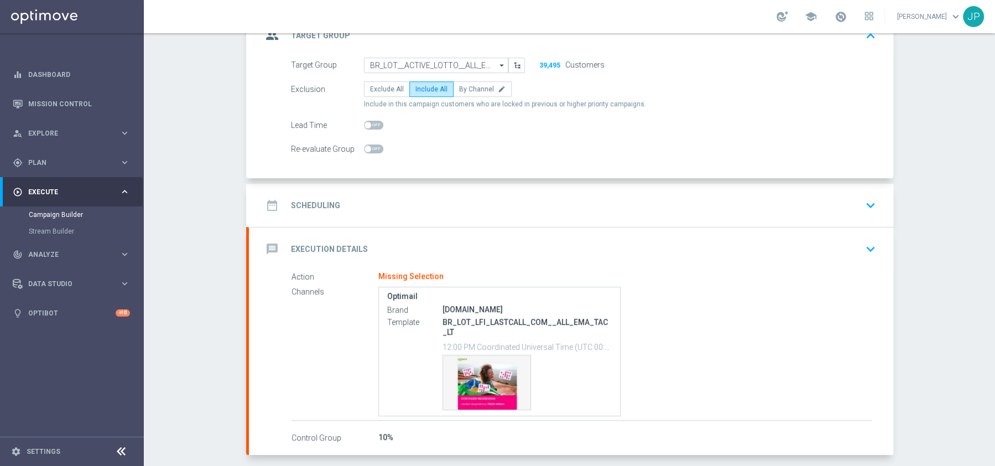
click at [324, 202] on h2 "Scheduling" at bounding box center [315, 205] width 49 height 11
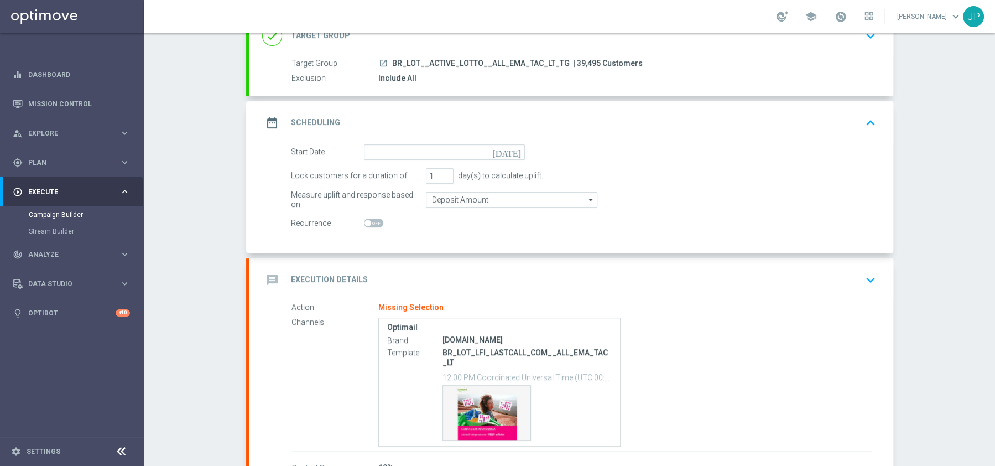
click at [514, 153] on icon "today" at bounding box center [508, 150] width 33 height 12
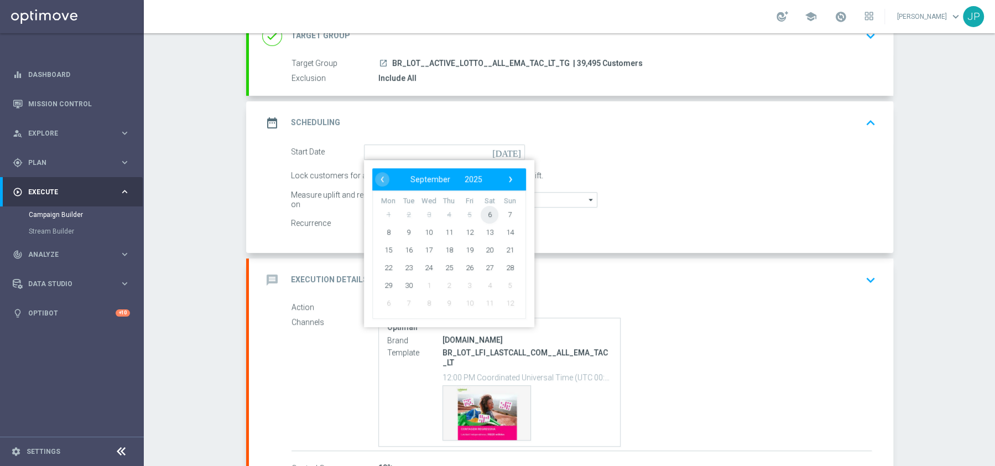
click at [483, 207] on span "6" at bounding box center [490, 214] width 18 height 18
type input "06 Sep 2025"
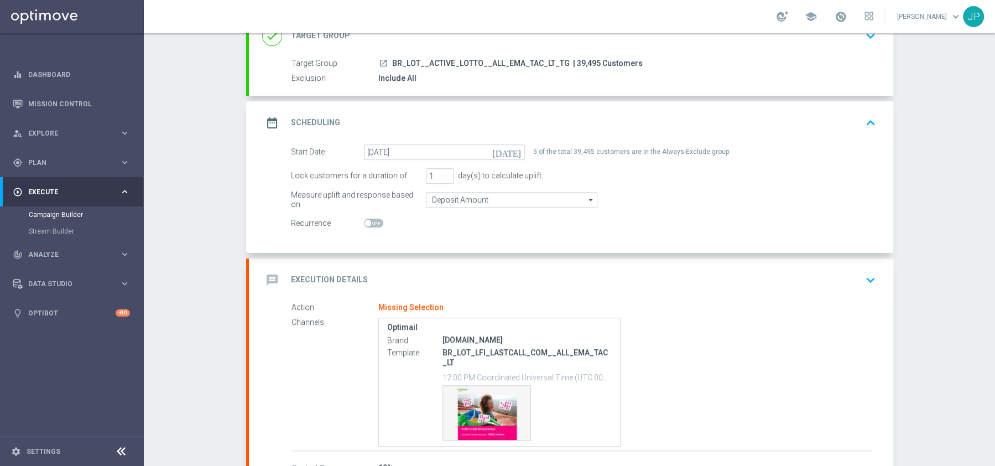
click at [873, 275] on icon "keyboard_arrow_down" at bounding box center [870, 280] width 17 height 17
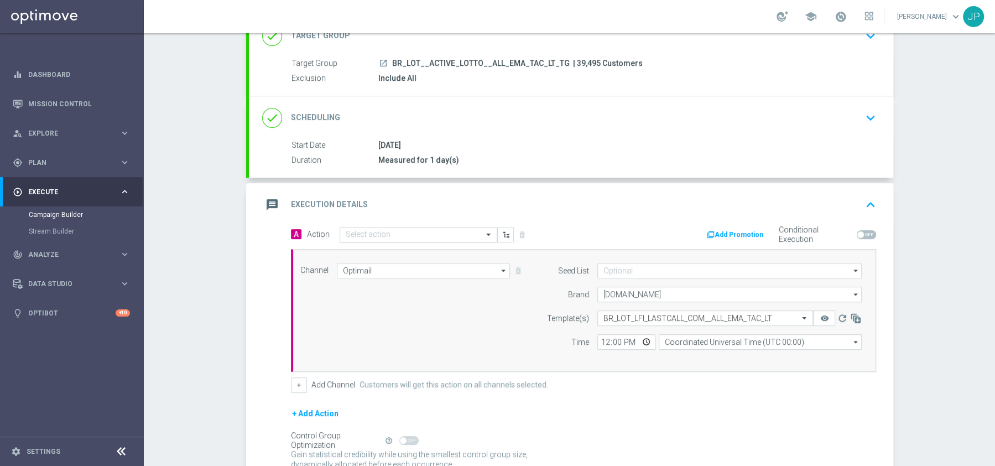
click at [405, 230] on input "text" at bounding box center [407, 234] width 123 height 9
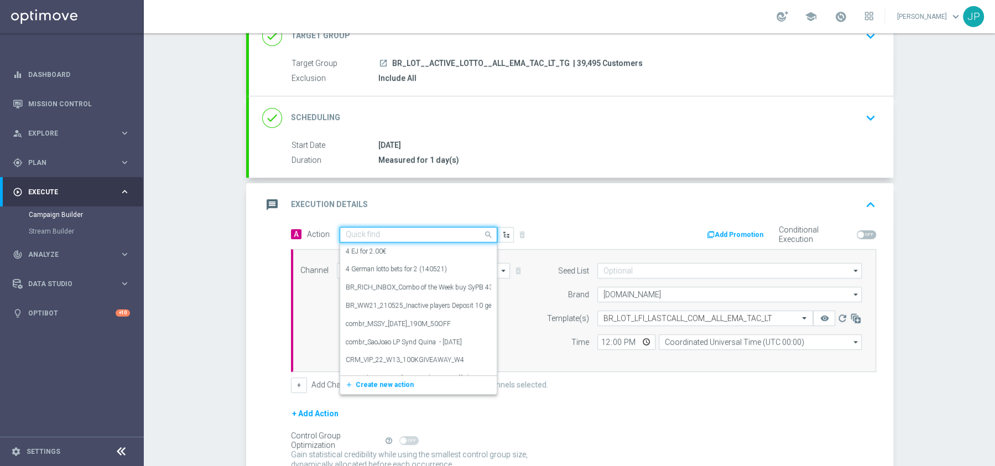
paste input "BR_LOT_LFI_LASTCALL_COM__ALL_EMA_TAC_LT"
type input "BR_LOT_LFI_LASTCALL_COM__ALL_EMA_TAC_LT"
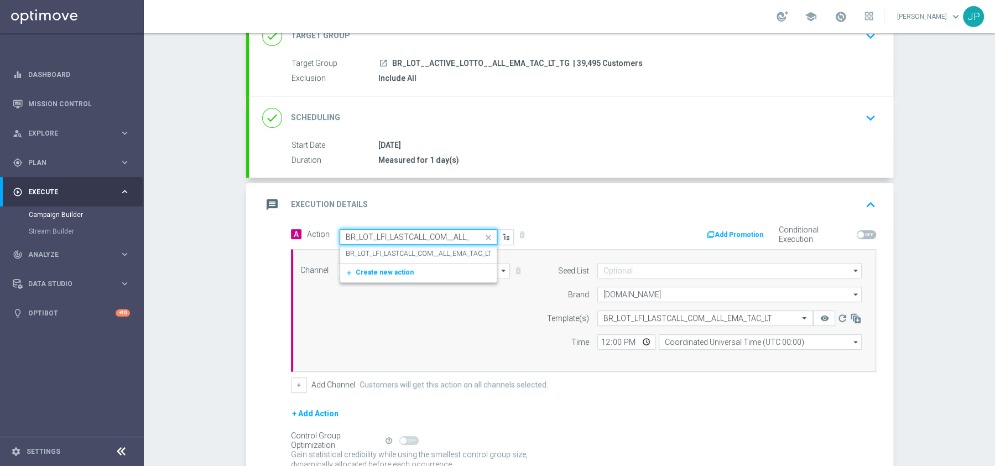
scroll to position [0, 44]
click at [396, 255] on label "BR_LOT_LFI_LASTCALL_COM__ALL_EMA_TAC_LT" at bounding box center [418, 253] width 145 height 9
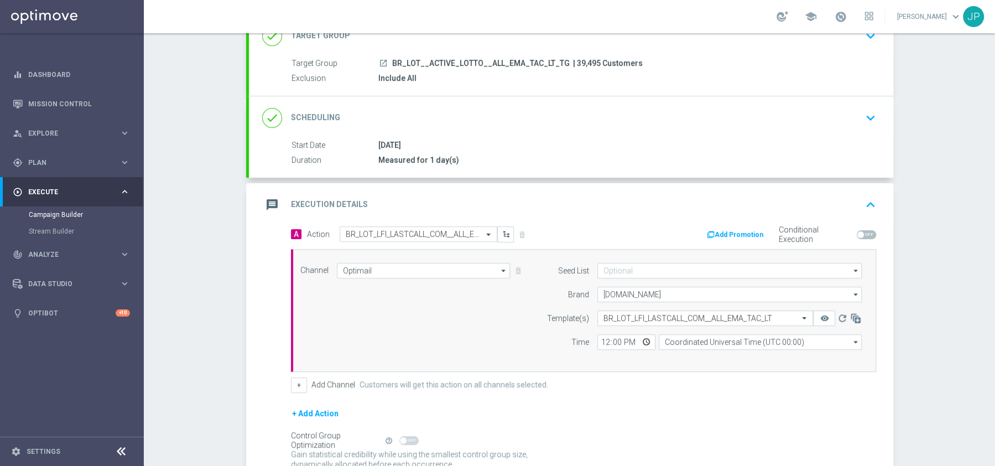
scroll to position [0, 0]
click at [648, 341] on input "12:00" at bounding box center [626, 341] width 58 height 15
click at [727, 342] on input "Coordinated Universal Time (UTC 00:00)" at bounding box center [760, 341] width 203 height 15
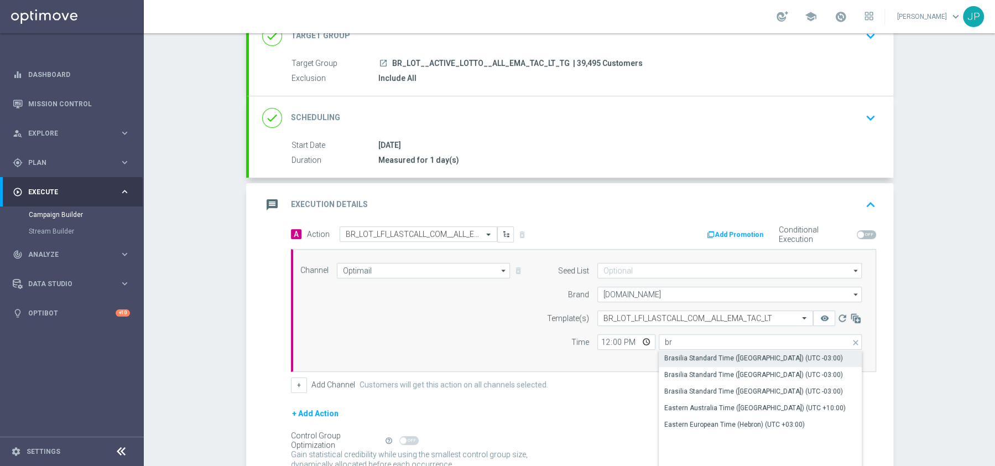
click at [738, 353] on div "Brasilia Standard Time (Araguaina) (UTC -03:00)" at bounding box center [753, 358] width 179 height 10
type input "Brasilia Standard Time (Araguaina) (UTC -03:00)"
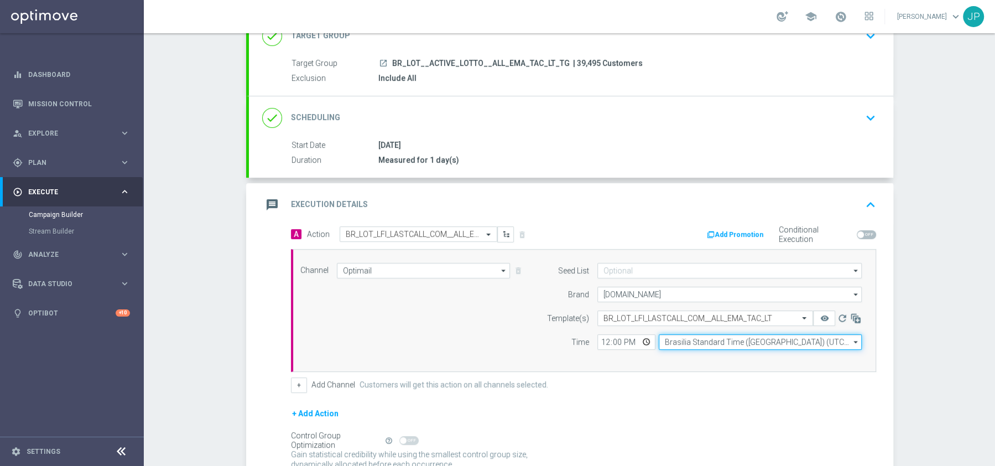
click at [787, 339] on input "Brasilia Standard Time (Araguaina) (UTC -03:00)" at bounding box center [760, 341] width 203 height 15
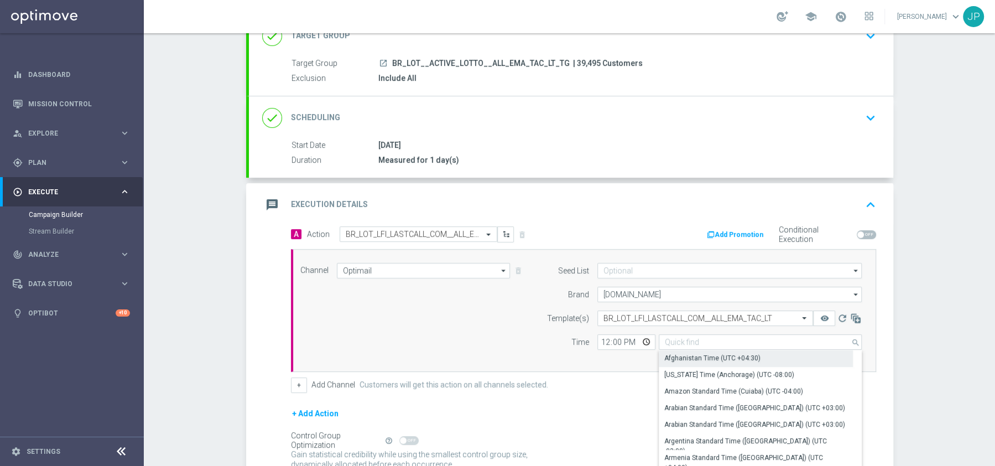
click at [752, 356] on div "Afghanistan Time (UTC +04:30)" at bounding box center [712, 358] width 96 height 10
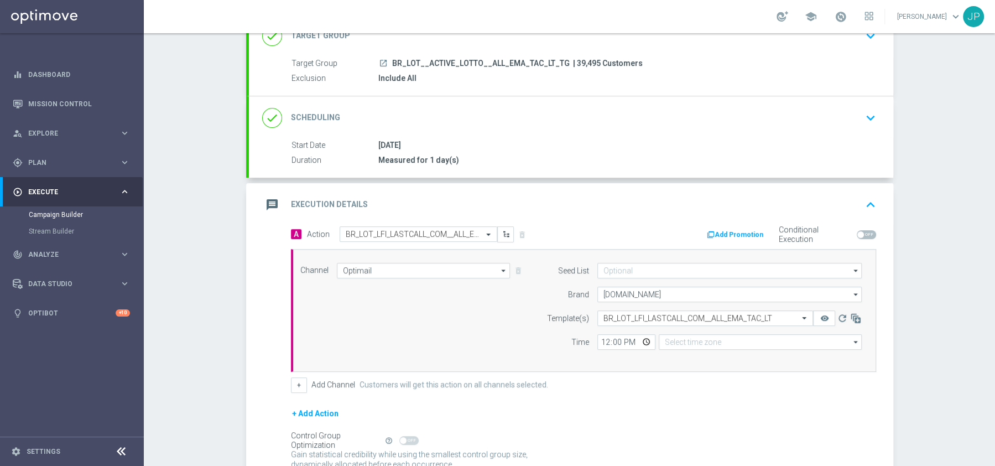
type input "Afghanistan Time (UTC +04:30)"
click at [747, 337] on input "Afghanistan Time (UTC +04:30)" at bounding box center [760, 341] width 203 height 15
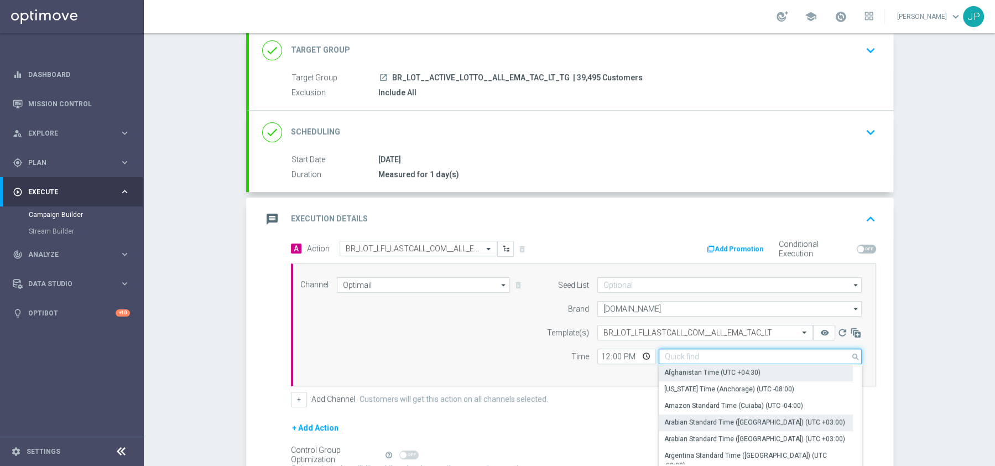
scroll to position [69, 0]
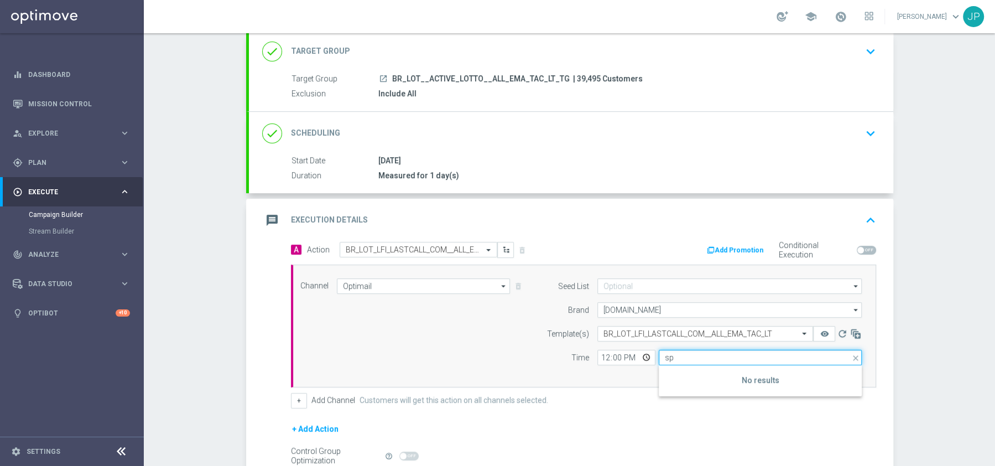
type input "s"
type input "e"
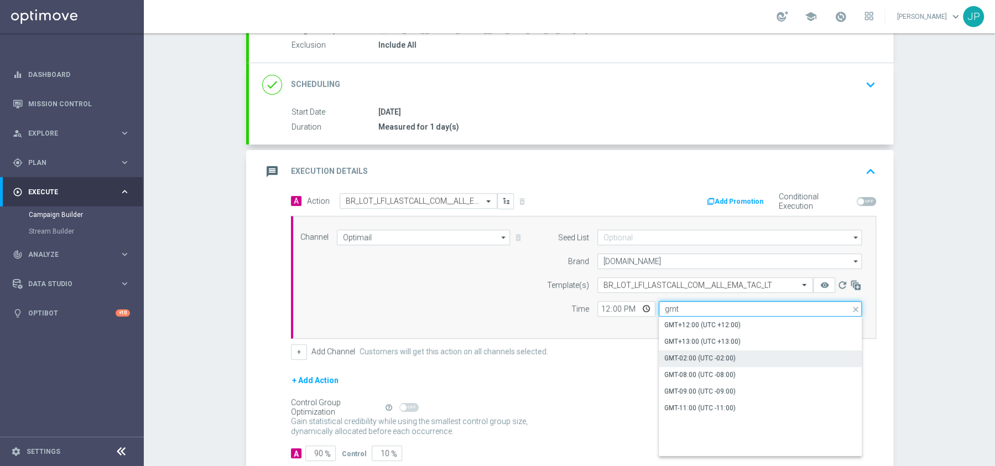
scroll to position [119, 0]
type input "g"
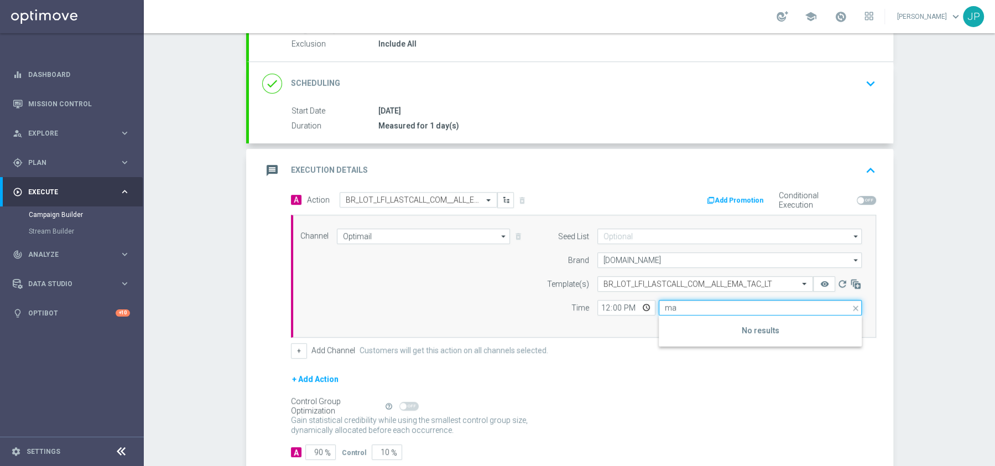
type input "m"
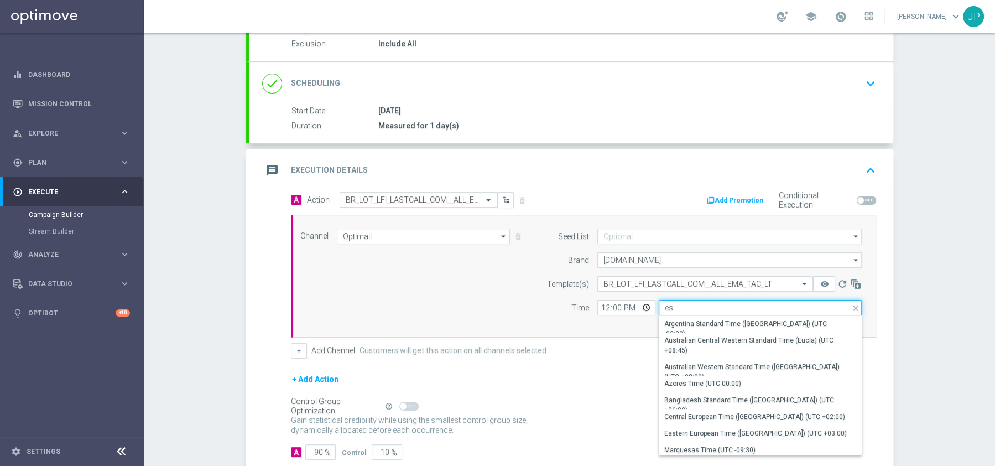
type input "e"
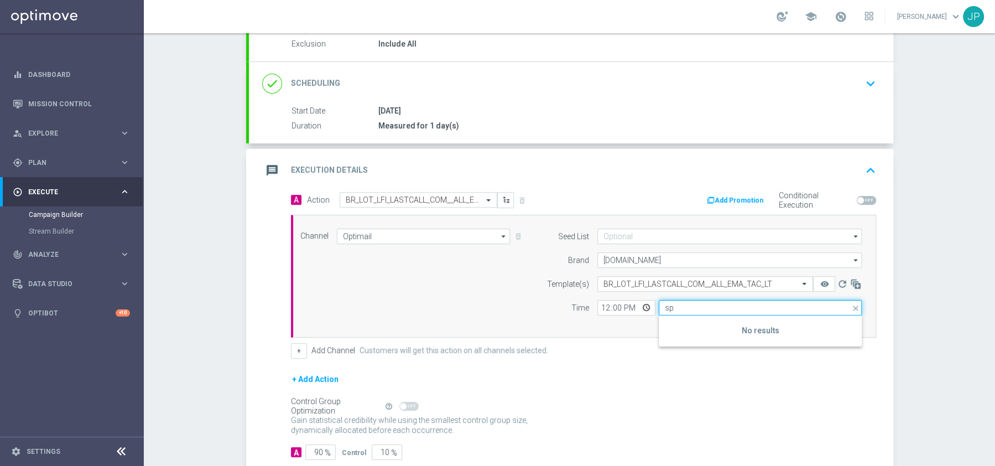
type input "s"
type input "u"
type input "m"
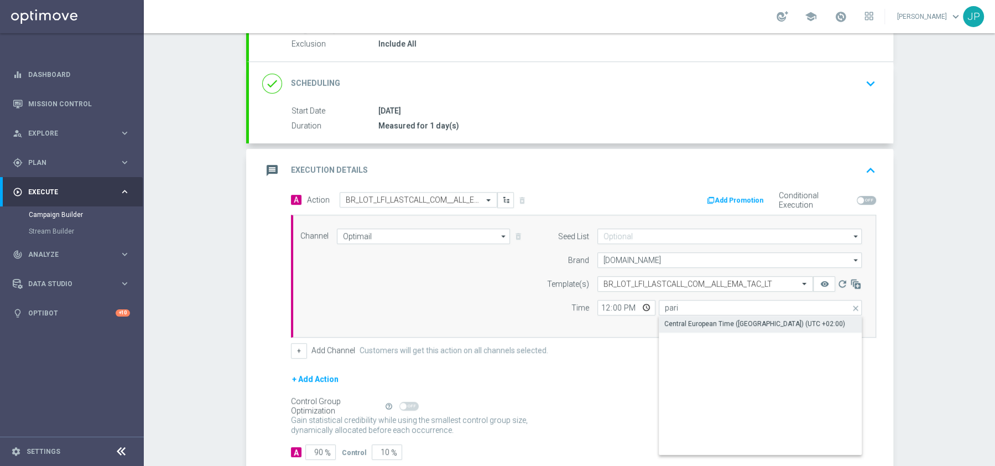
click at [728, 319] on div "Central European Time (Paris) (UTC +02:00)" at bounding box center [754, 324] width 181 height 10
type input "Central European Time (Paris) (UTC +02:00)"
click at [611, 304] on input "12:00" at bounding box center [626, 307] width 58 height 15
type input "22:20"
click at [597, 325] on div "Channel Optimail Optimail arrow_drop_down Show Selected 1 of 26 Silverpop" at bounding box center [583, 276] width 585 height 123
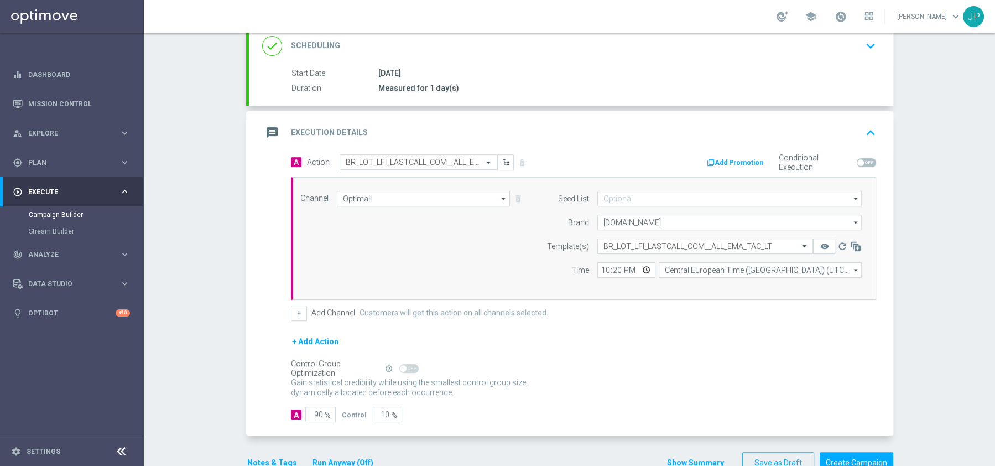
scroll to position [181, 0]
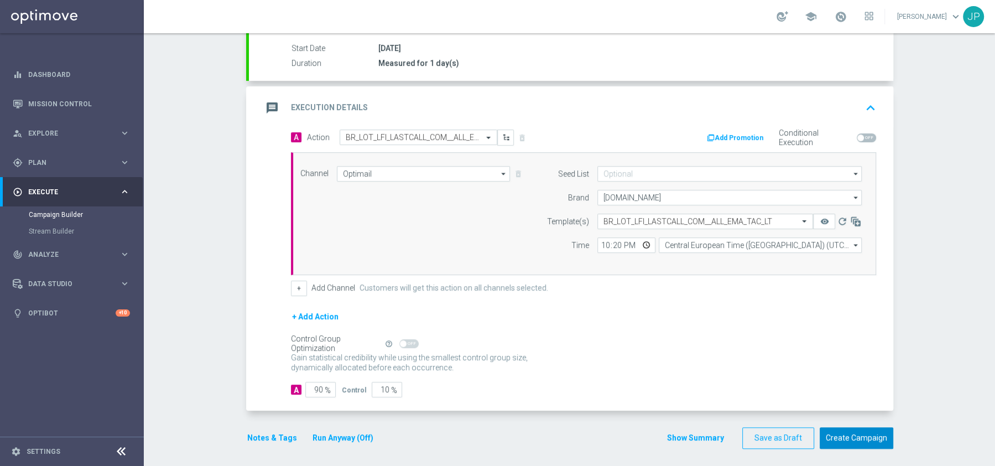
click at [864, 432] on button "Create Campaign" at bounding box center [857, 438] width 74 height 22
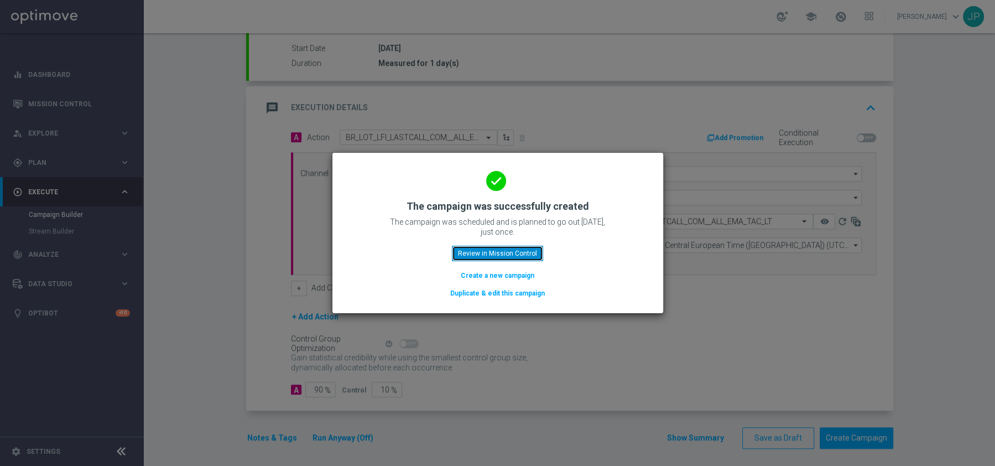
click at [493, 251] on button "Review in Mission Control" at bounding box center [497, 253] width 91 height 15
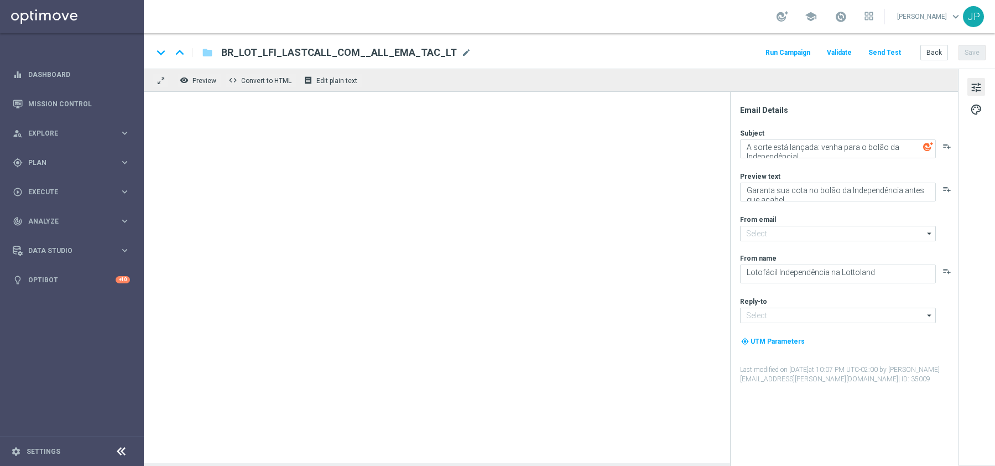
type input "[EMAIL_ADDRESS][DOMAIN_NAME]"
